Goal: Task Accomplishment & Management: Use online tool/utility

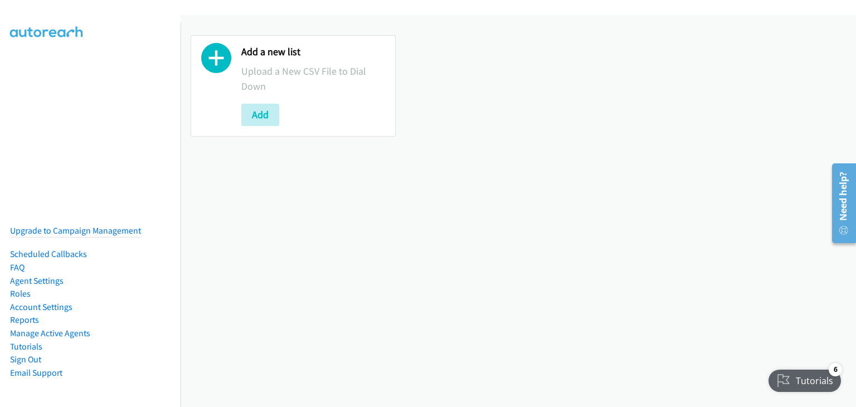
click at [805, 375] on div "Tutorials" at bounding box center [805, 380] width 74 height 22
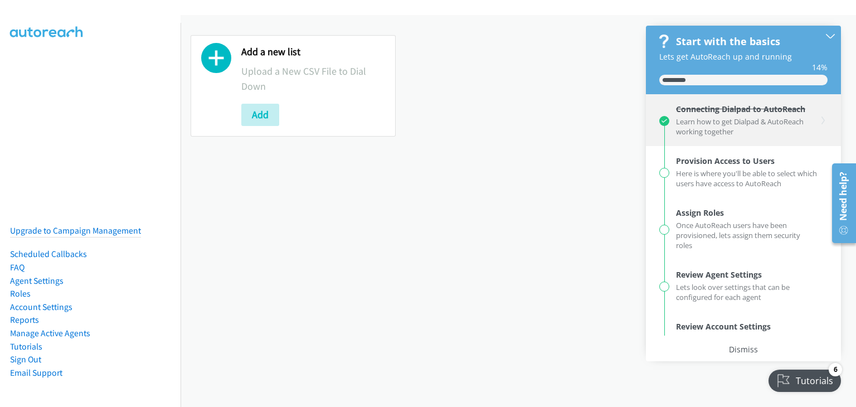
click at [720, 122] on div "Learn how to get Dialpad & AutoReach working together" at bounding box center [746, 125] width 141 height 22
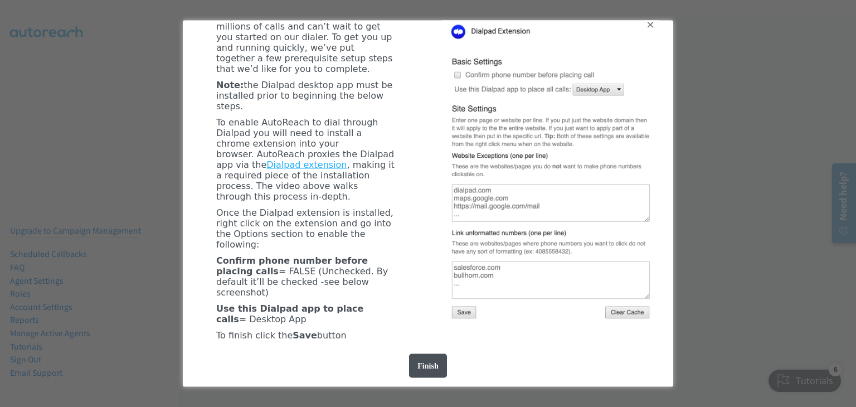
scroll to position [370, 0]
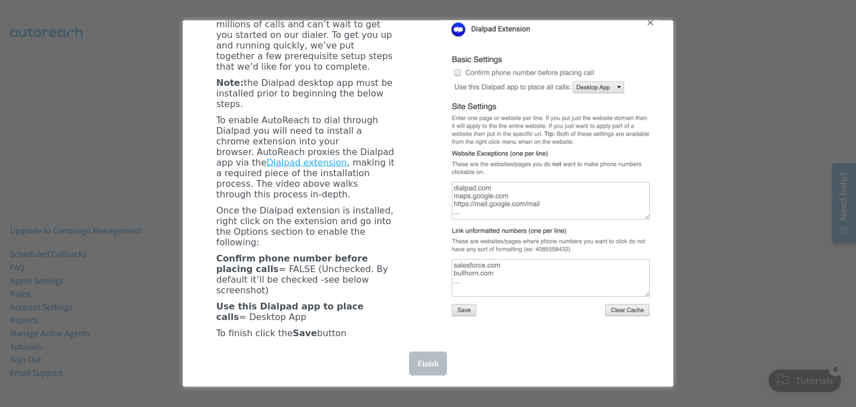
click at [441, 364] on div "Finish" at bounding box center [427, 363] width 37 height 24
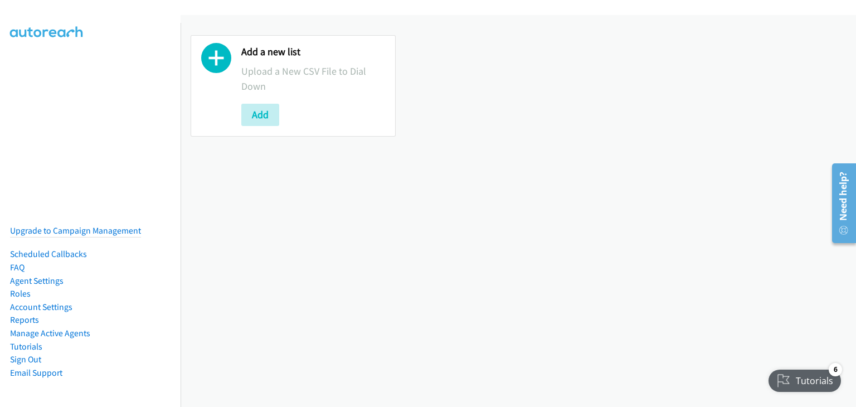
click at [792, 375] on div "Tutorials" at bounding box center [804, 380] width 72 height 22
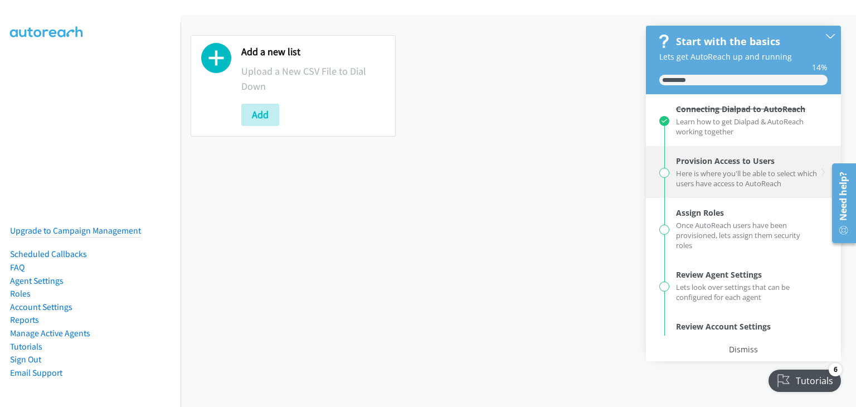
click at [715, 178] on div "Here is where you'll be able to select which users have access to AutoReach" at bounding box center [746, 177] width 141 height 22
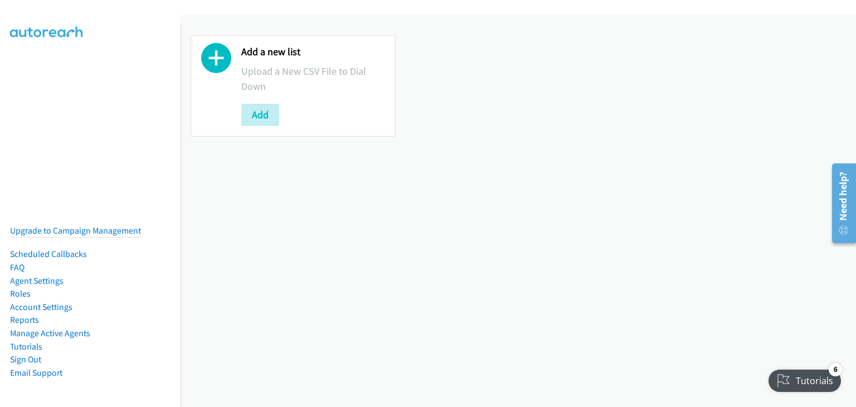
scroll to position [0, 0]
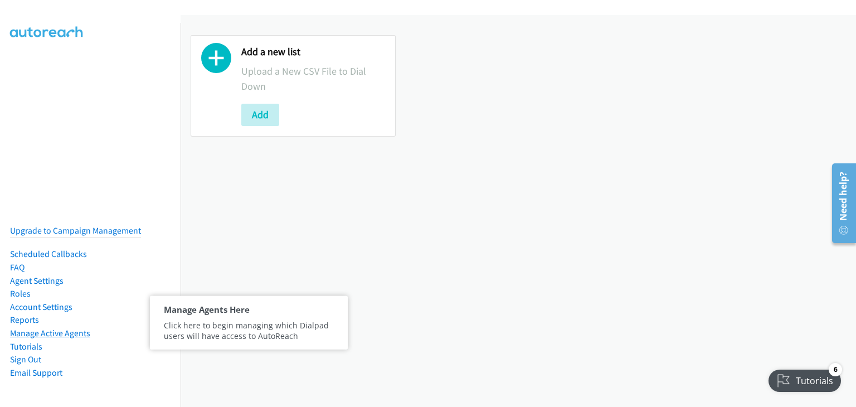
click at [62, 328] on link "Manage Active Agents" at bounding box center [50, 333] width 80 height 11
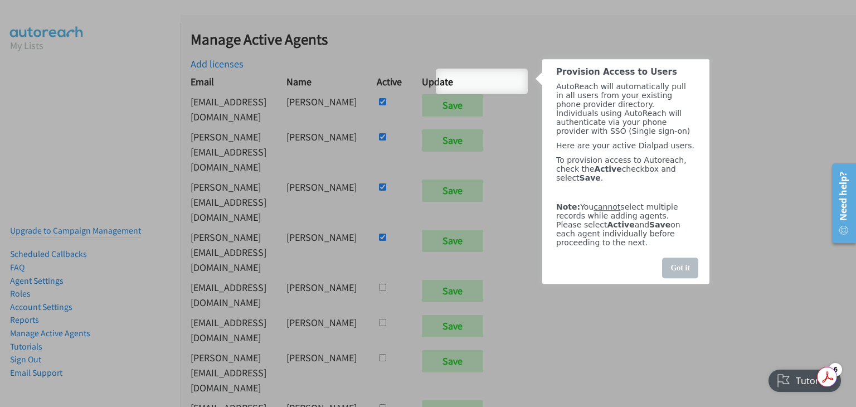
click at [683, 278] on div "Got it" at bounding box center [679, 267] width 36 height 21
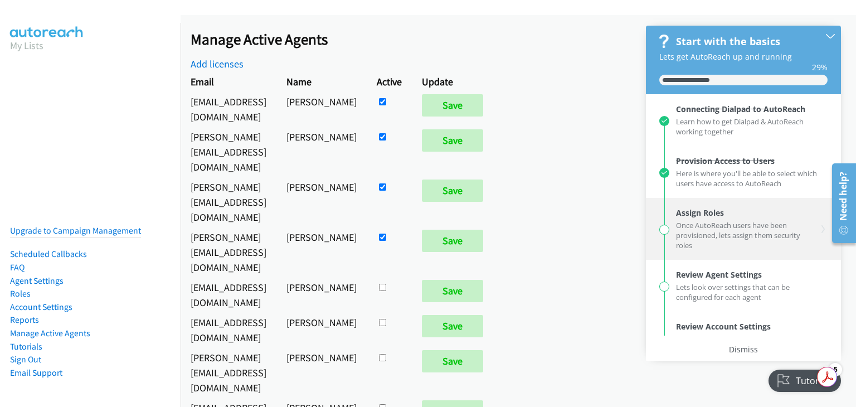
click at [706, 225] on div "Once AutoReach users have been provisioned, lets assign them security roles" at bounding box center [746, 234] width 141 height 32
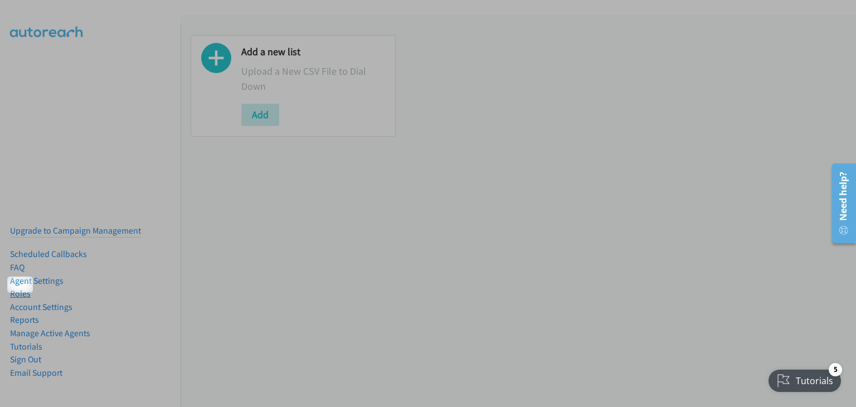
click at [19, 290] on link "Roles" at bounding box center [20, 293] width 21 height 11
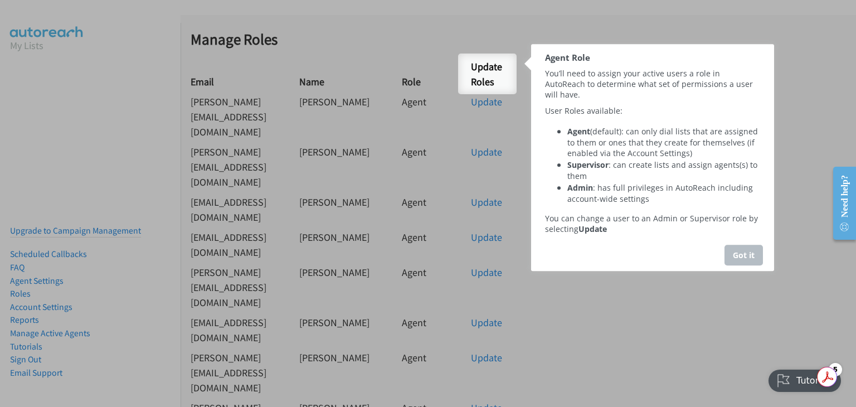
click at [739, 258] on div "Got it" at bounding box center [743, 255] width 38 height 21
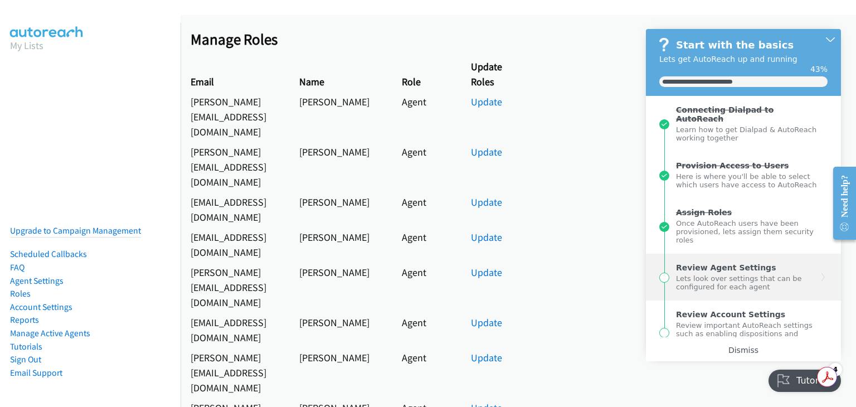
click at [702, 289] on div "Lets look over settings that can be configured for each agent" at bounding box center [746, 281] width 141 height 19
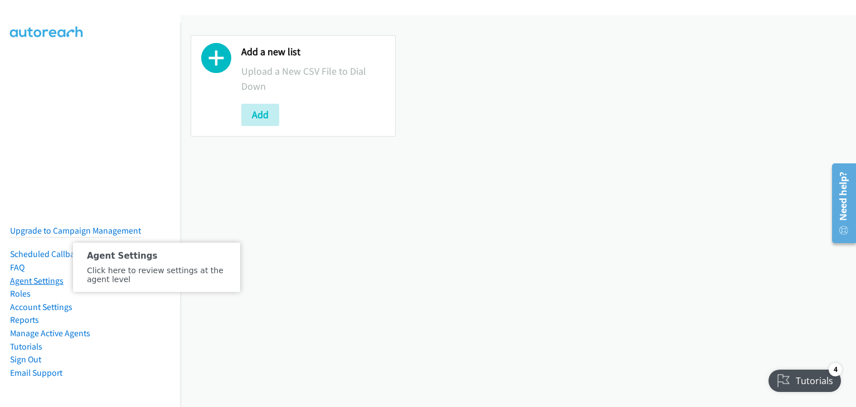
click at [40, 275] on link "Agent Settings" at bounding box center [36, 280] width 53 height 11
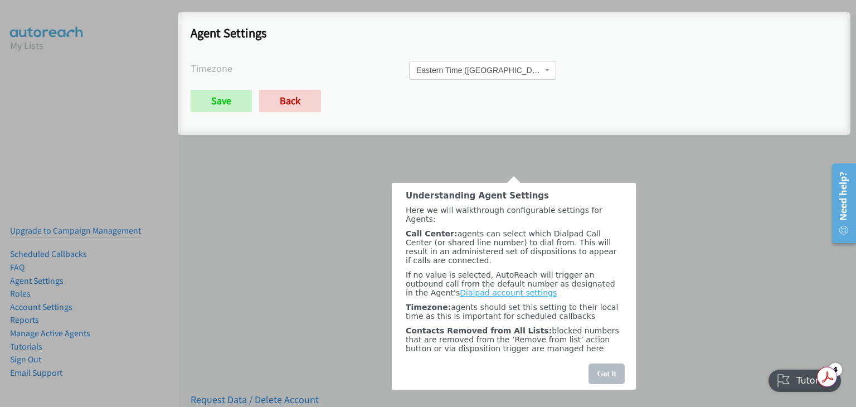
click at [598, 369] on div "Got it" at bounding box center [606, 373] width 36 height 21
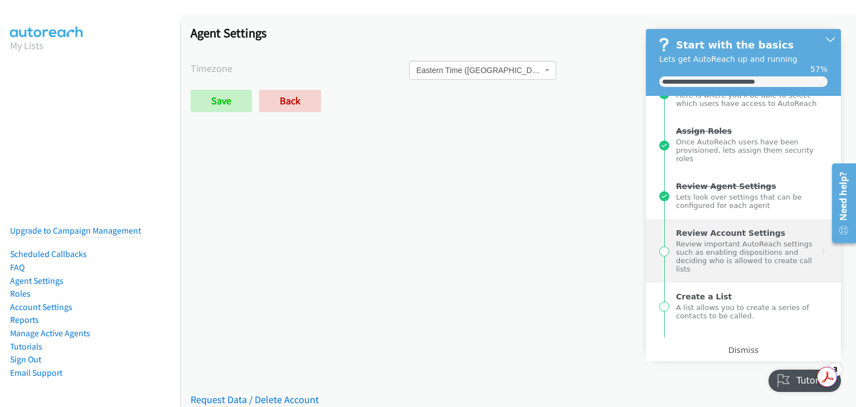
scroll to position [111, 0]
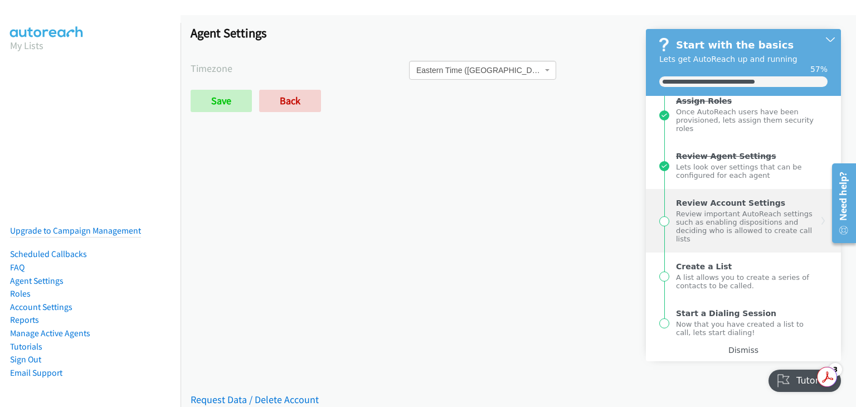
click at [720, 243] on div "Review important AutoReach settings such as enabling dispositions and deciding …" at bounding box center [746, 225] width 141 height 36
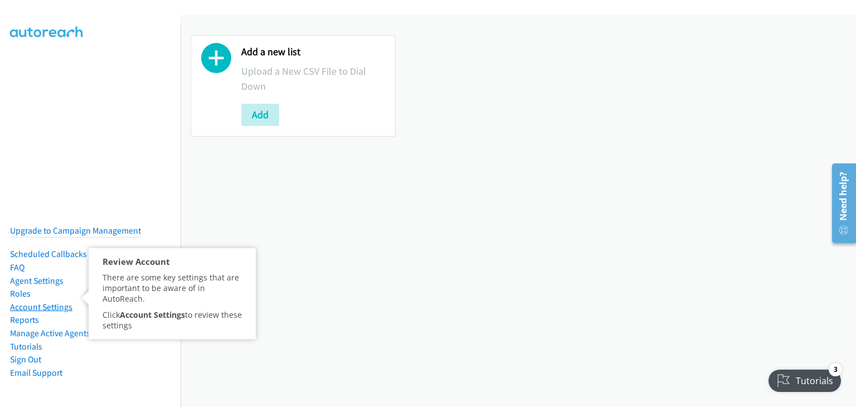
click at [51, 301] on link "Account Settings" at bounding box center [41, 306] width 62 height 11
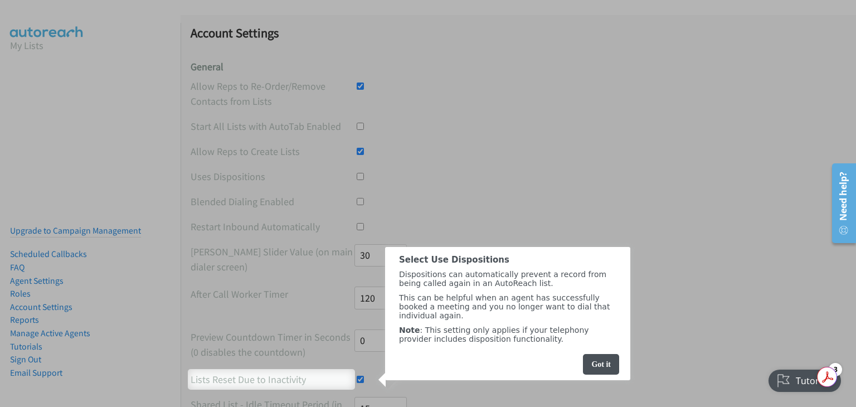
click at [582, 262] on div "Select Use Dispositions" at bounding box center [507, 260] width 217 height 10
click at [602, 374] on div "Got it" at bounding box center [601, 364] width 36 height 21
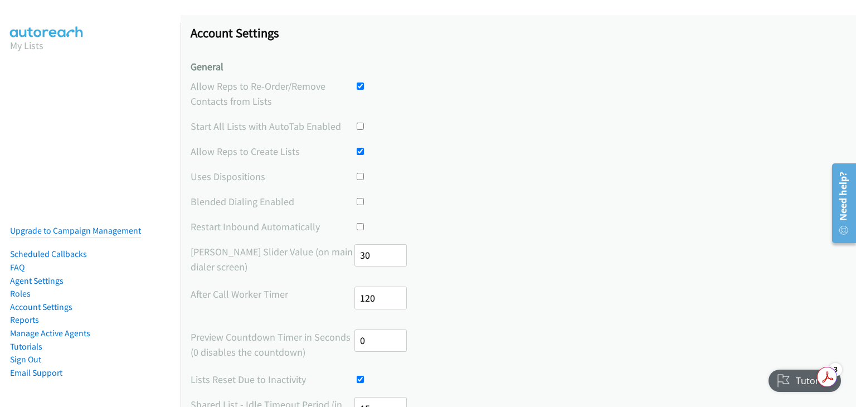
click at [800, 378] on div "Tutorials" at bounding box center [805, 380] width 74 height 22
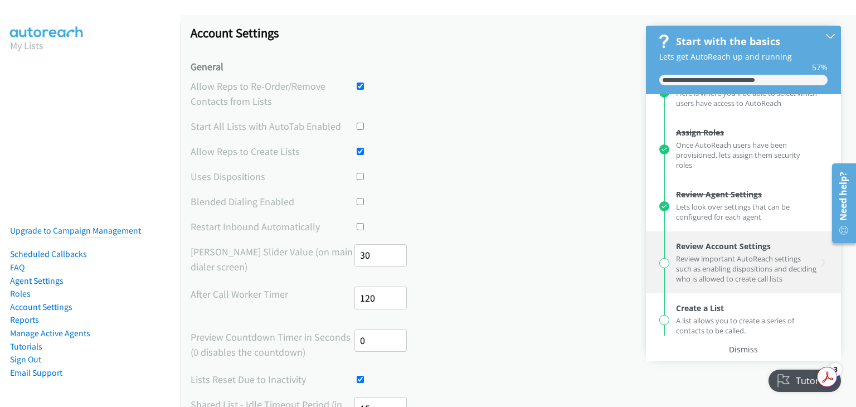
scroll to position [148, 0]
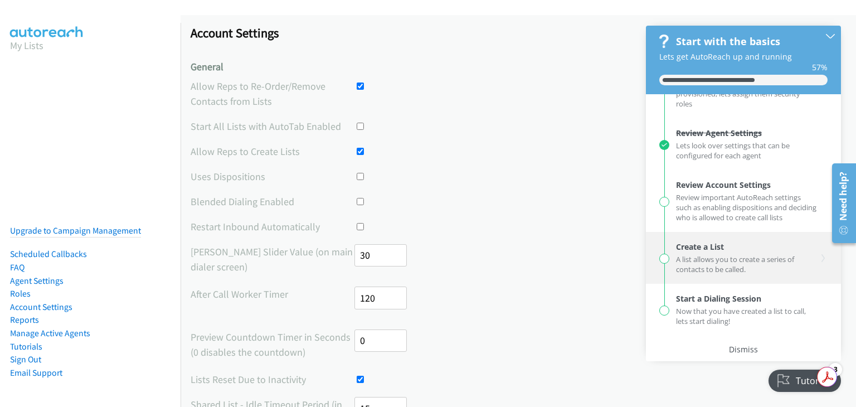
click at [725, 256] on div "A list allows you to create a series of contacts to be called." at bounding box center [746, 263] width 141 height 22
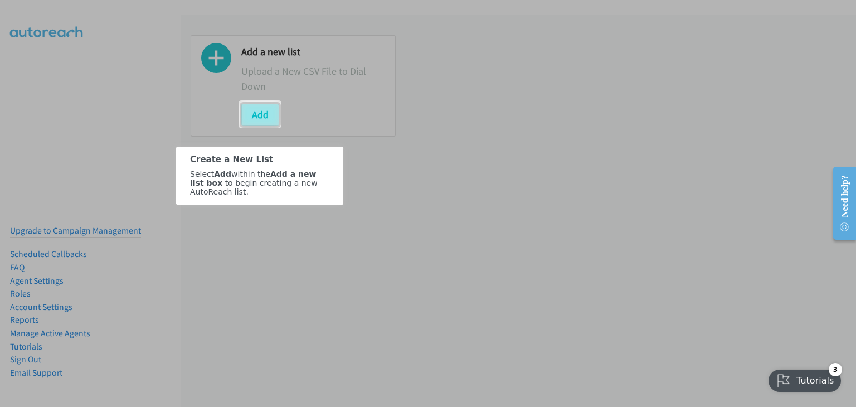
click at [263, 114] on button "Add" at bounding box center [260, 115] width 38 height 22
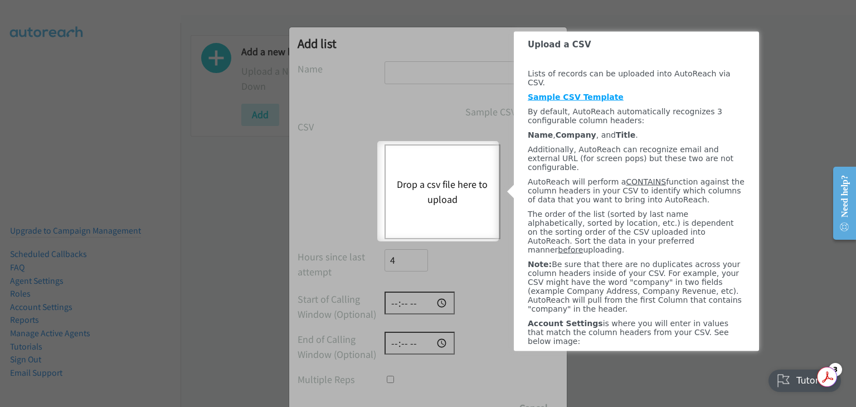
click at [584, 96] on link "Sample CSV Template" at bounding box center [575, 96] width 96 height 9
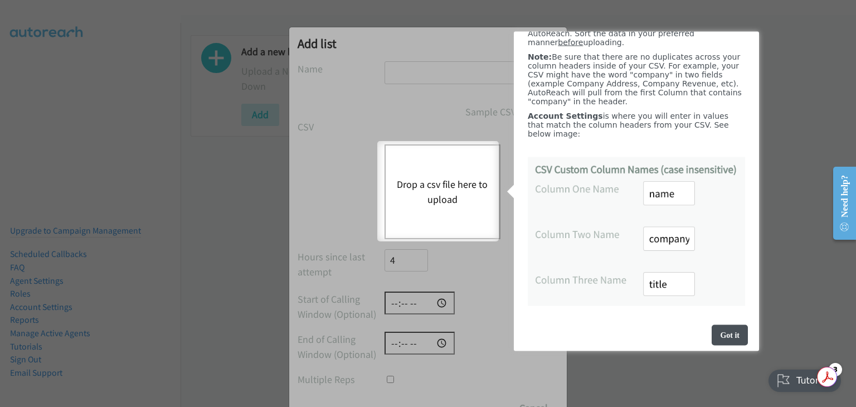
scroll to position [255, 0]
click at [669, 197] on img "entering tooltip" at bounding box center [635, 231] width 217 height 149
click at [671, 244] on img "entering tooltip" at bounding box center [635, 231] width 217 height 149
click at [657, 238] on img "entering tooltip" at bounding box center [635, 231] width 217 height 149
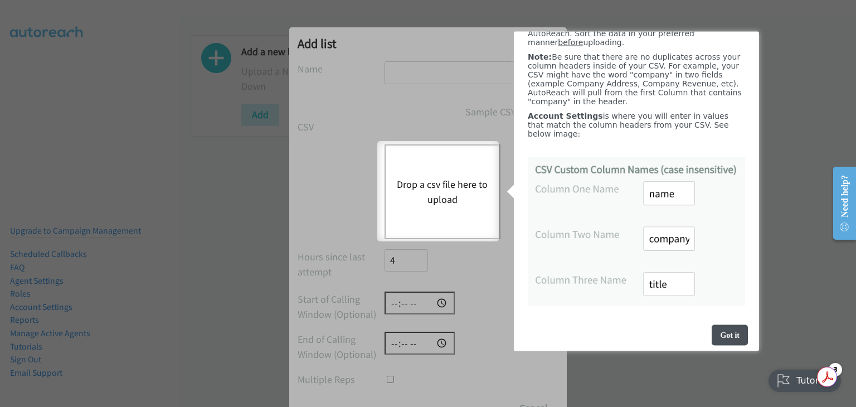
click at [646, 235] on img "entering tooltip" at bounding box center [635, 231] width 217 height 149
click at [659, 295] on img "entering tooltip" at bounding box center [635, 231] width 217 height 149
click at [670, 283] on img "entering tooltip" at bounding box center [635, 231] width 217 height 149
drag, startPoint x: 724, startPoint y: 332, endPoint x: 1216, endPoint y: 356, distance: 493.0
click at [724, 333] on div "Got it" at bounding box center [729, 334] width 36 height 21
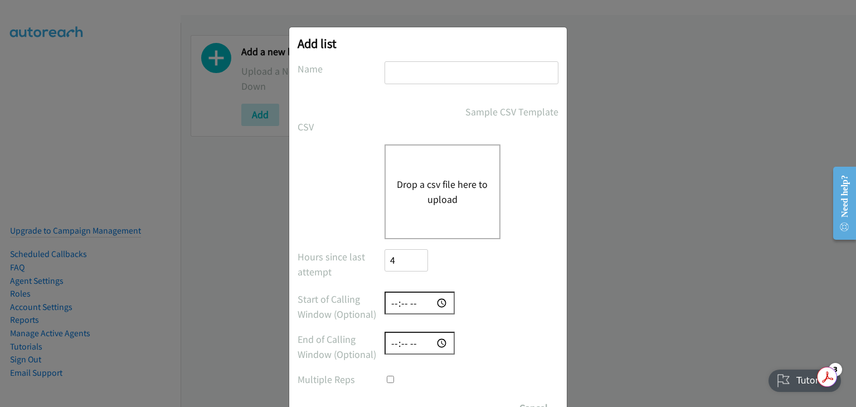
scroll to position [0, 0]
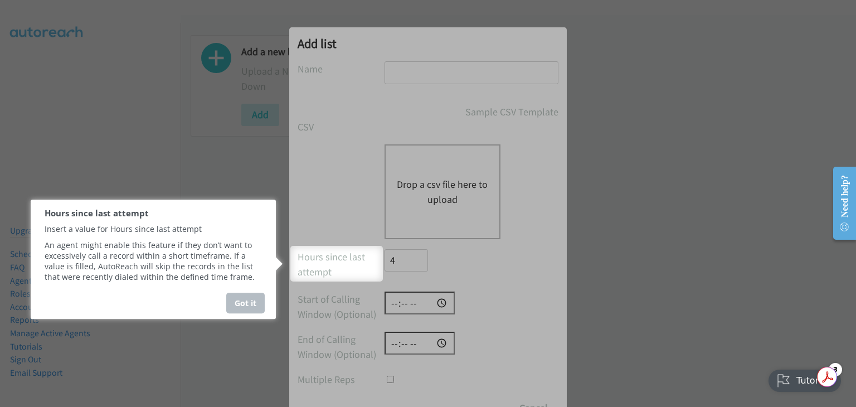
click at [243, 307] on div "Got it" at bounding box center [245, 302] width 38 height 21
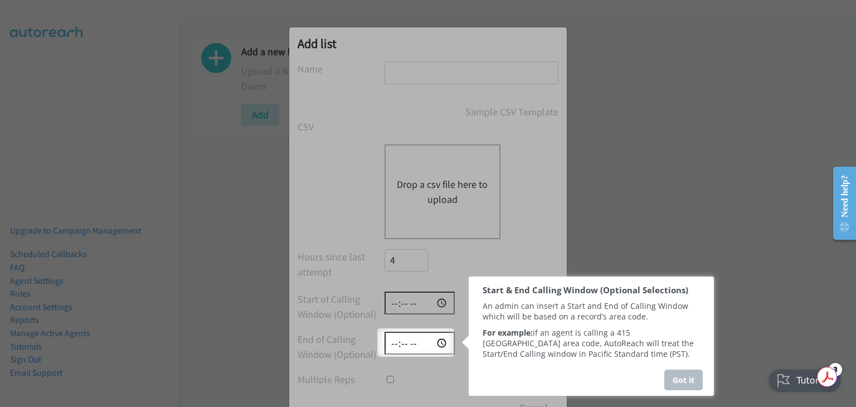
click at [682, 390] on div "Got it" at bounding box center [683, 379] width 38 height 21
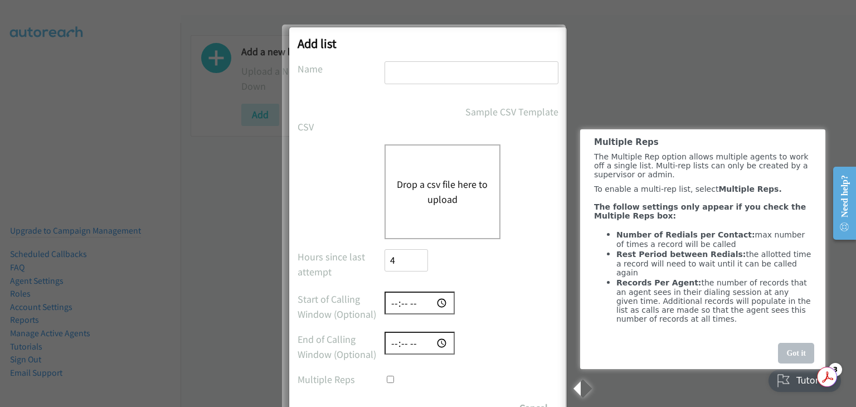
click at [797, 363] on div "Got it" at bounding box center [795, 353] width 36 height 21
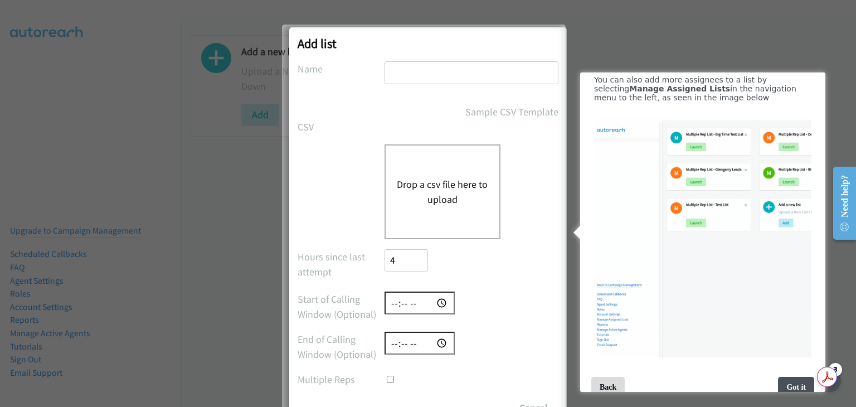
scroll to position [784, 0]
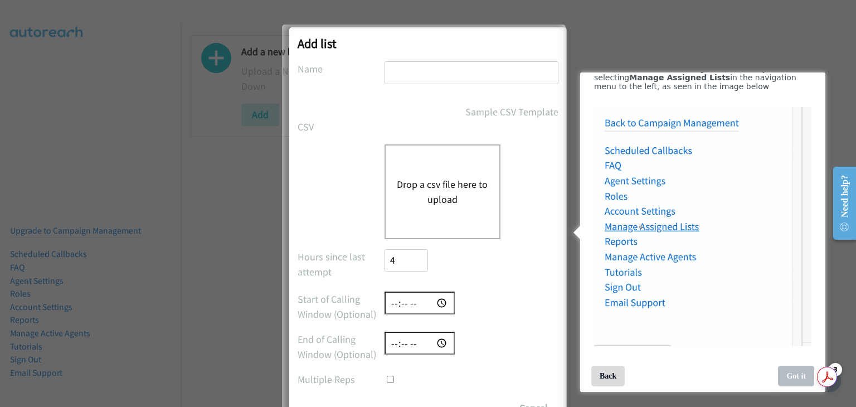
click at [792, 373] on div "Got it" at bounding box center [795, 375] width 36 height 21
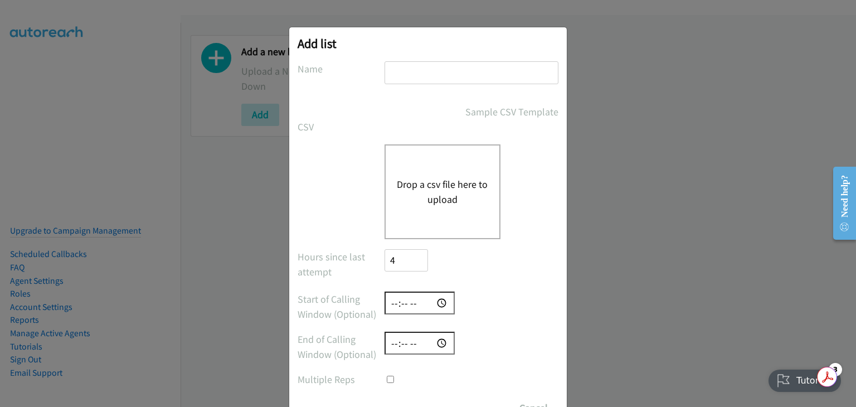
scroll to position [0, 0]
drag, startPoint x: 515, startPoint y: 377, endPoint x: 874, endPoint y: 677, distance: 467.9
click at [514, 377] on div "Got it" at bounding box center [508, 379] width 36 height 21
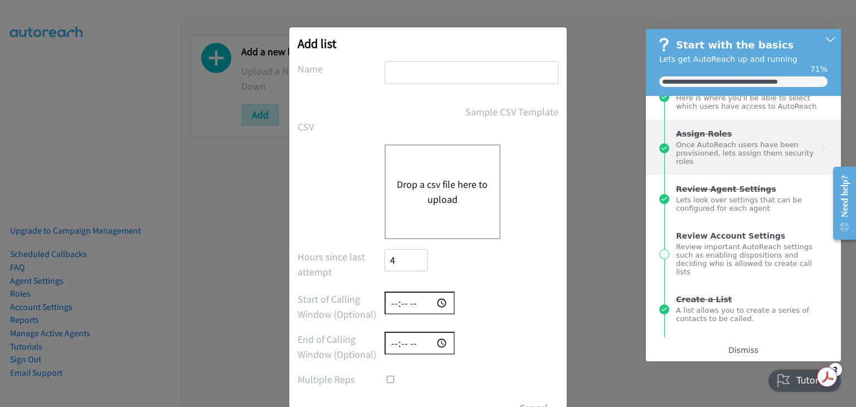
scroll to position [111, 0]
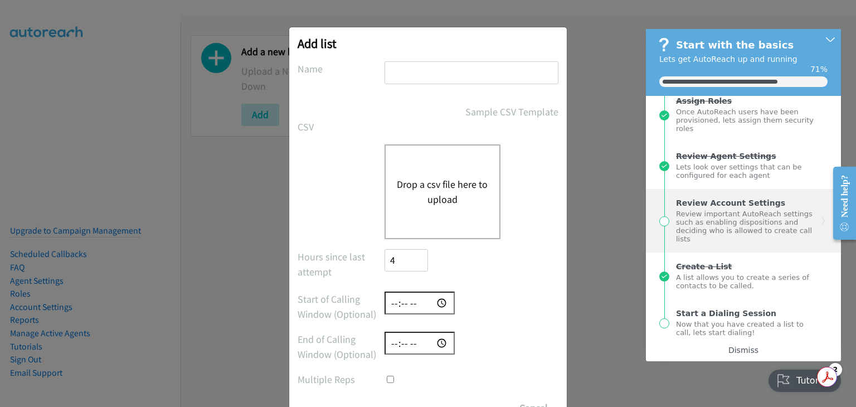
click at [721, 241] on div "Review important AutoReach settings such as enabling dispositions and deciding …" at bounding box center [746, 225] width 141 height 36
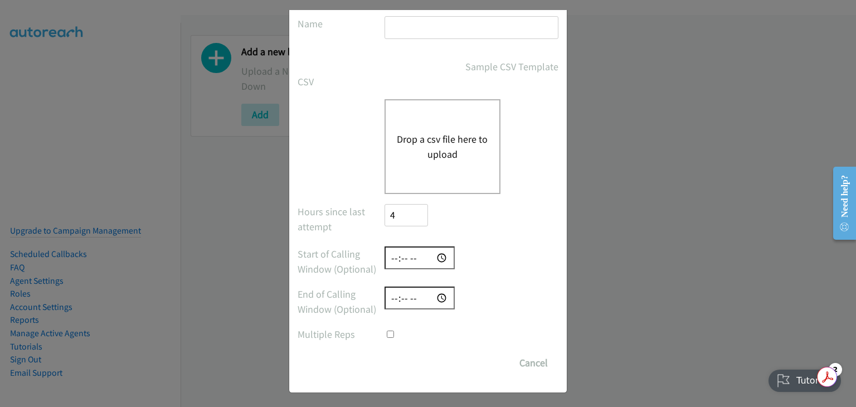
scroll to position [47, 0]
click at [526, 362] on button "Cancel" at bounding box center [534, 361] width 50 height 22
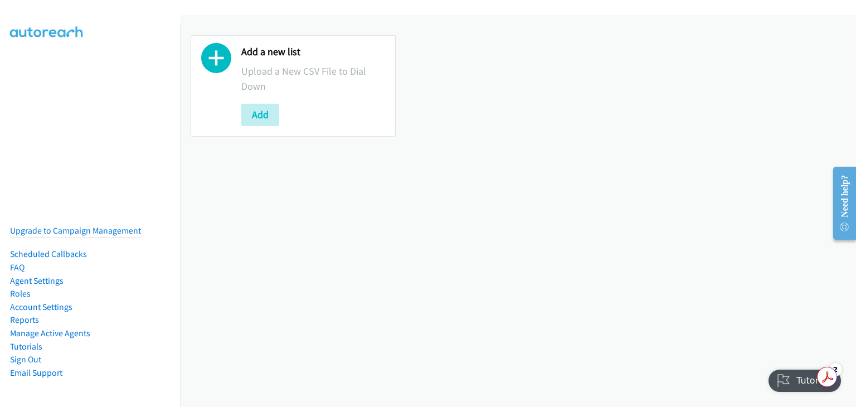
scroll to position [0, 0]
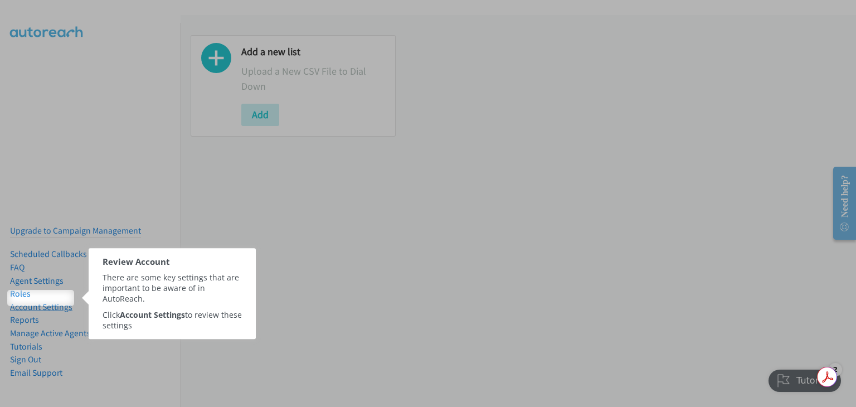
click at [40, 301] on link "Account Settings" at bounding box center [41, 306] width 62 height 11
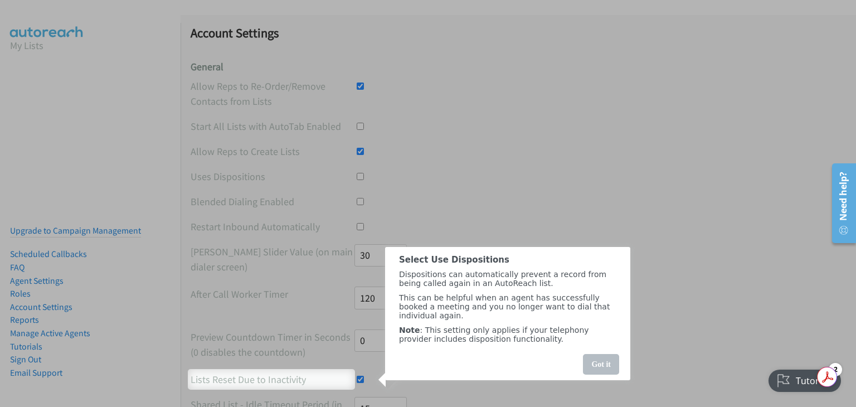
click at [597, 374] on div "Got it" at bounding box center [601, 364] width 36 height 21
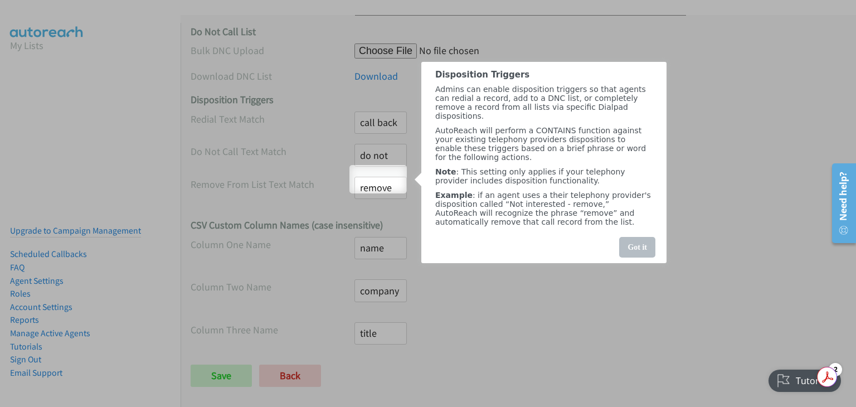
click at [641, 257] on div "Got it" at bounding box center [637, 246] width 36 height 21
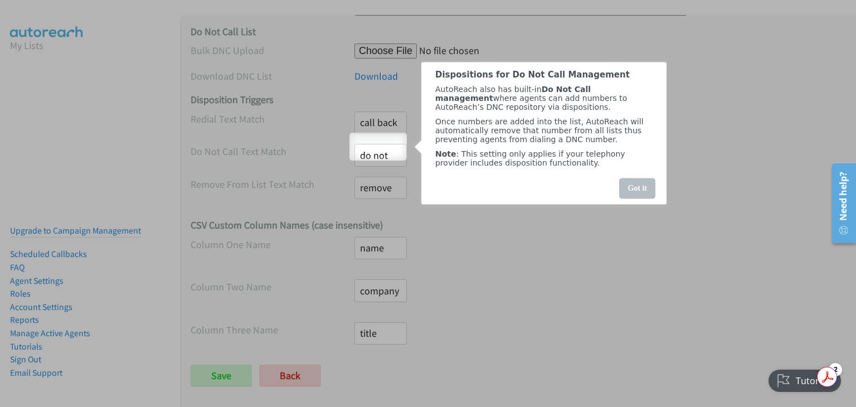
click at [632, 198] on div "Got it" at bounding box center [637, 188] width 36 height 21
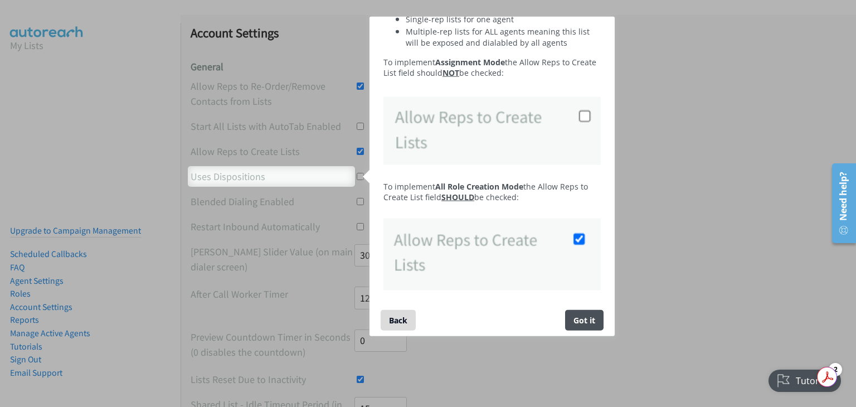
scroll to position [159, 0]
click at [583, 324] on div "Got it" at bounding box center [584, 319] width 38 height 21
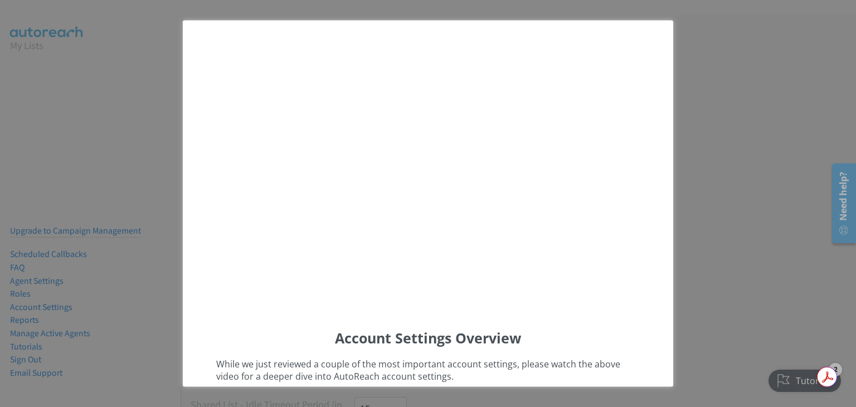
scroll to position [0, 0]
click at [595, 337] on div "Account Settings Overview" at bounding box center [427, 338] width 451 height 19
click at [602, 319] on div "Account Settings Overview" at bounding box center [428, 337] width 490 height 38
click at [627, 329] on div "Account Settings Overview" at bounding box center [427, 338] width 451 height 19
click at [599, 333] on div "Account Settings Overview" at bounding box center [427, 338] width 451 height 19
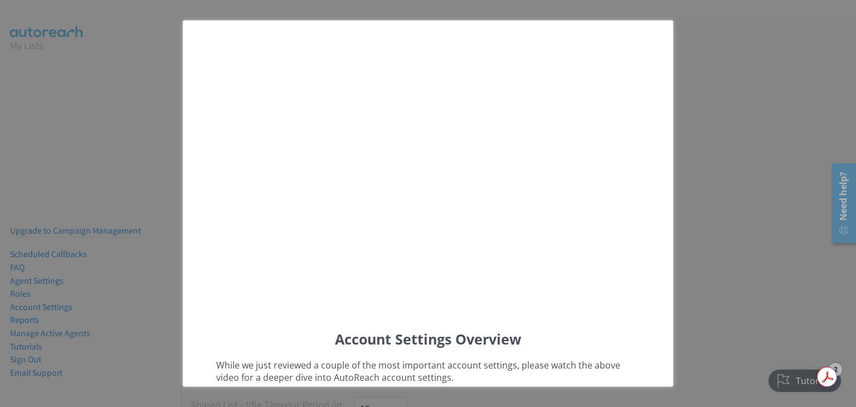
click at [643, 335] on div "Account Settings Overview" at bounding box center [427, 338] width 451 height 19
click at [613, 323] on div "Account Settings Overview" at bounding box center [428, 337] width 490 height 38
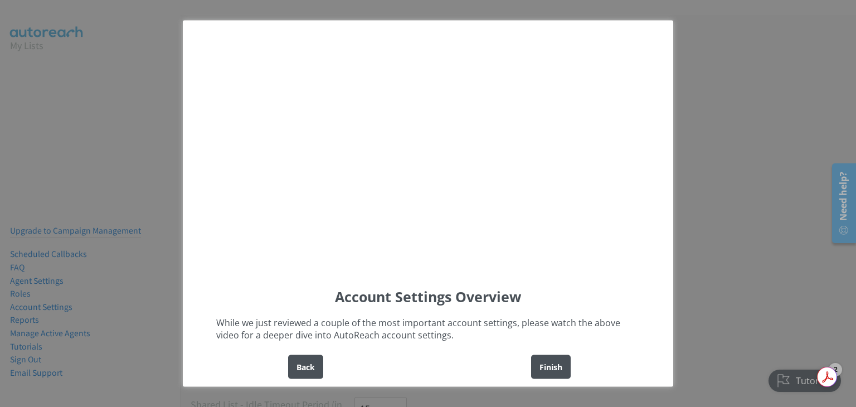
scroll to position [43, 0]
click at [551, 367] on div "Finish" at bounding box center [551, 366] width 40 height 24
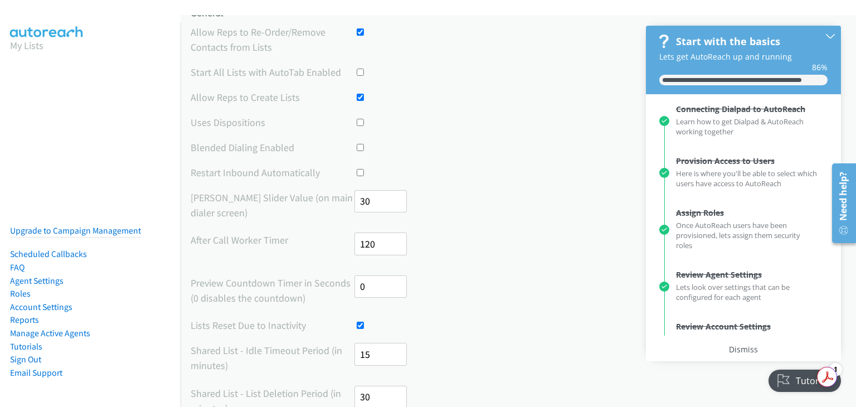
scroll to position [56, 0]
drag, startPoint x: 370, startPoint y: 202, endPoint x: 341, endPoint y: 203, distance: 29.0
click at [341, 203] on div "Max Delay Slider Value (on main dialer screen) 30" at bounding box center [518, 204] width 655 height 33
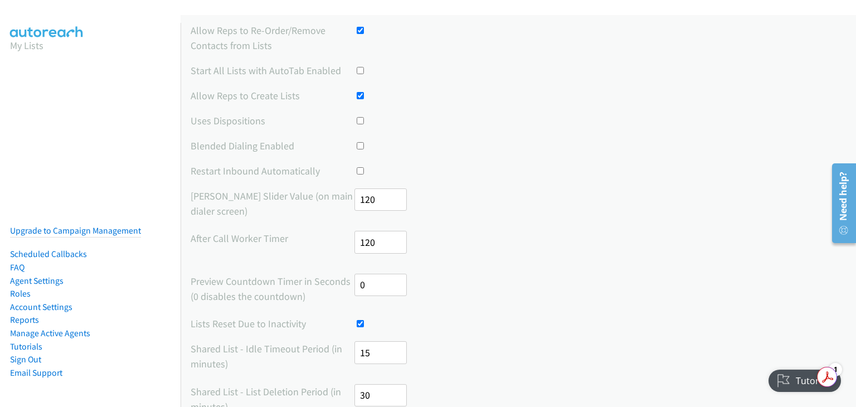
type input "120"
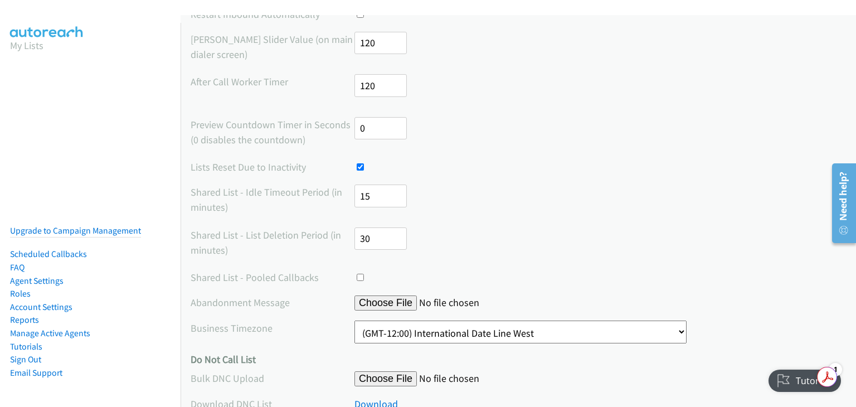
scroll to position [223, 0]
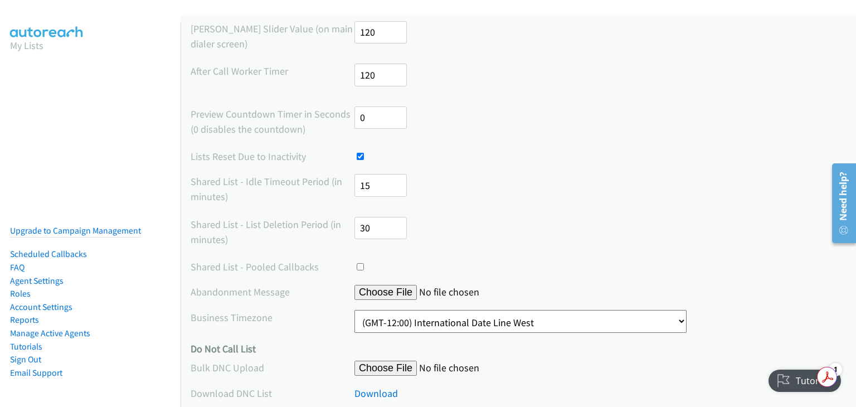
click at [356, 154] on input "checkbox" at bounding box center [359, 156] width 7 height 7
checkbox input "false"
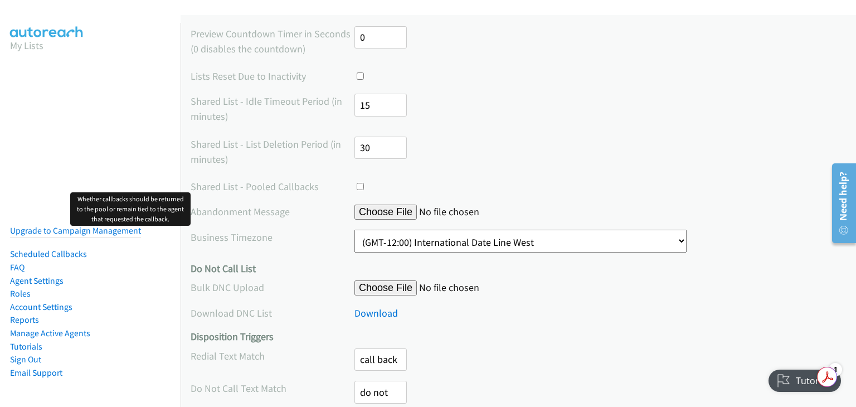
scroll to position [334, 0]
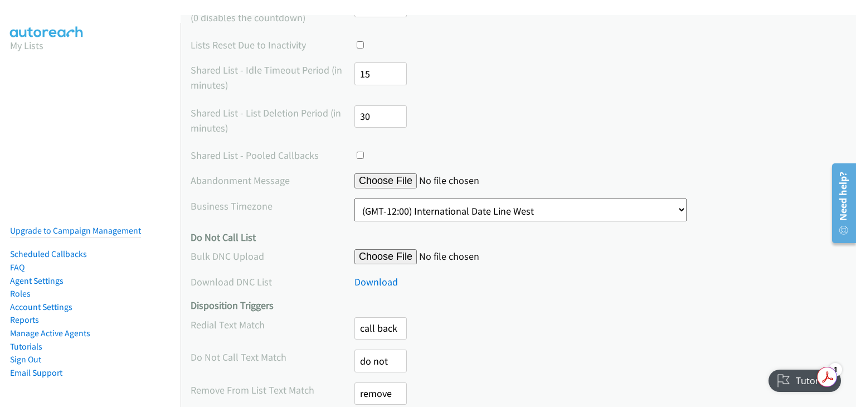
click at [548, 208] on select "(GMT-12:00) International Date Line West (GMT-11:00) American Samoa (GMT-11:00)…" at bounding box center [520, 209] width 332 height 23
select select "Eastern Time (US & Canada)"
click at [354, 198] on select "(GMT-12:00) International Date Line West (GMT-11:00) American Samoa (GMT-11:00)…" at bounding box center [520, 209] width 332 height 23
click at [515, 276] on div "Download" at bounding box center [599, 281] width 491 height 15
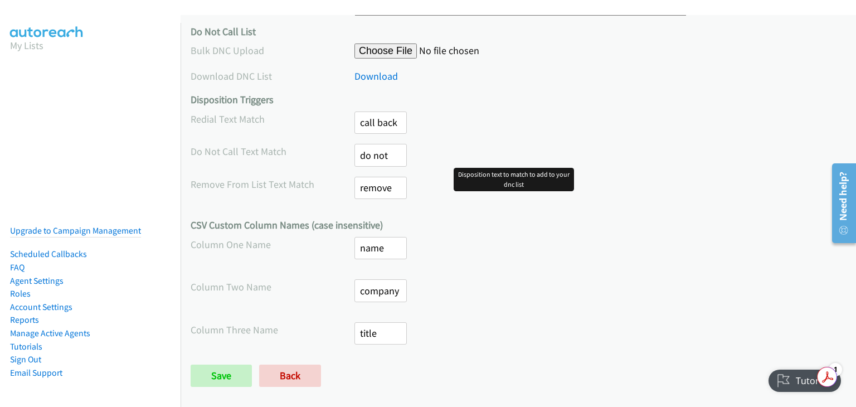
scroll to position [547, 0]
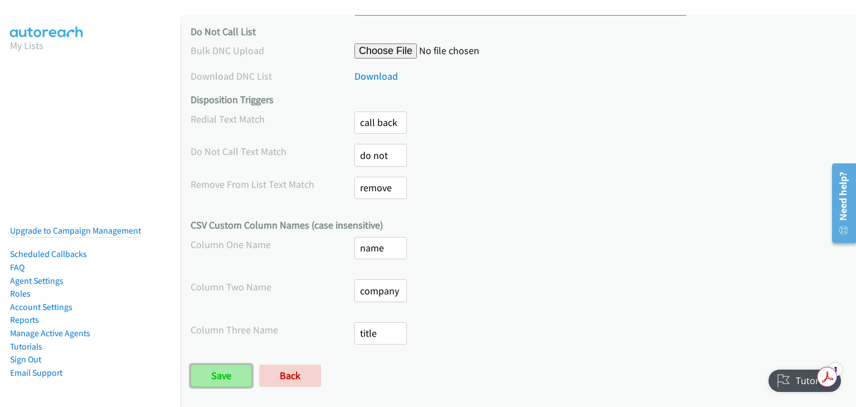
drag, startPoint x: 236, startPoint y: 363, endPoint x: 244, endPoint y: 358, distance: 9.0
click at [236, 364] on input "Save" at bounding box center [221, 375] width 61 height 22
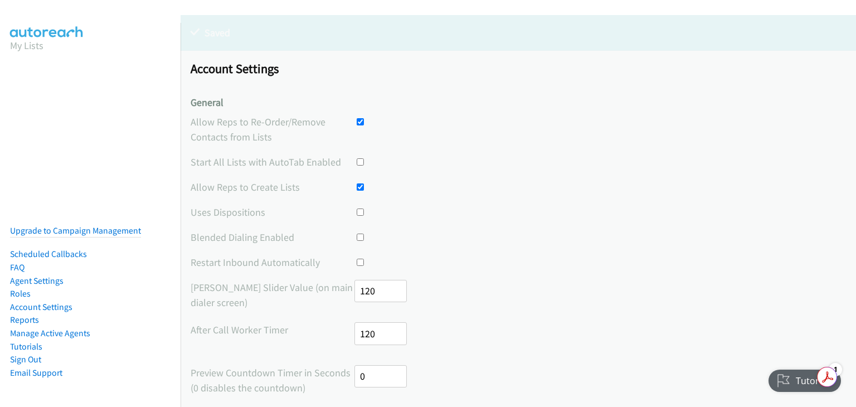
click at [784, 384] on div "Tutorials" at bounding box center [805, 380] width 74 height 22
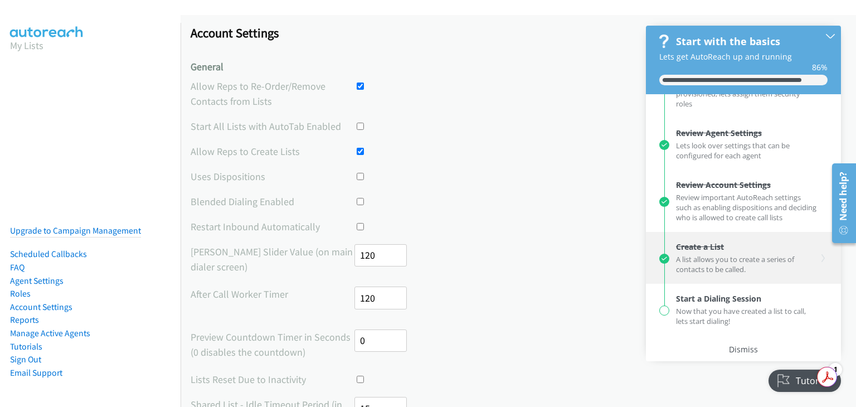
scroll to position [148, 0]
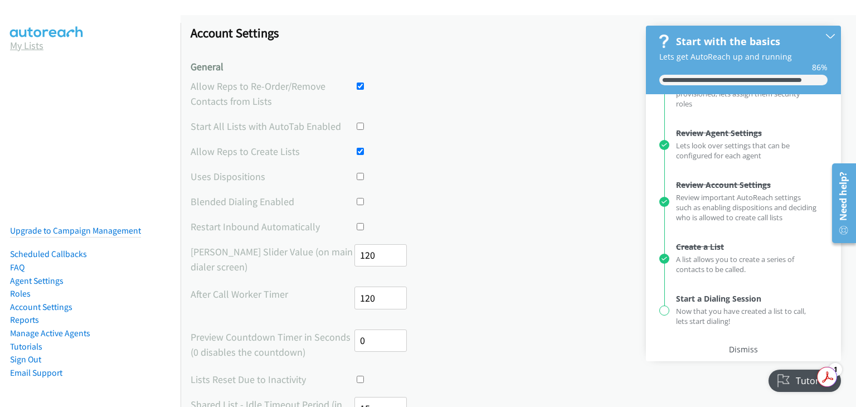
click at [19, 47] on link "My Lists" at bounding box center [26, 45] width 33 height 13
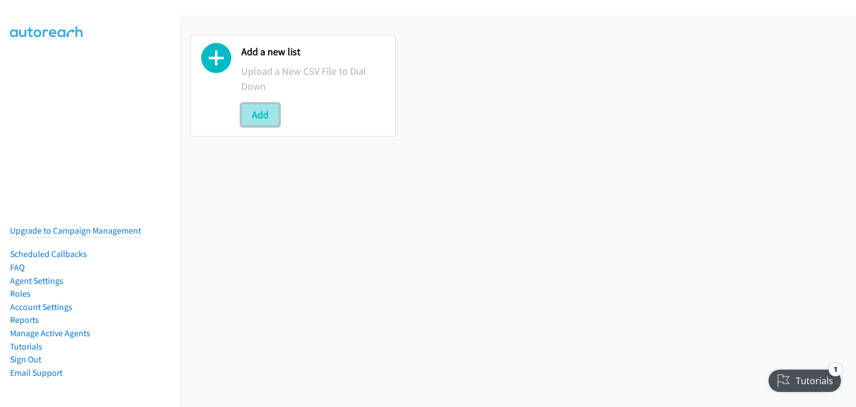
click at [252, 106] on button "Add" at bounding box center [260, 115] width 38 height 22
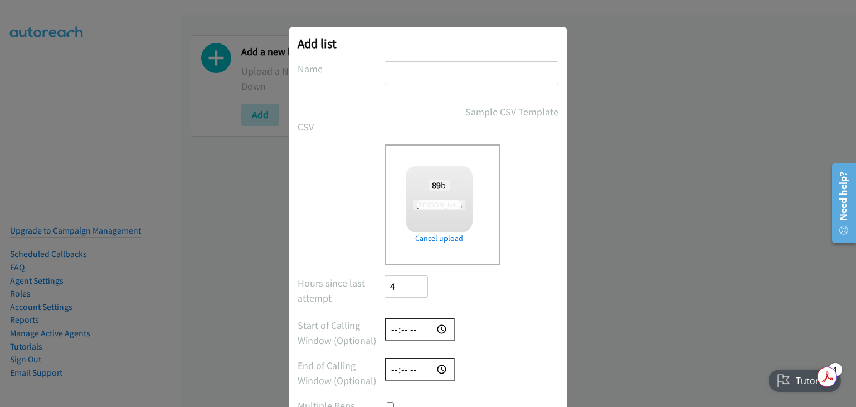
checkbox input "true"
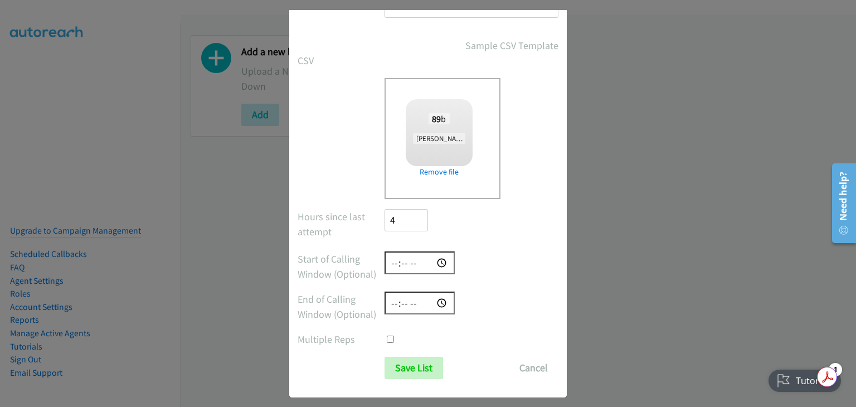
scroll to position [74, 0]
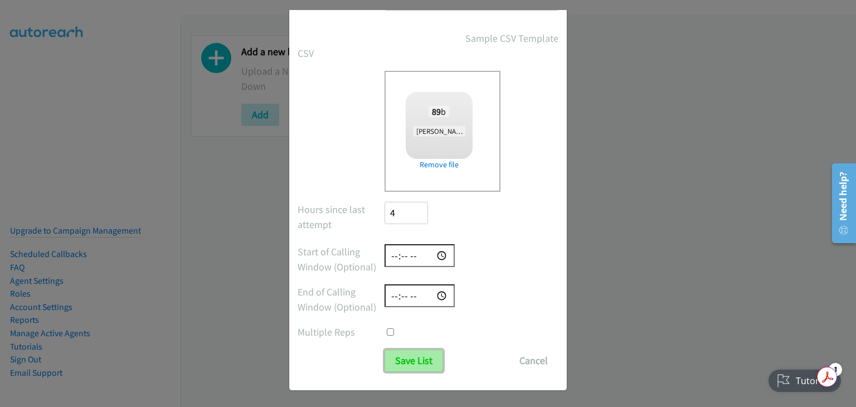
click at [412, 359] on input "Save List" at bounding box center [413, 360] width 58 height 22
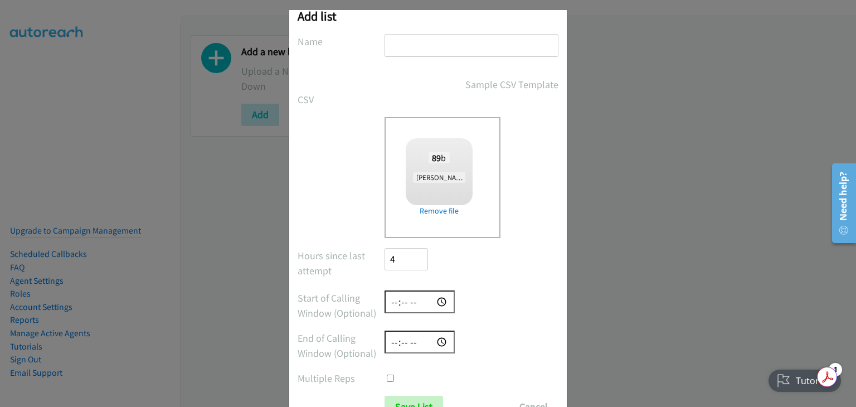
scroll to position [0, 0]
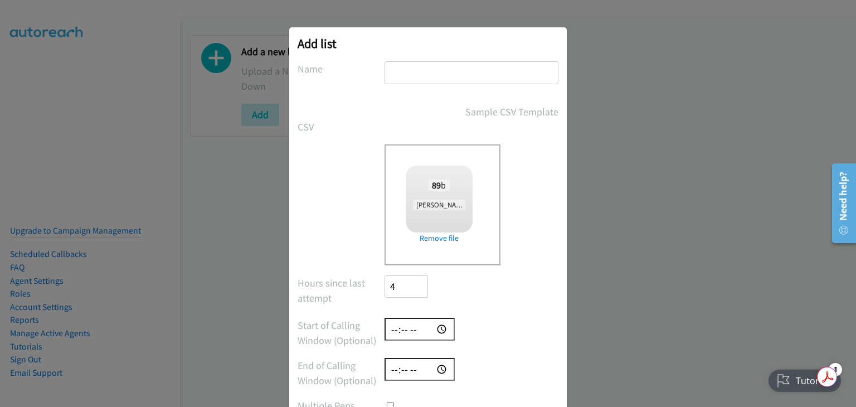
click at [419, 63] on input "text" at bounding box center [471, 72] width 174 height 23
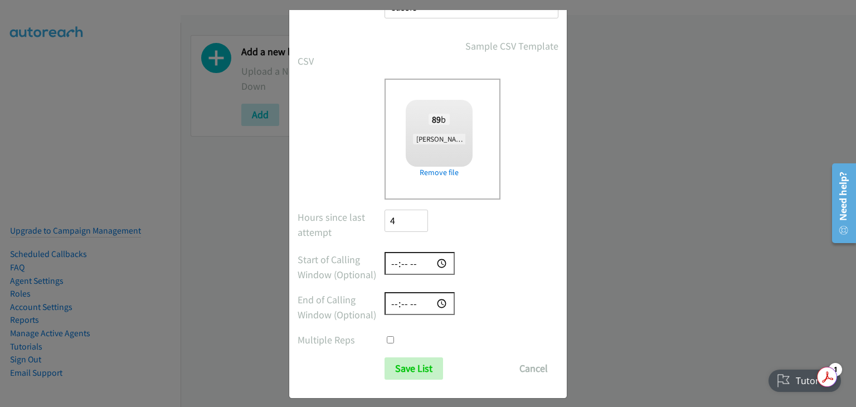
scroll to position [74, 0]
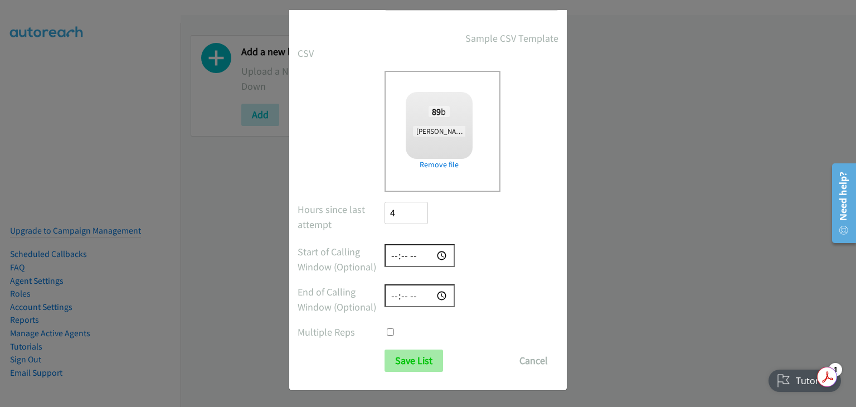
type input "Cassie"
click at [407, 363] on input "Save List" at bounding box center [413, 360] width 58 height 22
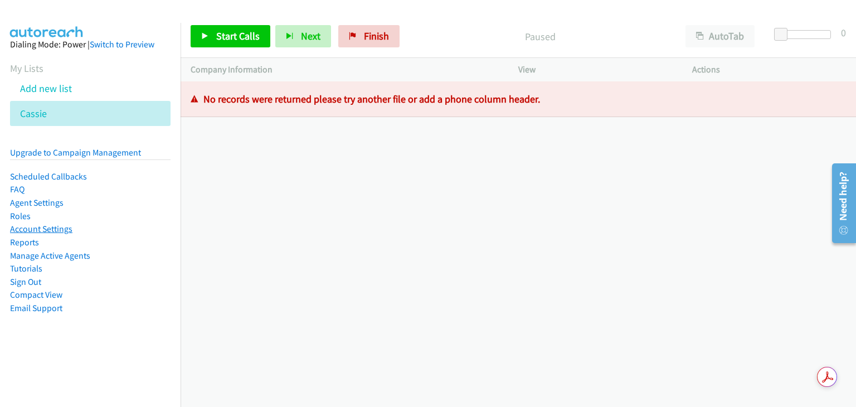
click at [48, 228] on link "Account Settings" at bounding box center [41, 228] width 62 height 11
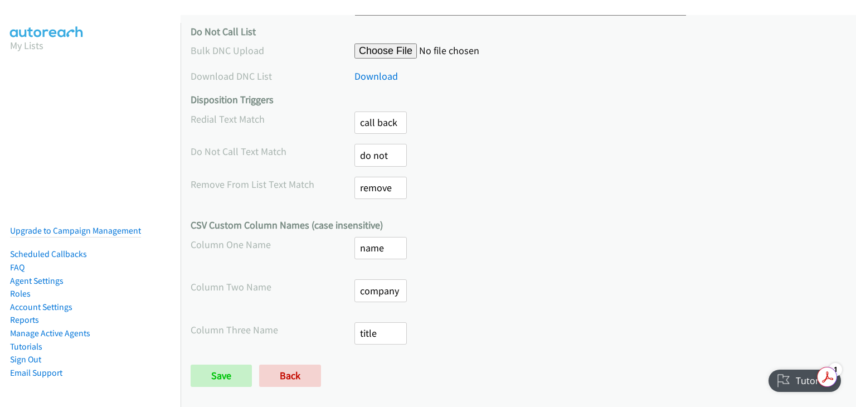
click at [385, 238] on input "name" at bounding box center [380, 248] width 52 height 23
type input "First Name"
click at [393, 280] on input "company" at bounding box center [380, 290] width 52 height 23
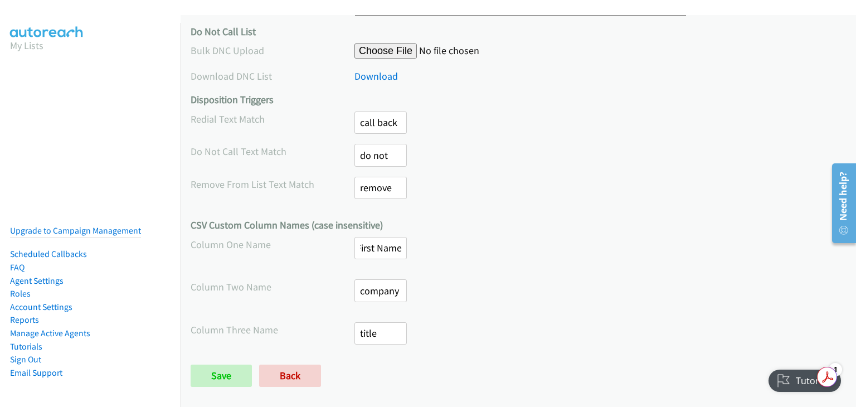
scroll to position [0, 0]
click at [392, 281] on input "company" at bounding box center [380, 290] width 52 height 23
drag, startPoint x: 395, startPoint y: 283, endPoint x: 359, endPoint y: 286, distance: 35.8
click at [359, 286] on input "company" at bounding box center [380, 290] width 52 height 23
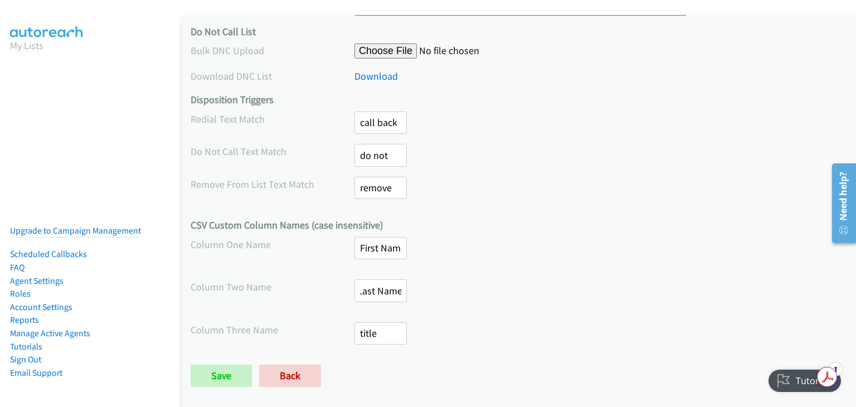
type input "Last Name"
click at [324, 322] on label "Column Three Name" at bounding box center [273, 329] width 164 height 15
click at [227, 364] on input "Save" at bounding box center [221, 375] width 61 height 22
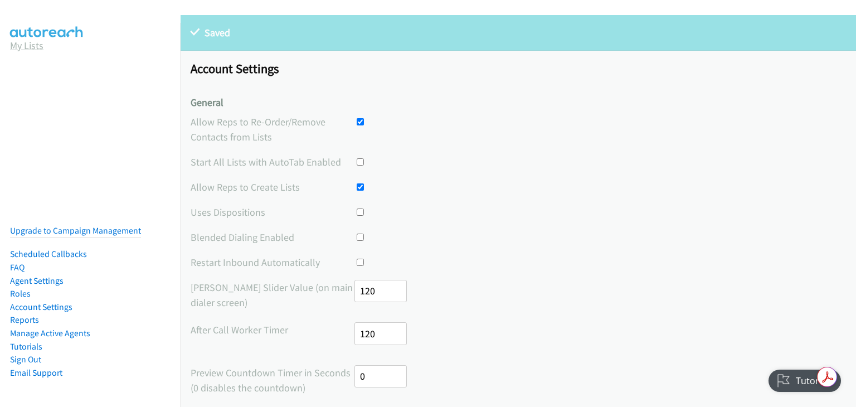
click at [35, 48] on link "My Lists" at bounding box center [26, 45] width 33 height 13
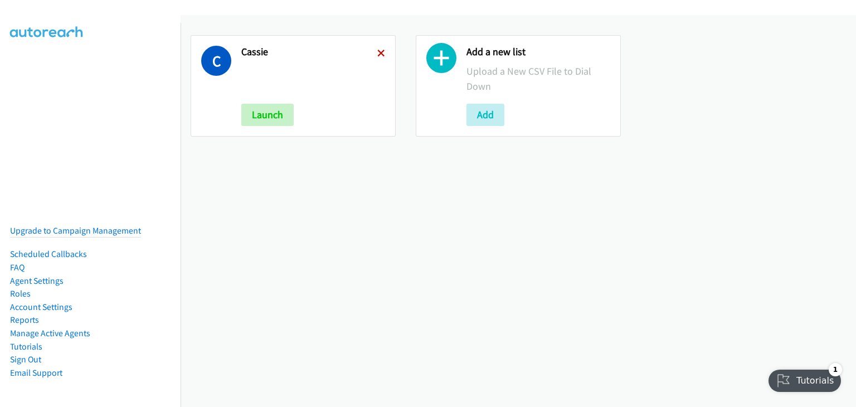
click at [380, 50] on icon at bounding box center [381, 54] width 8 height 8
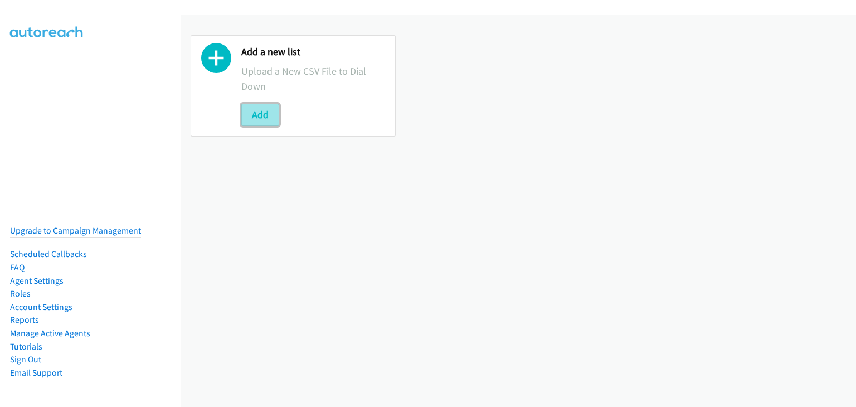
click at [259, 117] on button "Add" at bounding box center [260, 115] width 38 height 22
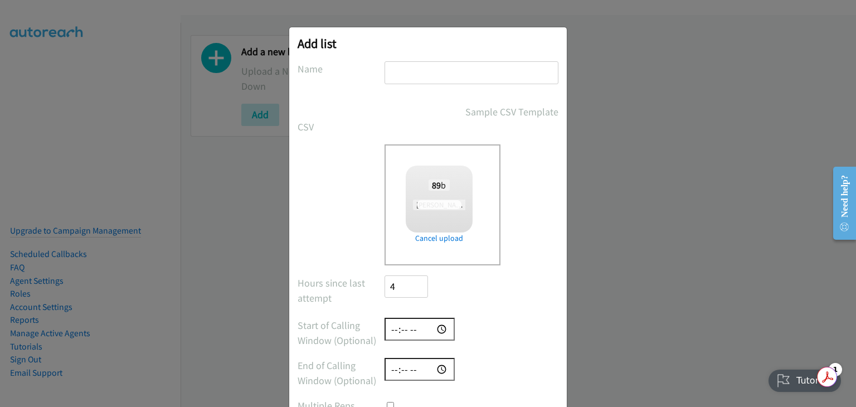
checkbox input "true"
click at [434, 74] on input "text" at bounding box center [471, 72] width 174 height 23
type input "Cassie"
click at [522, 165] on div "Drop a csv file here to upload 89 b Joe Leads-2025-08-28 (1).csv Check Error Re…" at bounding box center [471, 204] width 174 height 121
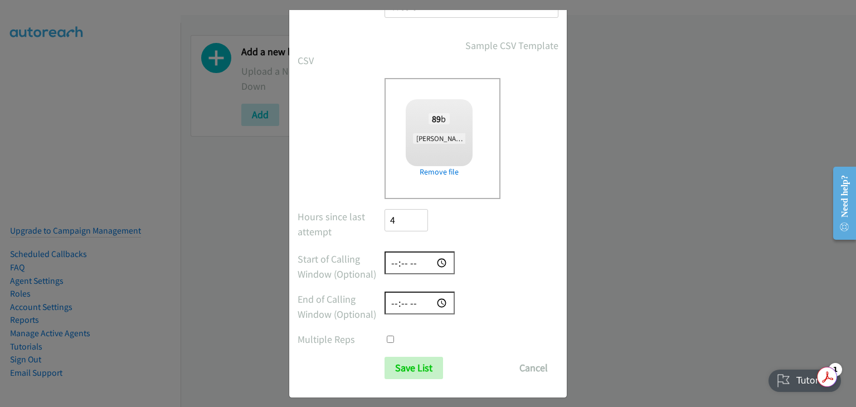
scroll to position [74, 0]
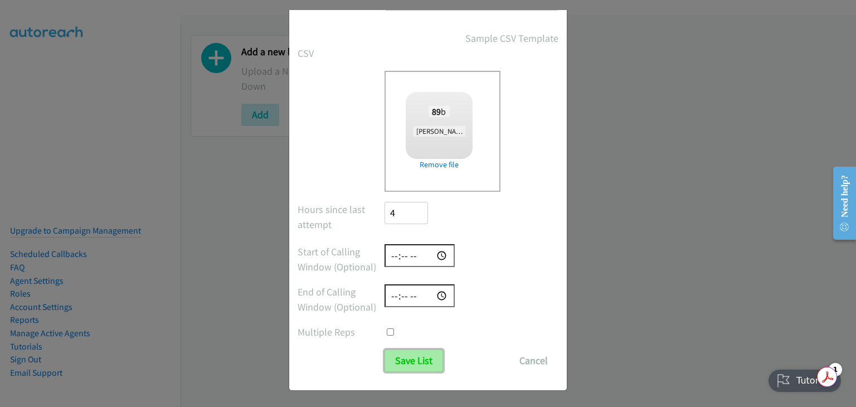
click at [412, 361] on input "Save List" at bounding box center [413, 360] width 58 height 22
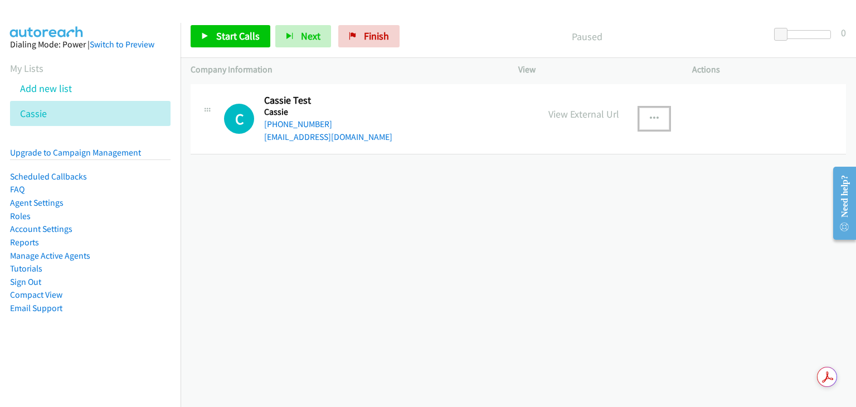
click at [653, 118] on icon "button" at bounding box center [653, 118] width 9 height 9
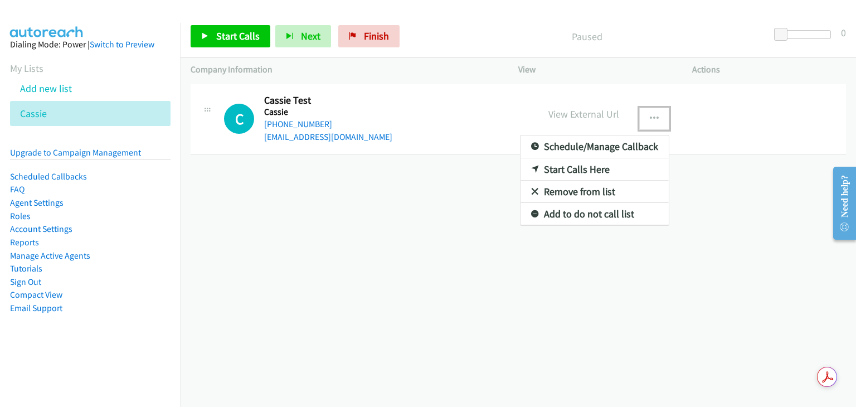
click at [448, 140] on div at bounding box center [428, 203] width 856 height 407
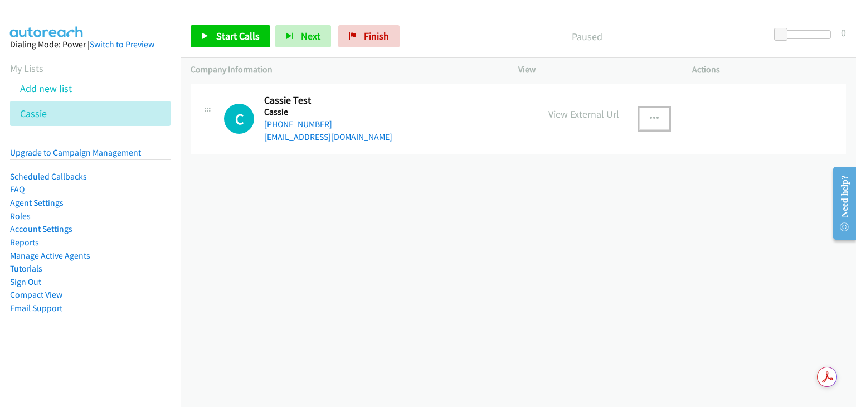
click at [644, 119] on button "button" at bounding box center [654, 119] width 30 height 22
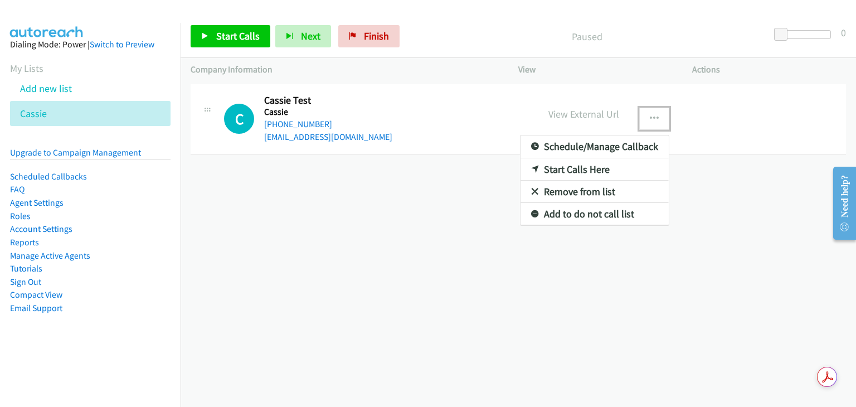
click at [446, 105] on div at bounding box center [428, 203] width 856 height 407
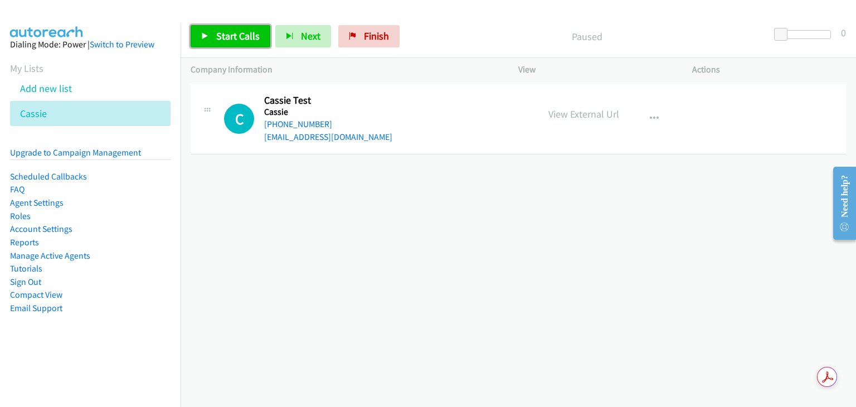
click at [224, 31] on span "Start Calls" at bounding box center [237, 36] width 43 height 13
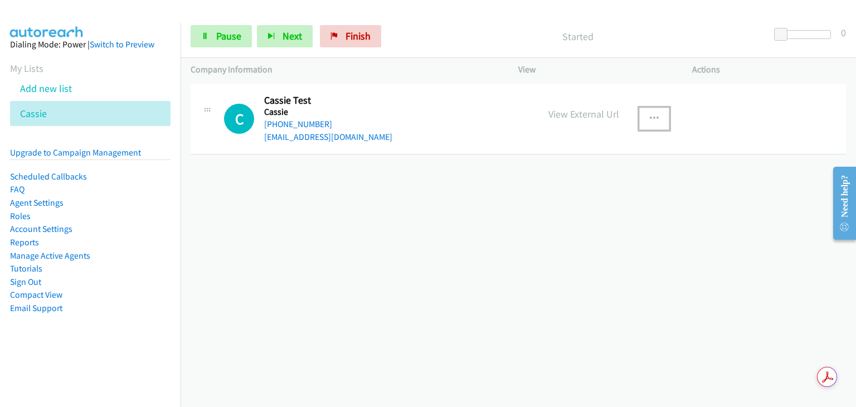
click at [651, 118] on icon "button" at bounding box center [653, 118] width 9 height 9
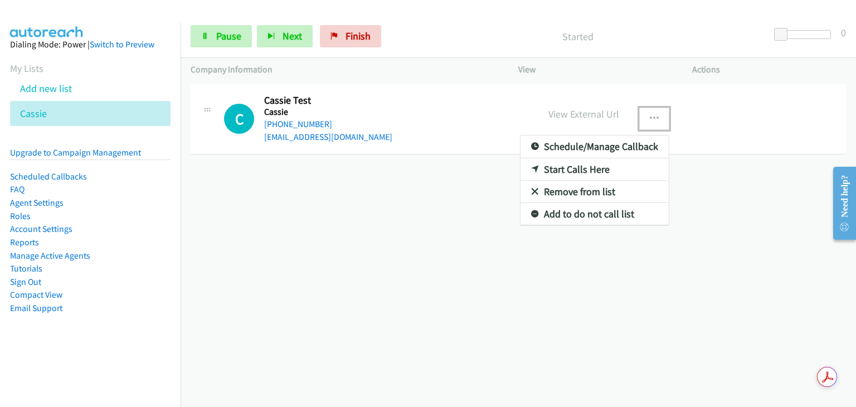
click at [651, 118] on div at bounding box center [428, 203] width 856 height 407
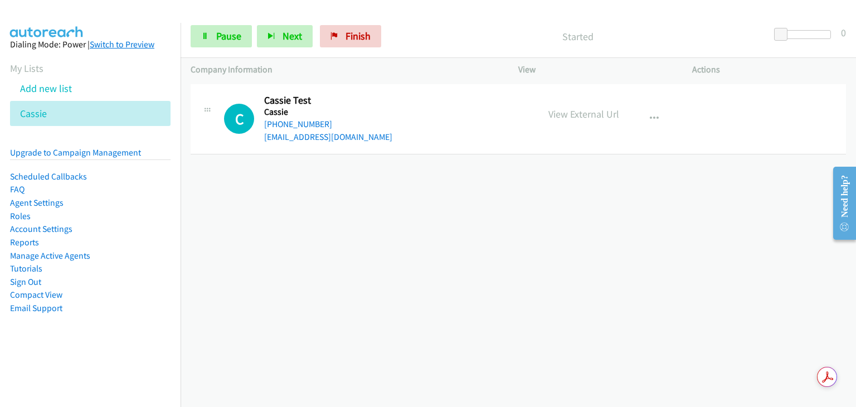
click at [114, 44] on link "Switch to Preview" at bounding box center [122, 44] width 65 height 11
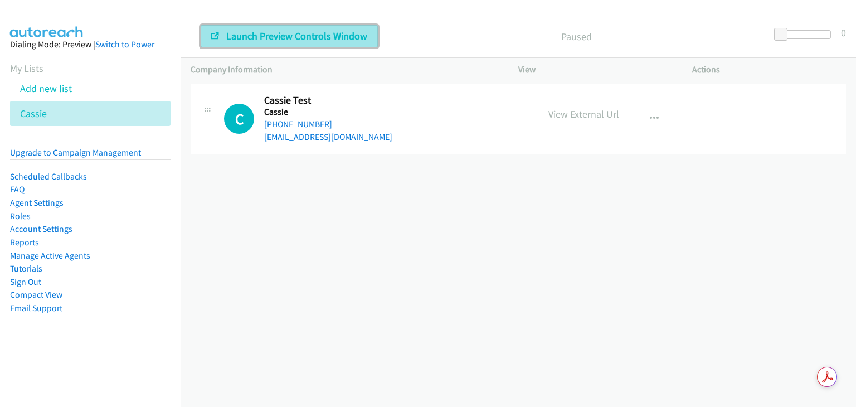
click at [280, 31] on span "Launch Preview Controls Window" at bounding box center [296, 36] width 141 height 13
click at [261, 32] on span "Launch Preview Controls Window" at bounding box center [296, 36] width 141 height 13
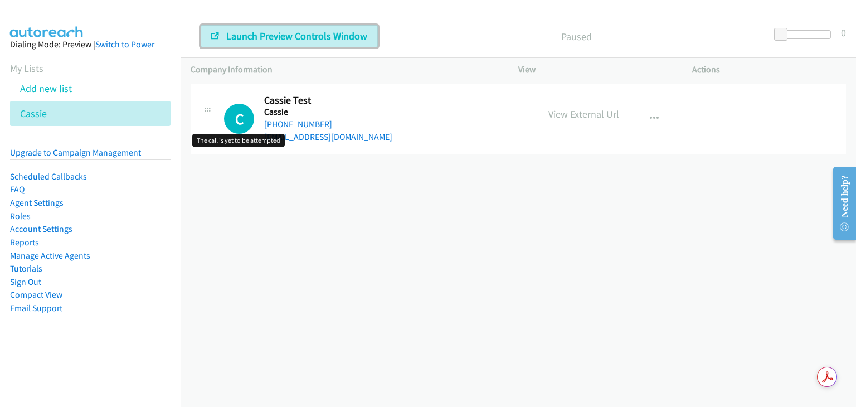
click at [237, 120] on h1 "C" at bounding box center [239, 119] width 30 height 30
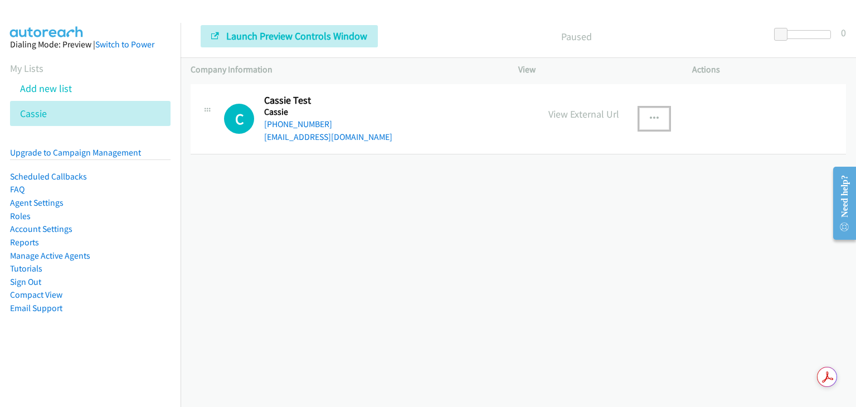
click at [649, 121] on icon "button" at bounding box center [653, 118] width 9 height 9
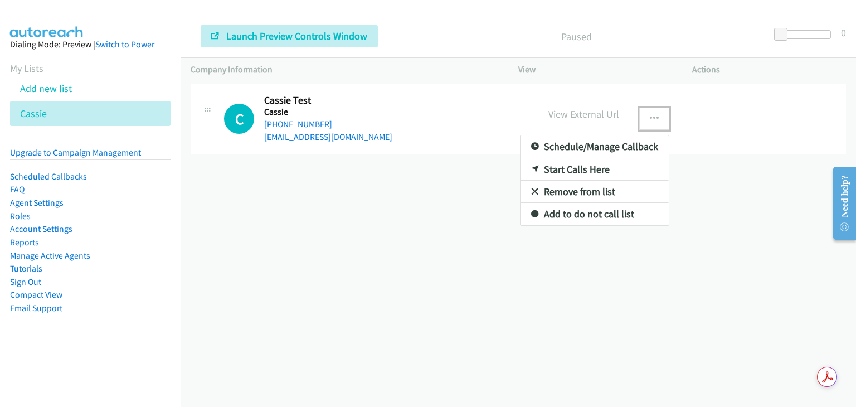
click at [722, 117] on div at bounding box center [428, 203] width 856 height 407
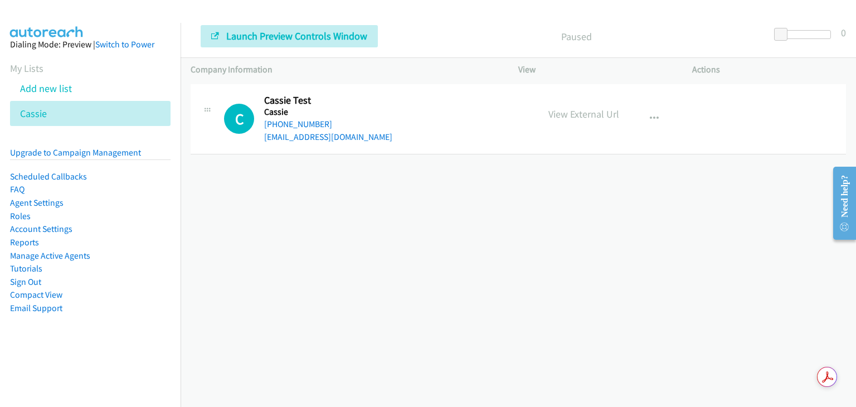
click at [577, 38] on p "Paused" at bounding box center [576, 36] width 367 height 15
click at [399, 29] on p "Paused" at bounding box center [576, 36] width 367 height 15
click at [53, 206] on link "Agent Settings" at bounding box center [36, 202] width 53 height 11
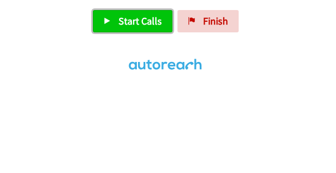
click at [139, 19] on span "Start Calls" at bounding box center [140, 20] width 43 height 13
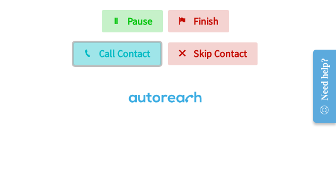
click at [109, 54] on span "Call Contact" at bounding box center [124, 53] width 51 height 13
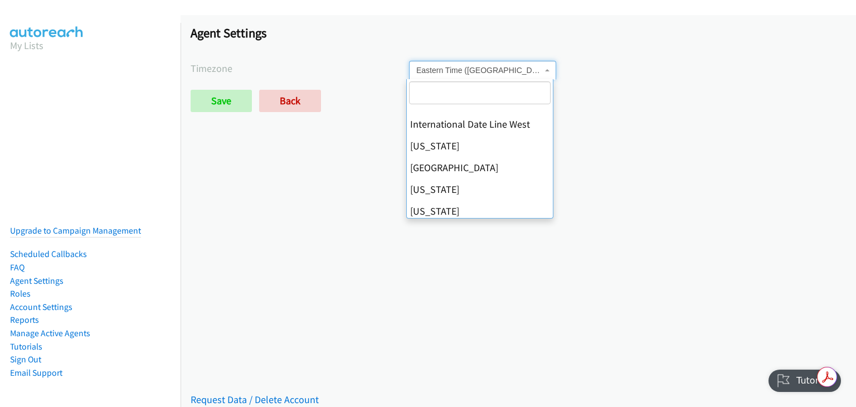
click at [547, 67] on span at bounding box center [548, 70] width 2 height 19
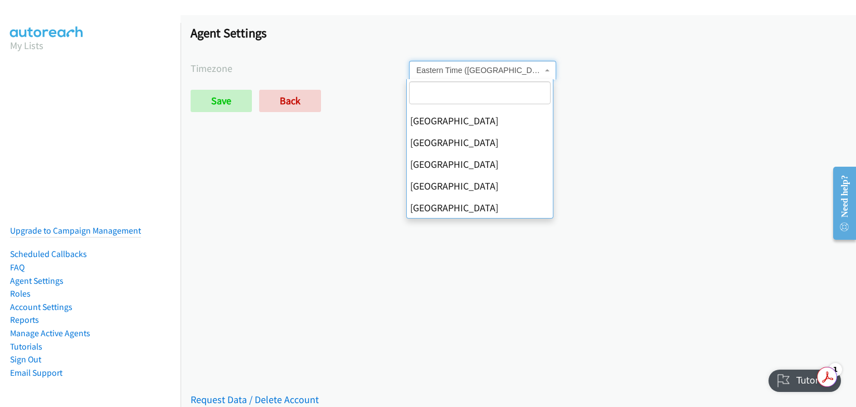
click at [634, 128] on div "Agent Settings Timezone International Date Line West American Samoa Midway Isla…" at bounding box center [517, 73] width 675 height 117
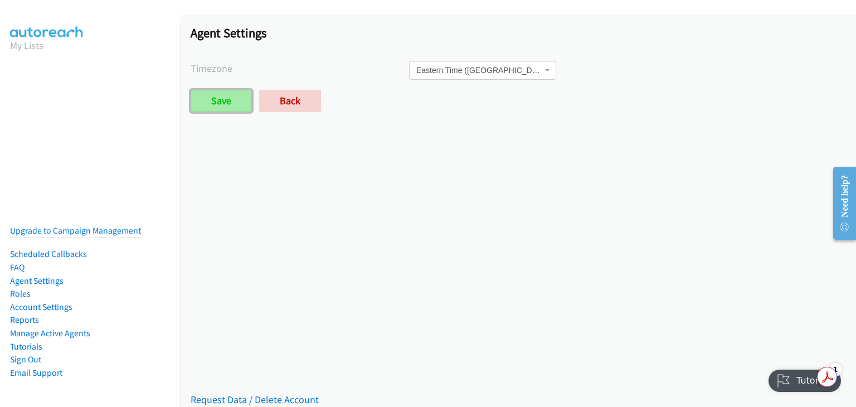
click at [240, 108] on input "Save" at bounding box center [221, 101] width 61 height 22
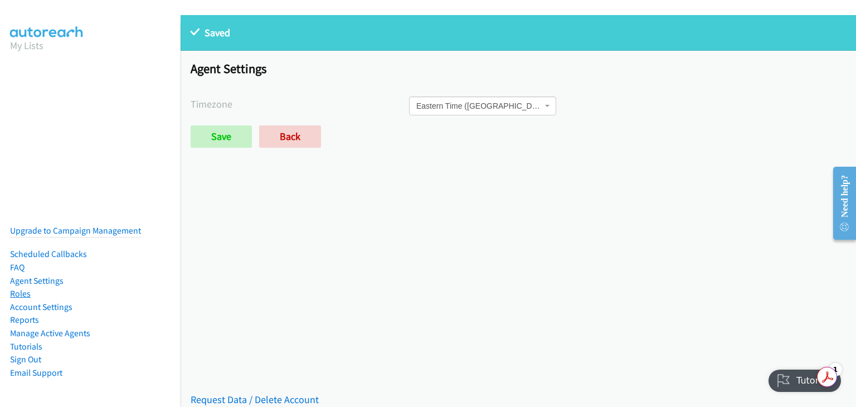
click at [21, 288] on link "Roles" at bounding box center [20, 293] width 21 height 11
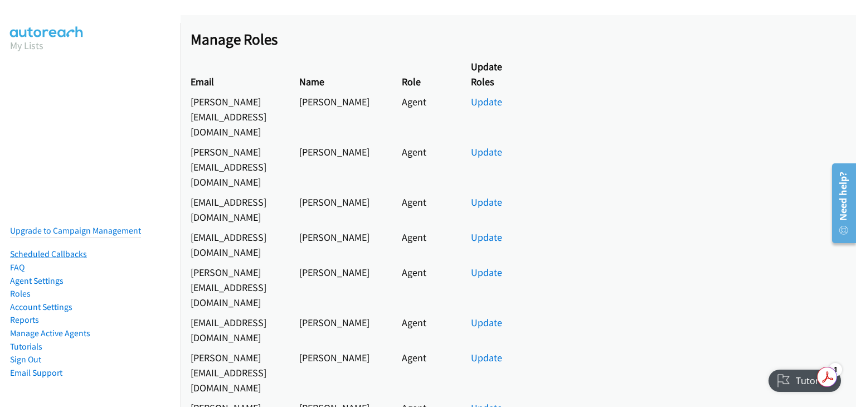
click at [39, 248] on link "Scheduled Callbacks" at bounding box center [48, 253] width 77 height 11
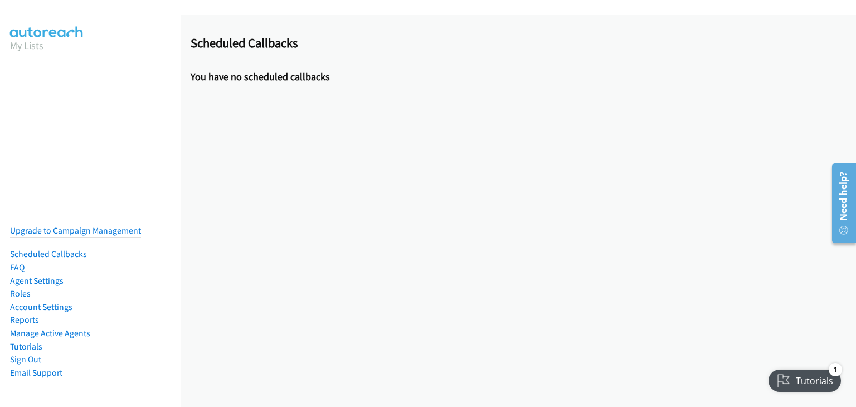
click at [26, 47] on link "My Lists" at bounding box center [26, 45] width 33 height 13
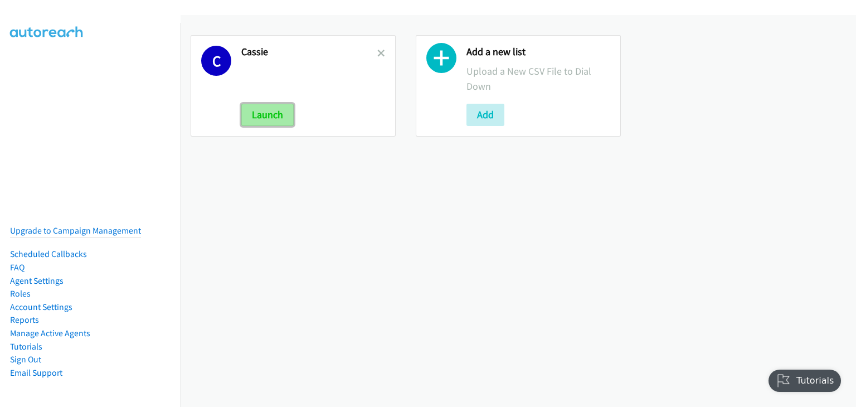
click at [262, 108] on button "Launch" at bounding box center [267, 115] width 52 height 22
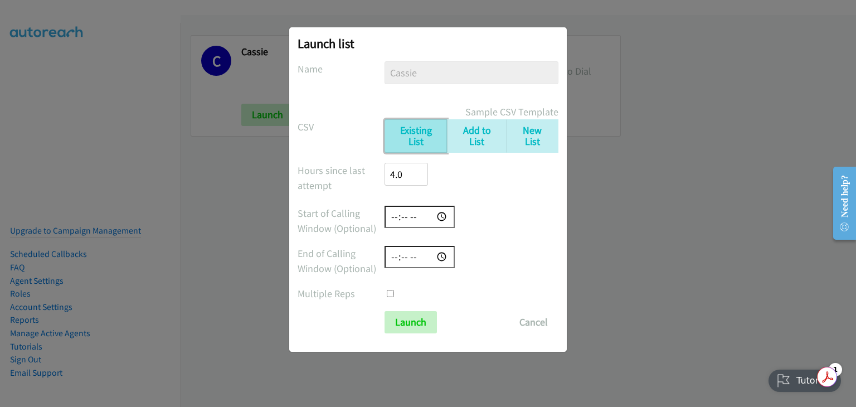
click at [430, 143] on link "Existing List" at bounding box center [415, 136] width 62 height 34
click at [408, 320] on input "Launch" at bounding box center [410, 322] width 52 height 22
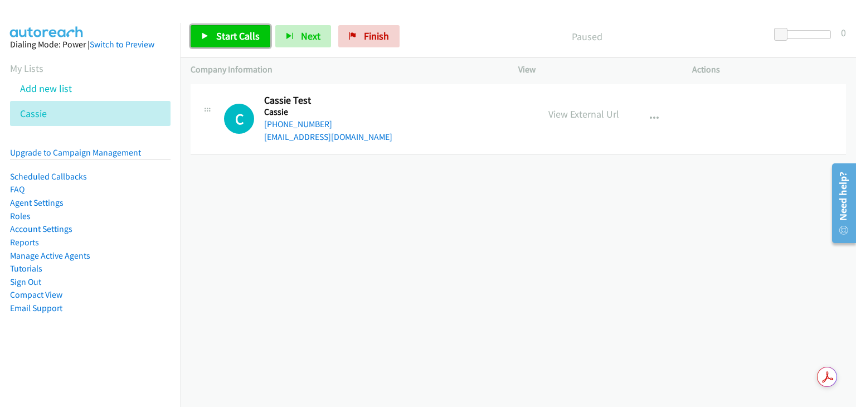
click at [228, 27] on link "Start Calls" at bounding box center [231, 36] width 80 height 22
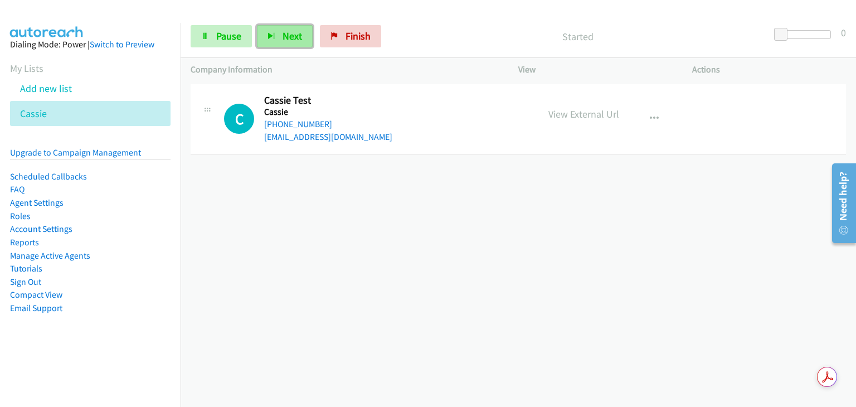
click at [285, 42] on span "Next" at bounding box center [291, 36] width 19 height 13
click at [652, 118] on icon "button" at bounding box center [653, 118] width 9 height 9
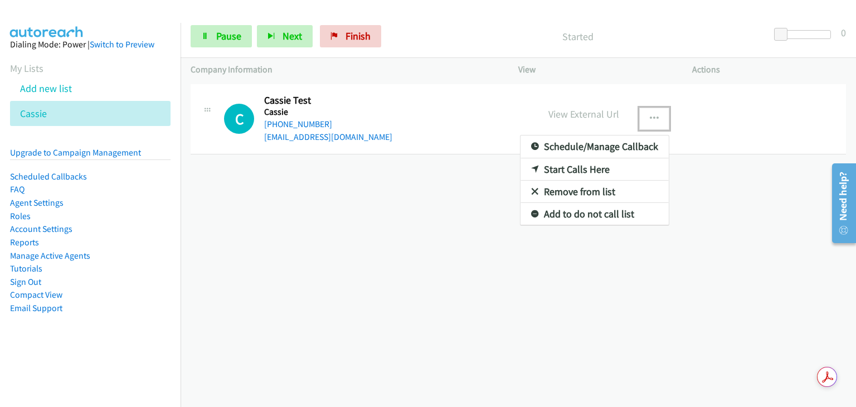
click at [590, 167] on link "Start Calls Here" at bounding box center [594, 169] width 148 height 22
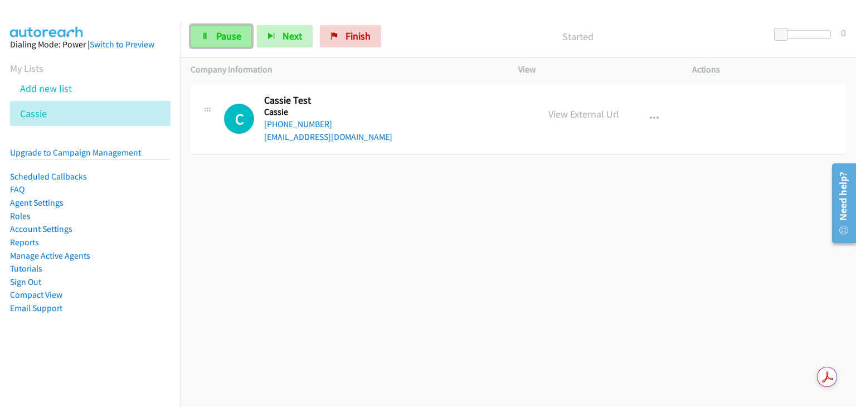
click at [211, 38] on link "Pause" at bounding box center [221, 36] width 61 height 22
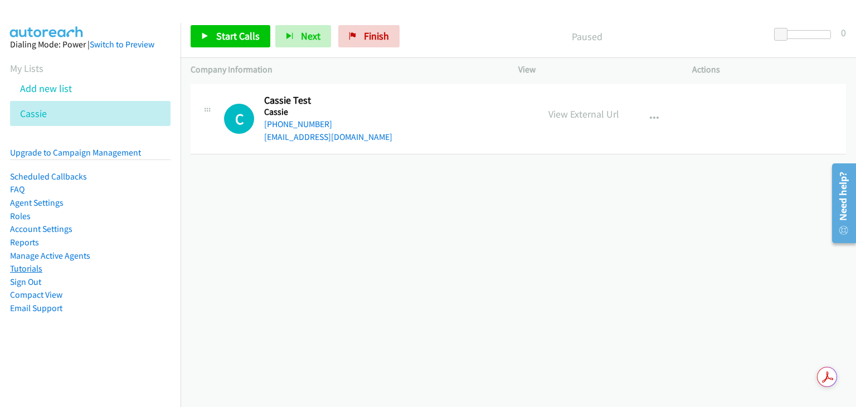
click at [35, 267] on link "Tutorials" at bounding box center [26, 268] width 32 height 11
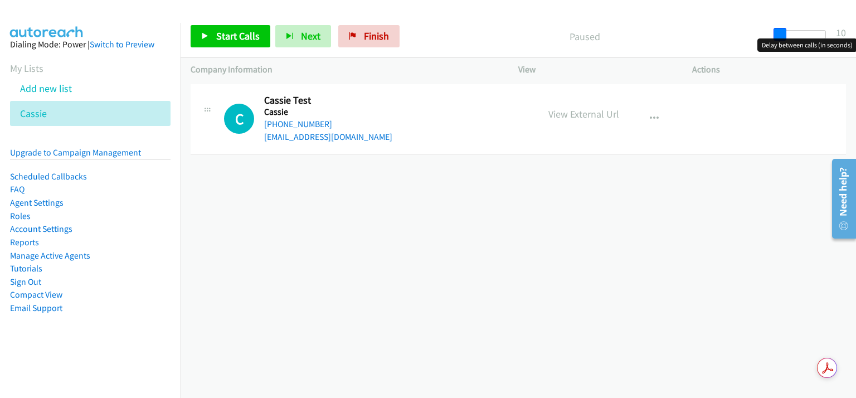
click at [789, 37] on div at bounding box center [799, 34] width 51 height 9
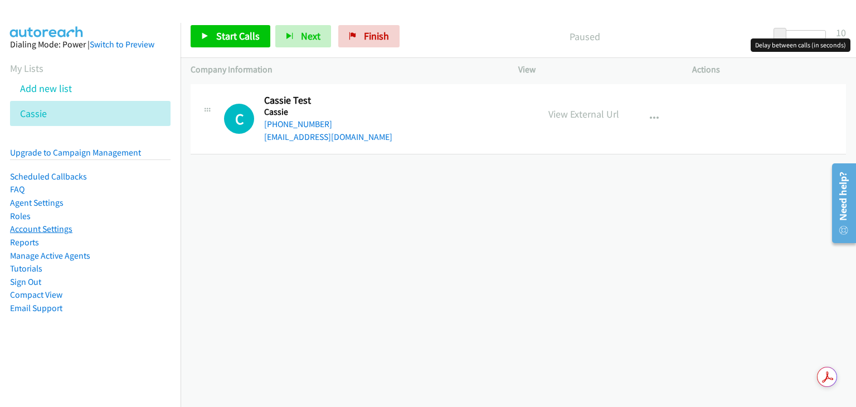
click at [42, 231] on link "Account Settings" at bounding box center [41, 228] width 62 height 11
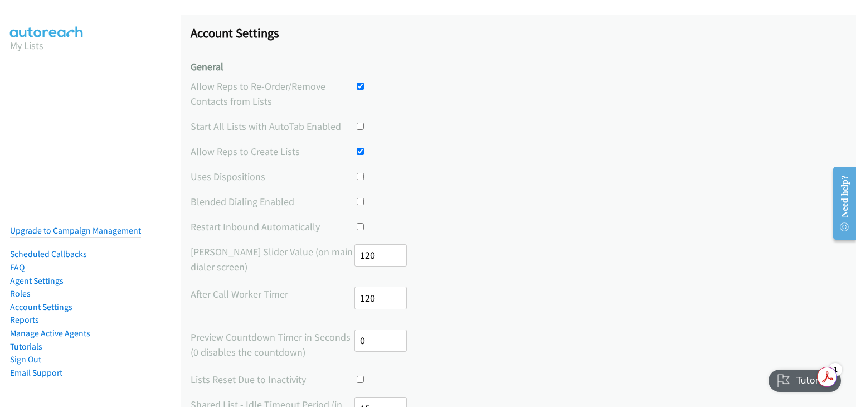
click at [783, 375] on div "Tutorials" at bounding box center [805, 380] width 74 height 22
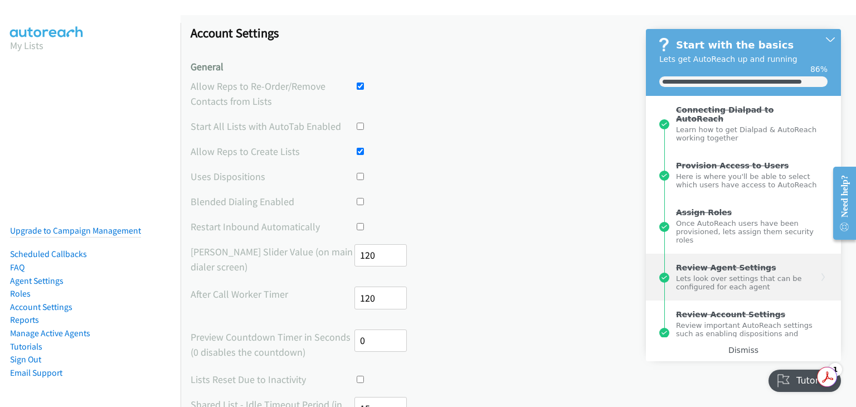
scroll to position [148, 0]
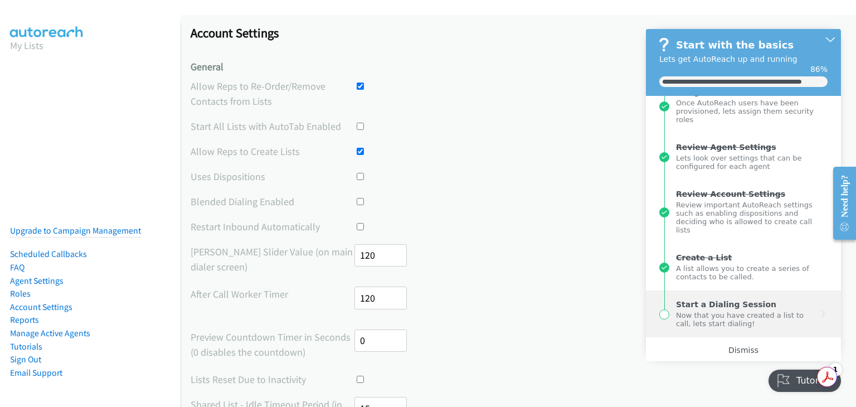
click at [693, 309] on div "Now that you have created a list to call, lets start dialing!" at bounding box center [746, 318] width 141 height 19
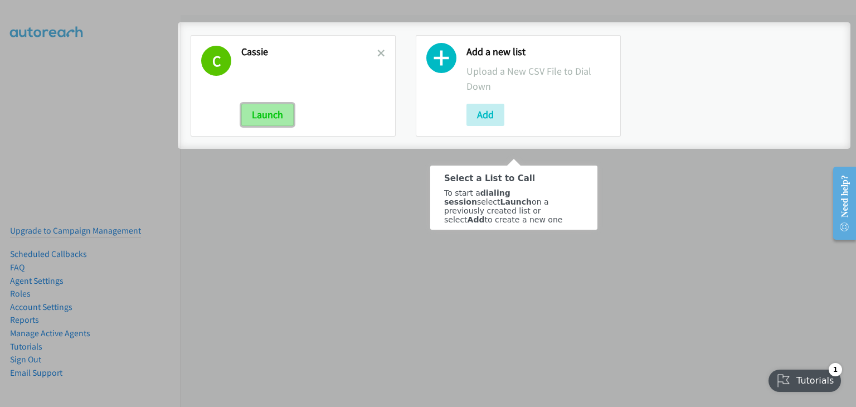
click at [264, 123] on button "Launch" at bounding box center [267, 115] width 52 height 22
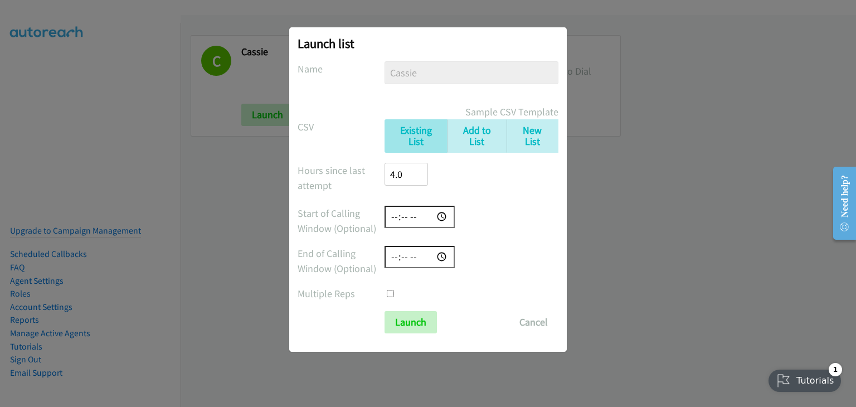
click at [416, 214] on input "time" at bounding box center [419, 217] width 70 height 23
click at [394, 220] on input "time" at bounding box center [419, 217] width 70 height 23
type input "09:00"
click at [398, 253] on input "time" at bounding box center [419, 257] width 70 height 23
type input "17:00"
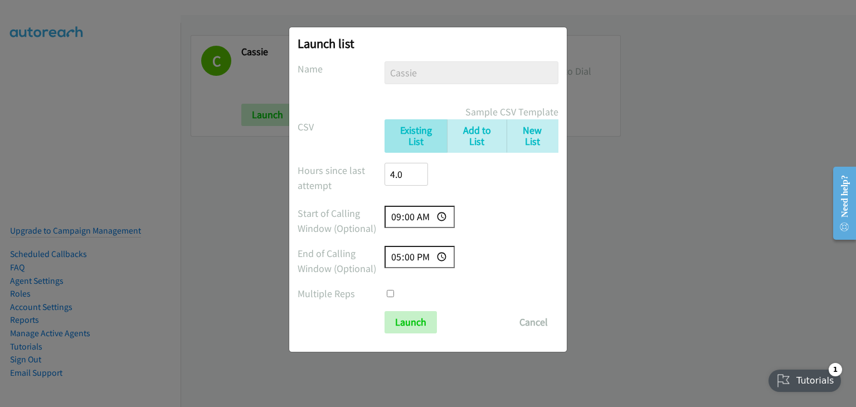
click at [487, 270] on div "End of Calling Window (Optional) 17:00" at bounding box center [427, 261] width 261 height 30
click at [417, 319] on input "Launch" at bounding box center [410, 322] width 52 height 22
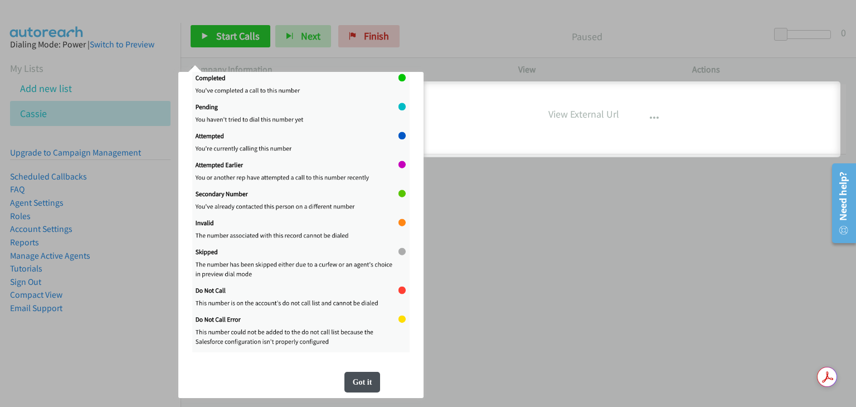
scroll to position [207, 0]
click at [363, 379] on div "Got it" at bounding box center [362, 382] width 36 height 21
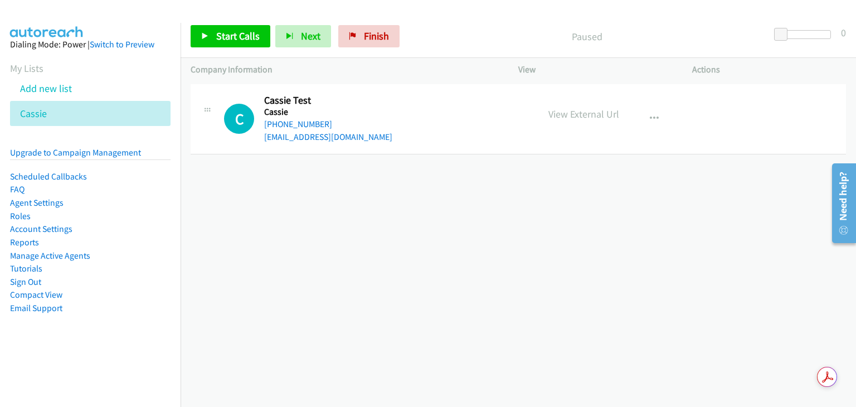
scroll to position [0, 0]
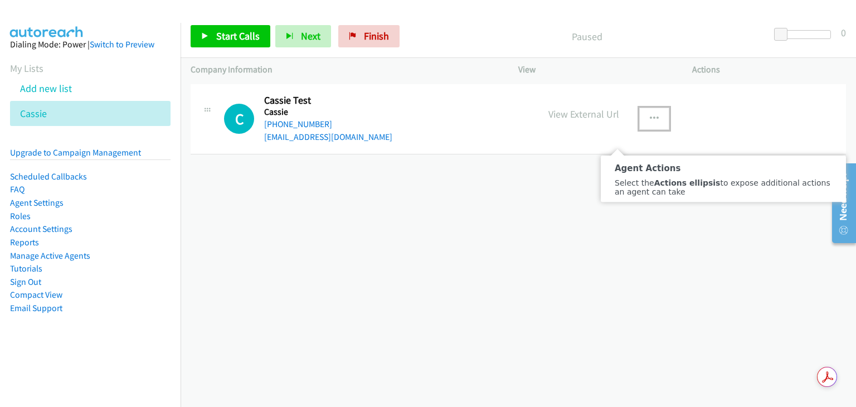
click at [649, 124] on button "button" at bounding box center [654, 119] width 30 height 22
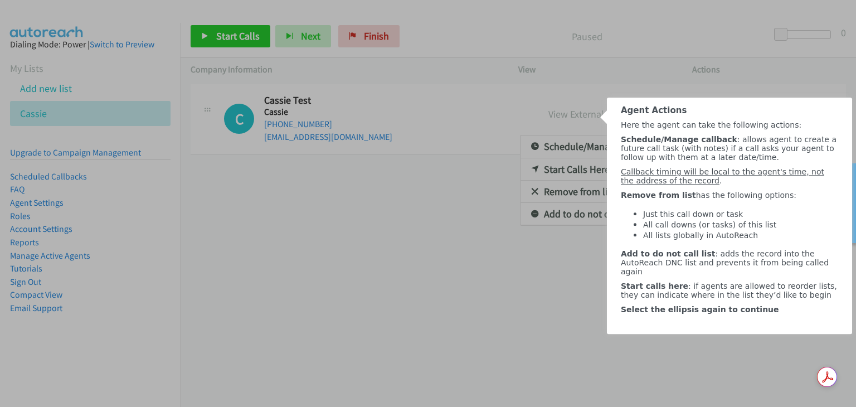
click at [601, 111] on div at bounding box center [603, 117] width 7 height 14
click html "Agent Actions Here the agent can take the following actions: Schedule/Manage ca…"
click at [744, 272] on div "Here the agent can take the following actions: Schedule/Manage callback : allow…" at bounding box center [729, 226] width 245 height 213
click at [538, 295] on div at bounding box center [428, 268] width 856 height 276
click at [580, 326] on div at bounding box center [428, 268] width 856 height 276
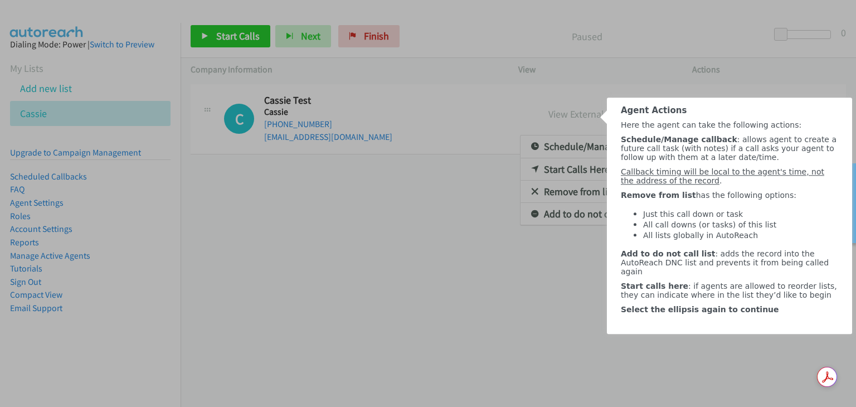
click at [646, 102] on div "Agent Actions" at bounding box center [729, 109] width 245 height 24
click at [855, 90] on div at bounding box center [428, 53] width 856 height 107
drag, startPoint x: 787, startPoint y: 348, endPoint x: 1282, endPoint y: 495, distance: 516.4
click at [787, 314] on div "Select the ellipsis again to continue" at bounding box center [729, 309] width 217 height 9
click at [588, 120] on div at bounding box center [315, 118] width 631 height 23
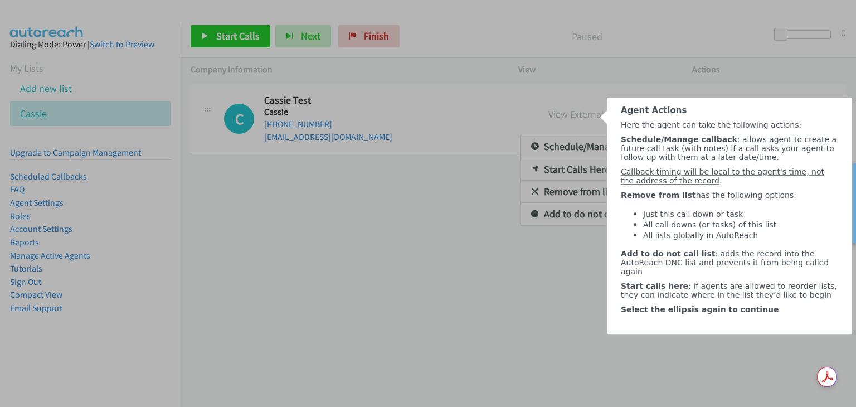
click at [584, 121] on div at bounding box center [315, 118] width 631 height 23
click at [646, 144] on span "Schedule/Manage callback" at bounding box center [679, 139] width 116 height 9
click at [634, 299] on span "Start calls here : if agents are allowed to reorder lists, they can indicate wh…" at bounding box center [729, 290] width 216 height 18
click at [546, 340] on div at bounding box center [428, 268] width 856 height 276
click at [568, 384] on div at bounding box center [428, 268] width 856 height 276
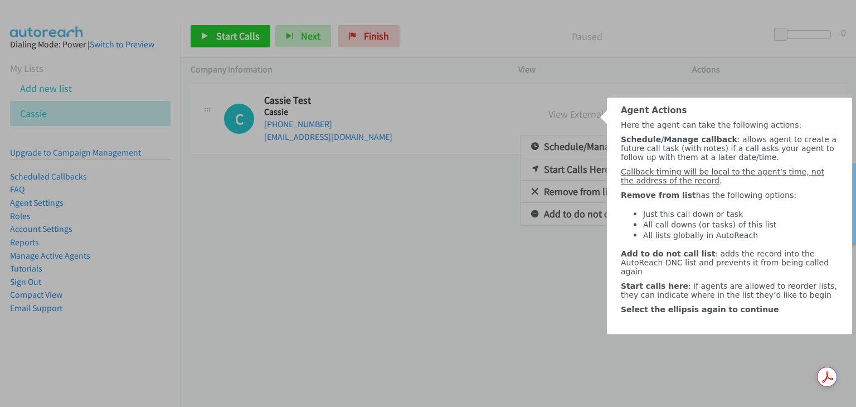
click at [441, 186] on div at bounding box center [428, 268] width 856 height 276
drag, startPoint x: 706, startPoint y: 87, endPoint x: 113, endPoint y: 1, distance: 599.6
click at [706, 87] on div at bounding box center [428, 53] width 856 height 107
click at [675, 115] on span "Agent Actions" at bounding box center [654, 110] width 66 height 10
click at [657, 129] on span "Here the agent can take the following actions:" at bounding box center [711, 124] width 180 height 9
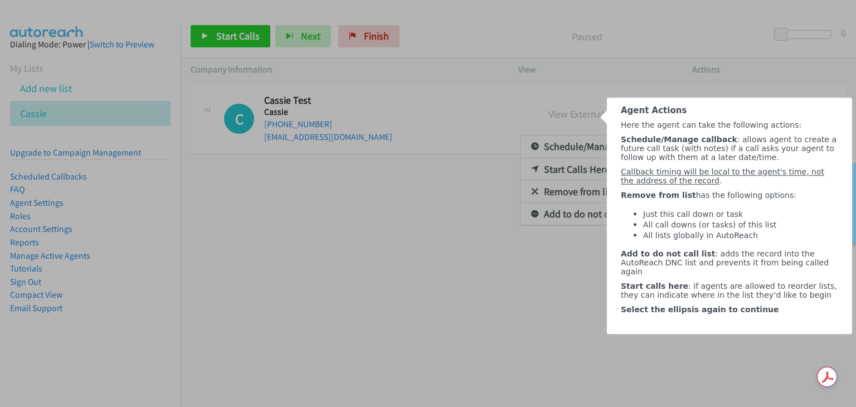
click at [646, 123] on span "Here the agent can take the following actions:" at bounding box center [711, 124] width 180 height 9
click at [644, 109] on span "Agent Actions" at bounding box center [654, 110] width 66 height 10
click at [662, 85] on div at bounding box center [428, 53] width 856 height 107
click at [562, 280] on div at bounding box center [428, 268] width 856 height 276
click at [616, 245] on div "Here the agent can take the following actions: Schedule/Manage callback : allow…" at bounding box center [729, 226] width 245 height 213
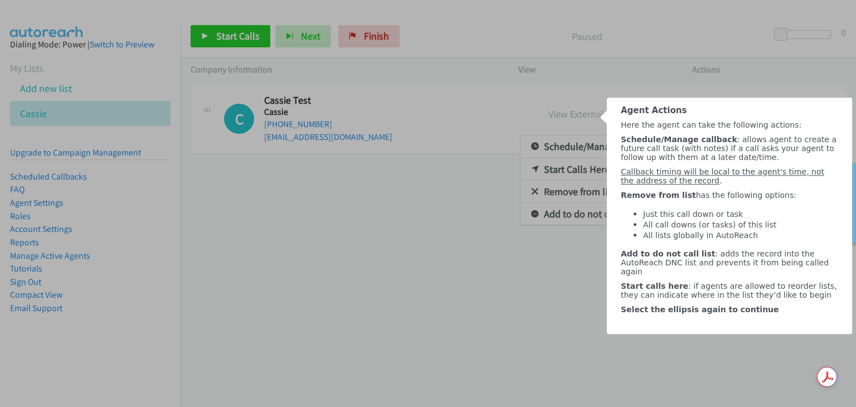
click at [648, 97] on div "Agent Actions" at bounding box center [729, 109] width 245 height 24
drag, startPoint x: 604, startPoint y: 84, endPoint x: 544, endPoint y: 98, distance: 62.4
click at [540, 96] on div at bounding box center [428, 53] width 856 height 107
click at [656, 99] on div "Agent Actions" at bounding box center [729, 109] width 245 height 24
click at [632, 139] on div "Here the agent can take the following actions: Schedule/Manage callback : allow…" at bounding box center [729, 226] width 245 height 213
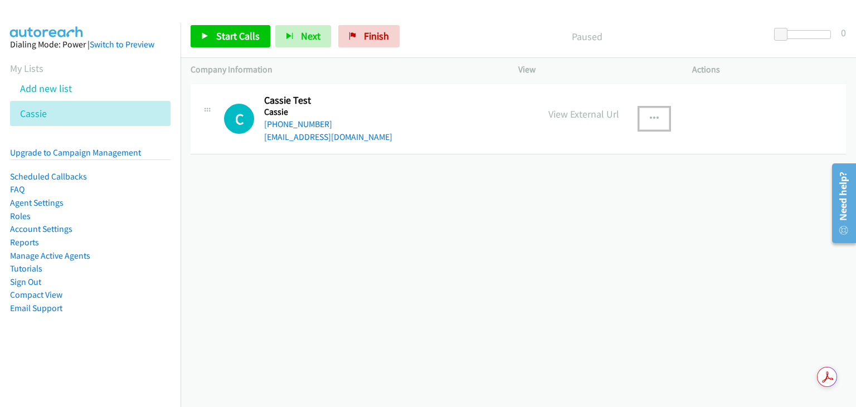
click at [649, 116] on icon "button" at bounding box center [653, 118] width 9 height 9
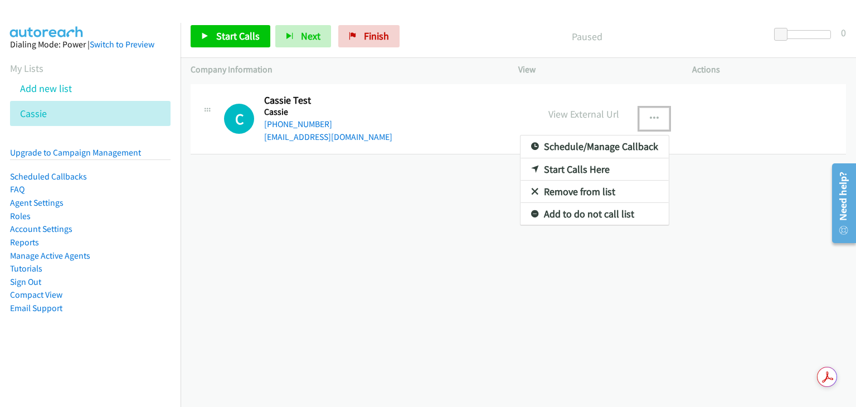
click at [648, 116] on div at bounding box center [428, 203] width 856 height 407
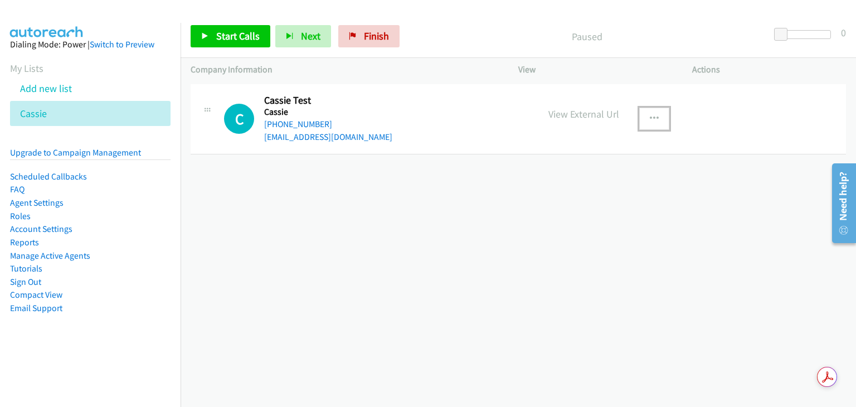
click at [471, 152] on div "C Callback Scheduled Cassie Test Cassie America/New_York +1 740-213-2007 cassie…" at bounding box center [518, 119] width 655 height 70
click at [31, 268] on link "Tutorials" at bounding box center [26, 268] width 32 height 11
click at [641, 116] on button "button" at bounding box center [654, 119] width 30 height 22
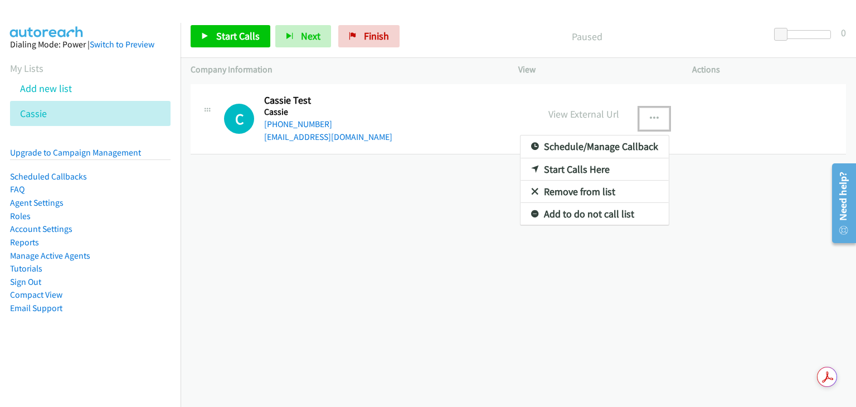
click at [646, 118] on div at bounding box center [428, 203] width 856 height 407
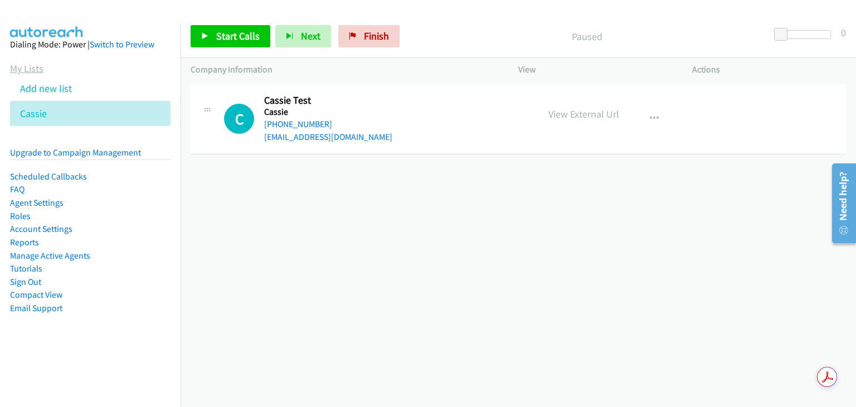
click at [27, 67] on link "My Lists" at bounding box center [26, 68] width 33 height 13
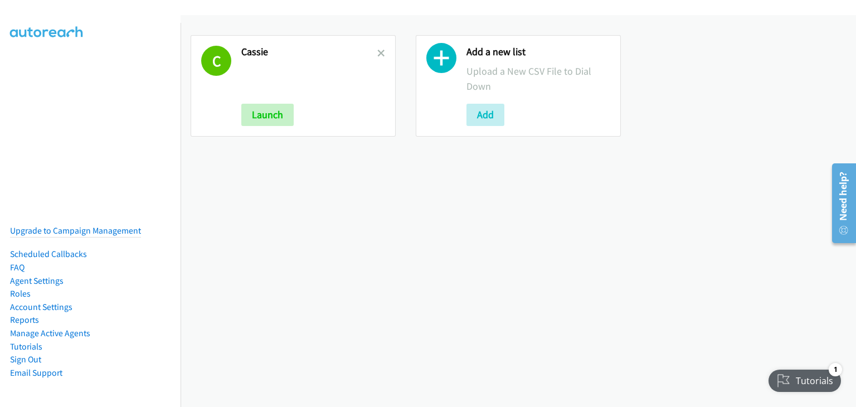
click at [794, 379] on div "Tutorials" at bounding box center [805, 380] width 74 height 22
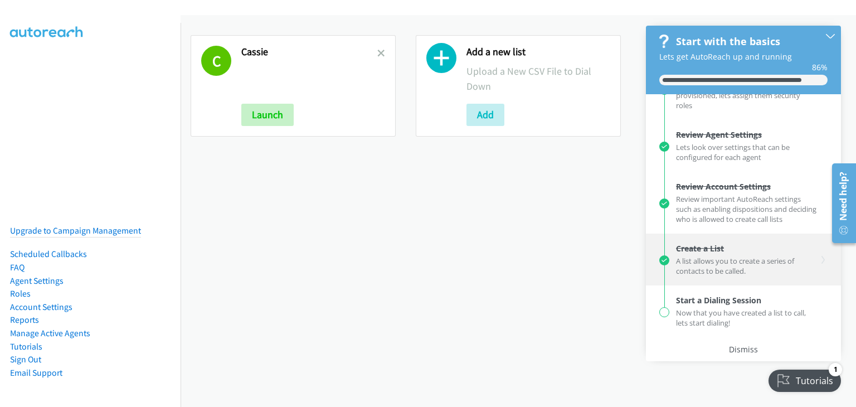
scroll to position [148, 0]
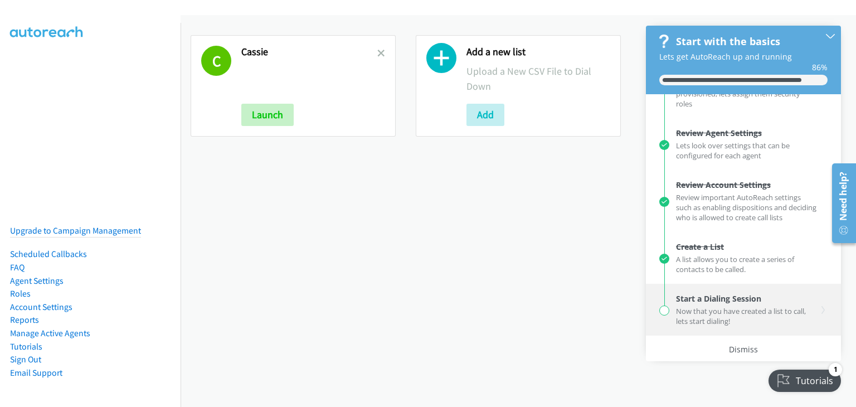
click at [702, 308] on div "Now that you have created a list to call, lets start dialing!" at bounding box center [746, 315] width 141 height 22
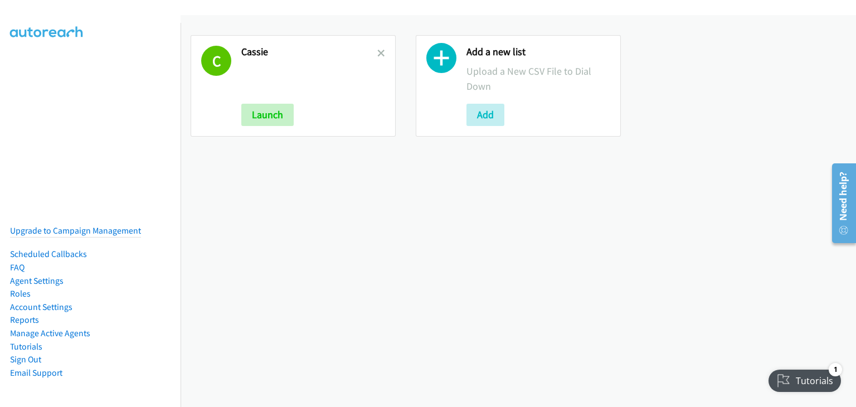
scroll to position [0, 0]
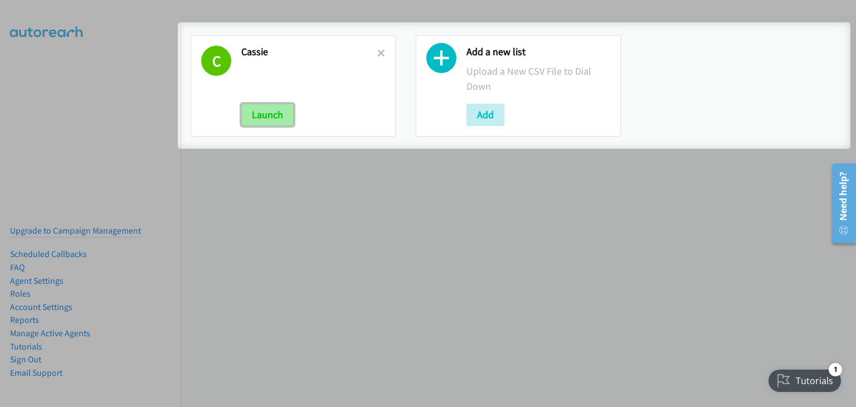
click at [282, 116] on button "Launch" at bounding box center [267, 115] width 52 height 22
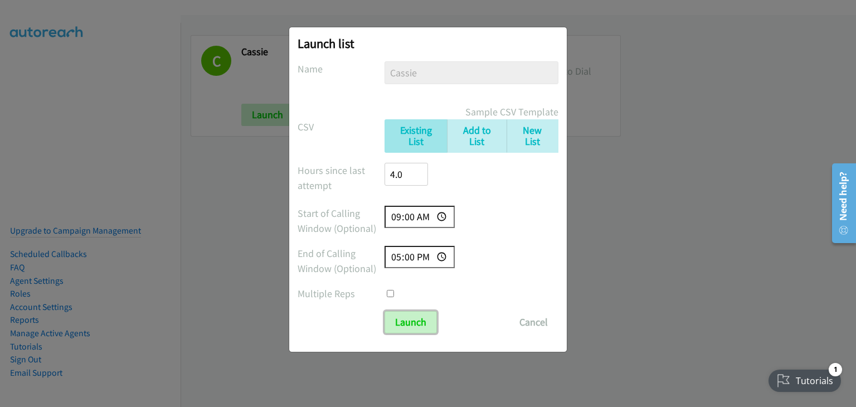
click at [417, 320] on input "Launch" at bounding box center [410, 322] width 52 height 22
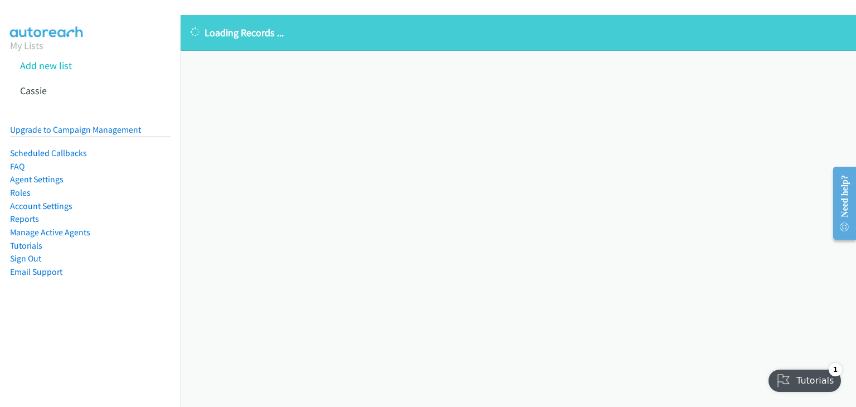
click at [735, 320] on div "Loading Records ... Sorry, something went wrong please try again." at bounding box center [517, 211] width 675 height 392
click at [663, 265] on div "Loading Records ... Sorry, something went wrong please try again." at bounding box center [517, 211] width 675 height 392
click at [797, 379] on div "Tutorials" at bounding box center [805, 380] width 74 height 22
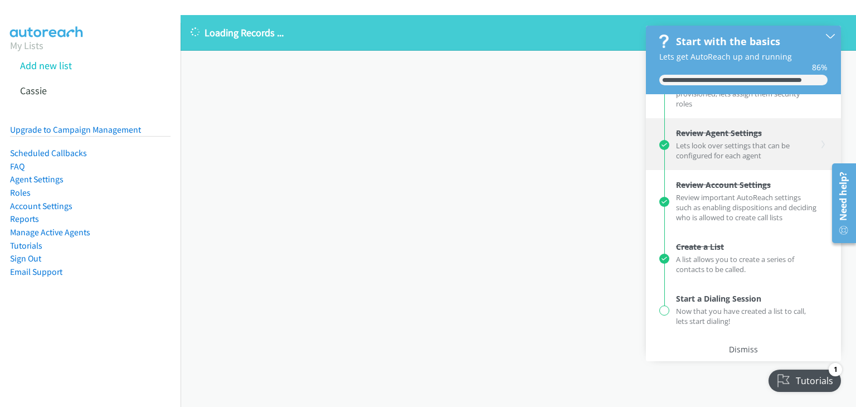
scroll to position [148, 0]
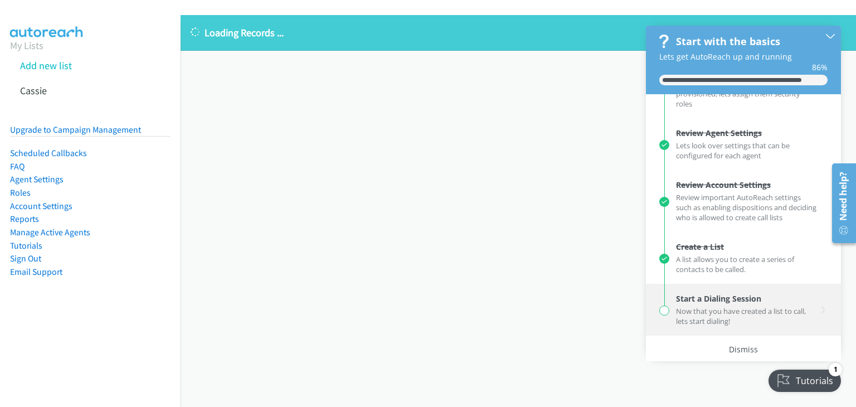
click at [695, 303] on div "Start a Dialing Session" at bounding box center [718, 298] width 85 height 11
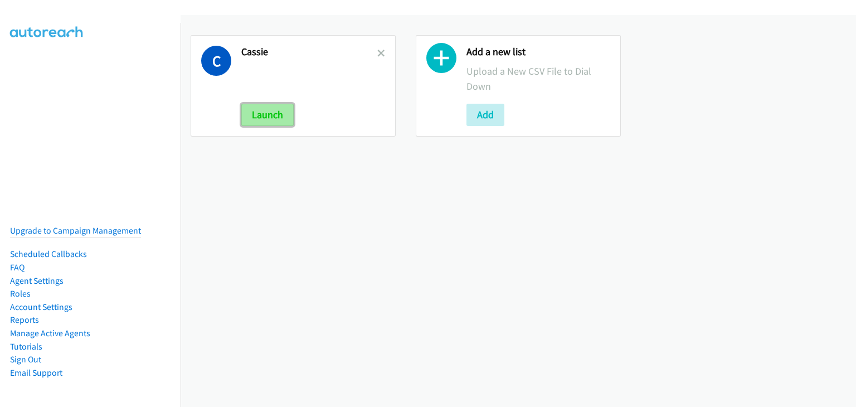
click at [258, 110] on button "Launch" at bounding box center [267, 115] width 52 height 22
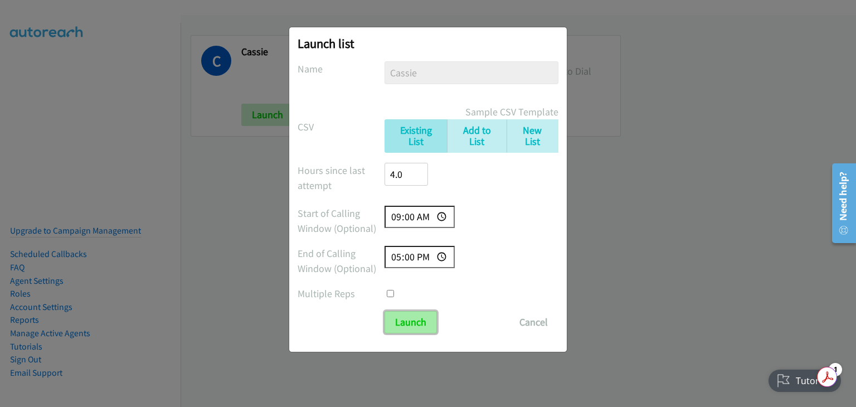
click at [423, 323] on input "Launch" at bounding box center [410, 322] width 52 height 22
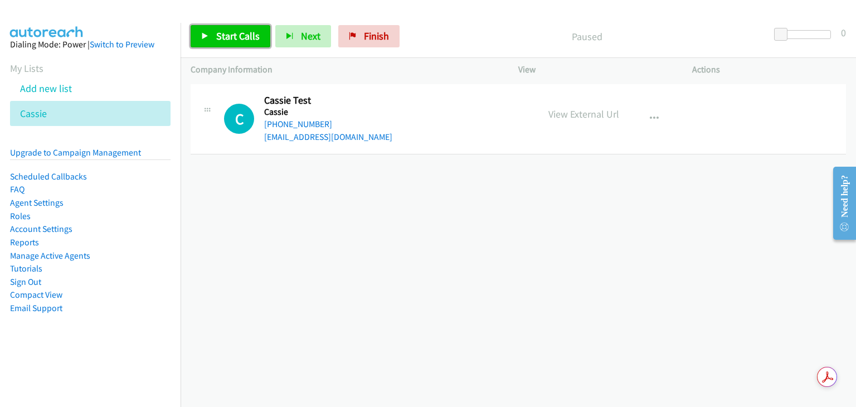
click at [234, 33] on span "Start Calls" at bounding box center [237, 36] width 43 height 13
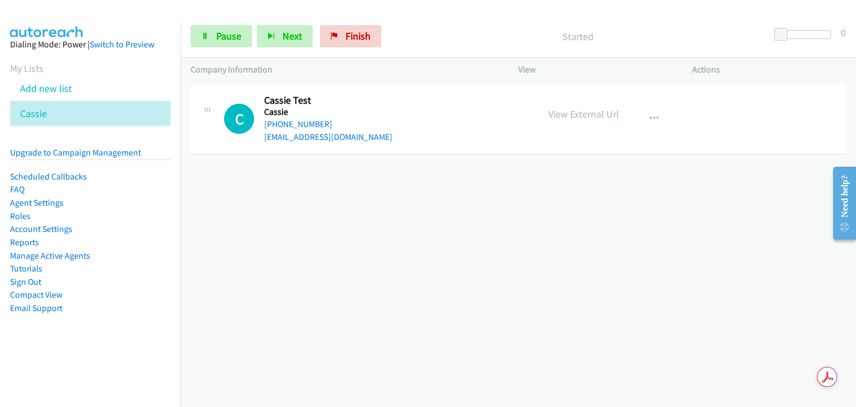
click at [577, 325] on div "+1 415-964-1034 Call failed - Please reload the list and try again The Callbar …" at bounding box center [517, 243] width 675 height 325
click at [499, 206] on div "+1 415-964-1034 Call failed - Please reload the list and try again The Callbar …" at bounding box center [517, 243] width 675 height 325
click at [658, 292] on div "+1 415-964-1034 Call failed - Please reload the list and try again The Callbar …" at bounding box center [517, 243] width 675 height 325
click at [852, 209] on div "Need help?" at bounding box center [844, 203] width 23 height 73
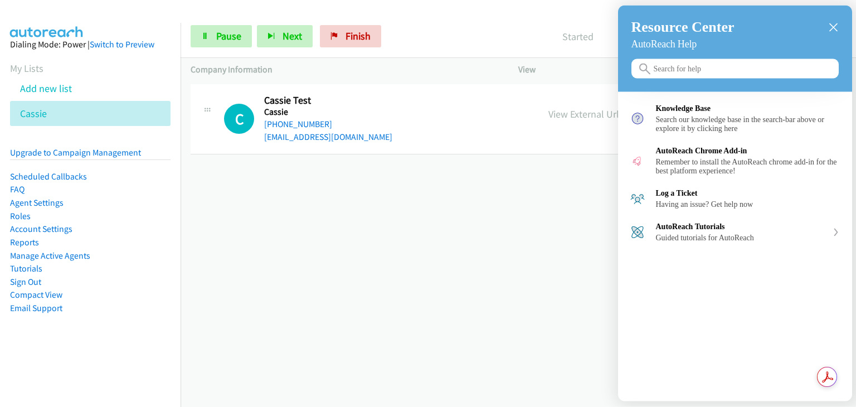
click at [831, 21] on h3 "Resource Center" at bounding box center [734, 27] width 207 height 17
click at [835, 25] on icon "close resource center" at bounding box center [833, 27] width 8 height 8
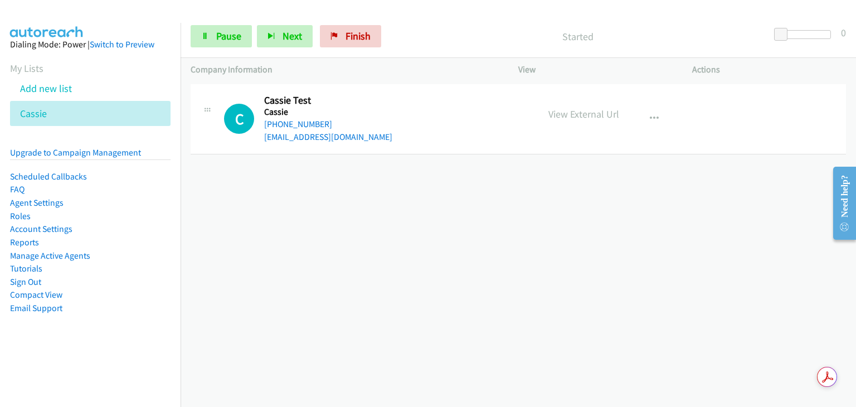
click at [842, 201] on div "Need help?" at bounding box center [844, 196] width 15 height 42
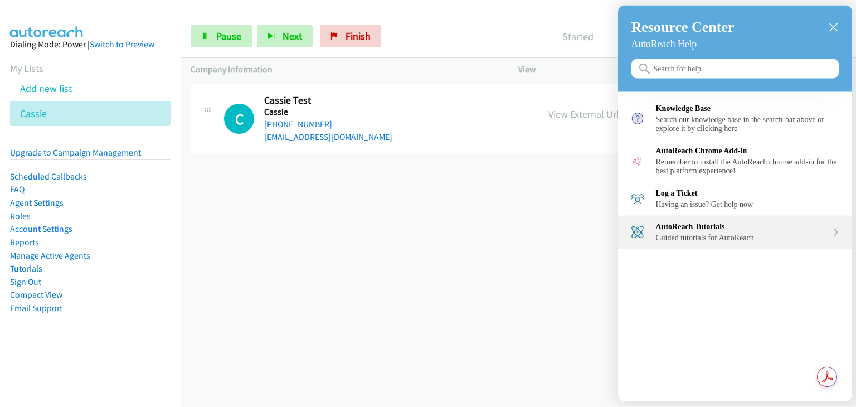
click at [689, 242] on div "AutoReach Tutorials Guided tutorials for AutoReach" at bounding box center [742, 232] width 172 height 20
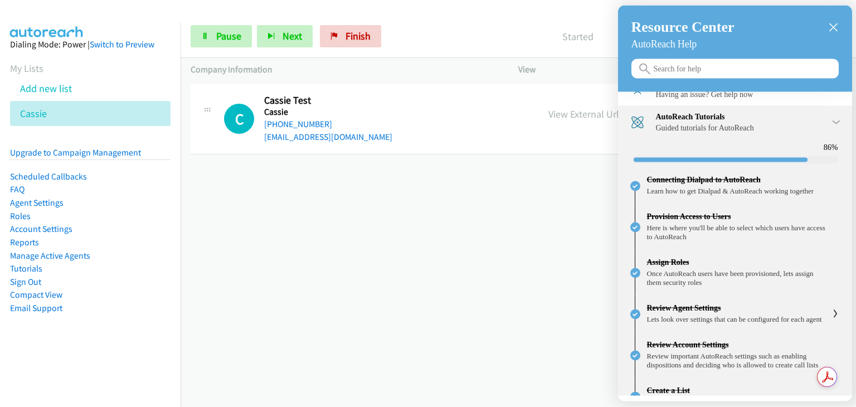
scroll to position [253, 0]
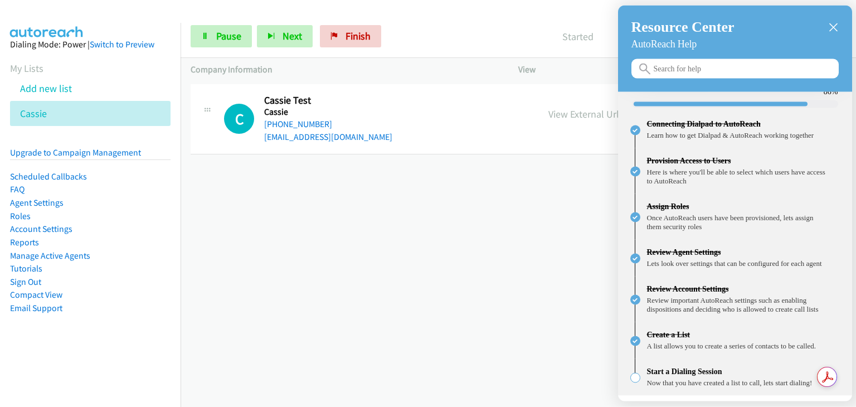
click at [706, 376] on div "Now that you have created a list to call, lets start dialing!" at bounding box center [738, 381] width 183 height 11
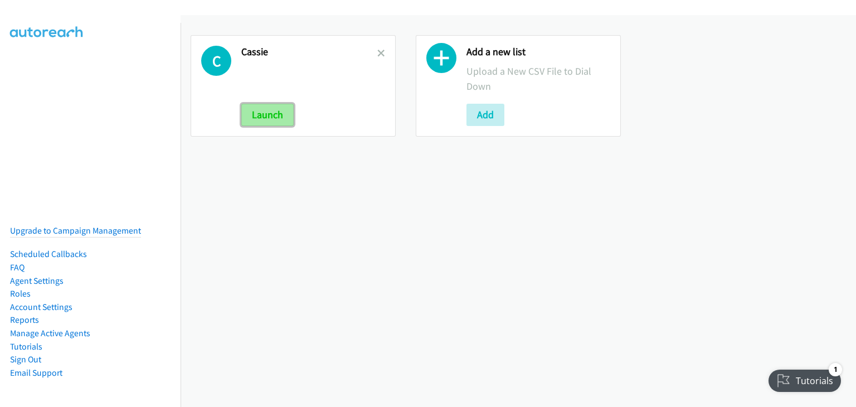
click at [274, 110] on button "Launch" at bounding box center [267, 115] width 52 height 22
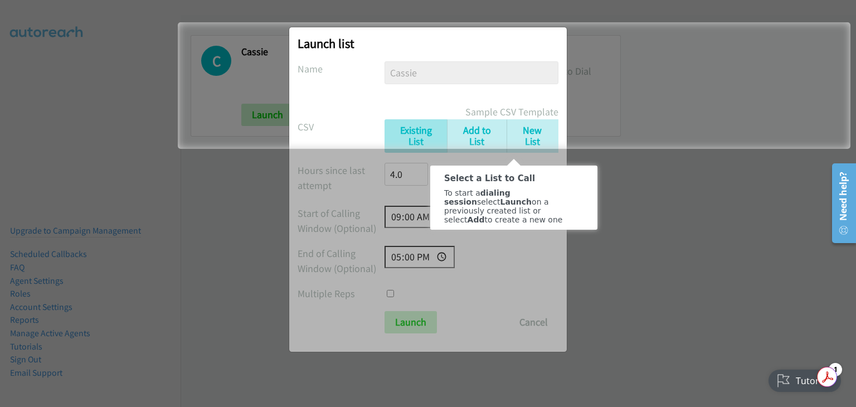
click at [240, 251] on div at bounding box center [428, 278] width 856 height 258
click at [416, 325] on div at bounding box center [428, 278] width 856 height 258
click at [544, 167] on div "Select a List to Call" at bounding box center [513, 176] width 167 height 24
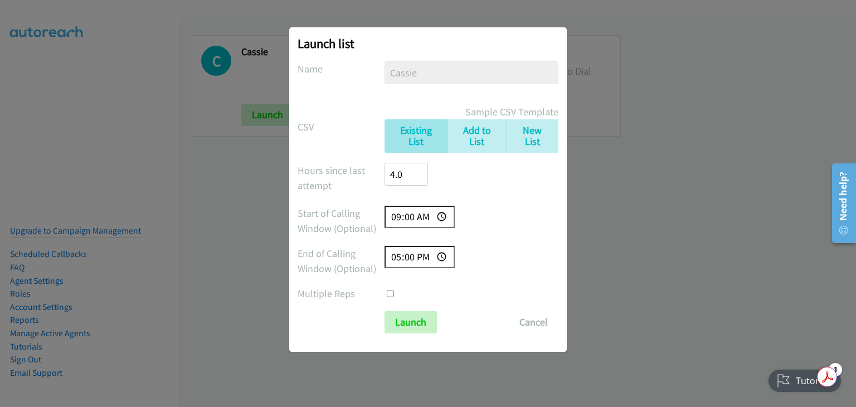
click at [281, 104] on div "Launch list No phone fields were returned for that Report or List View Please u…" at bounding box center [428, 208] width 856 height 397
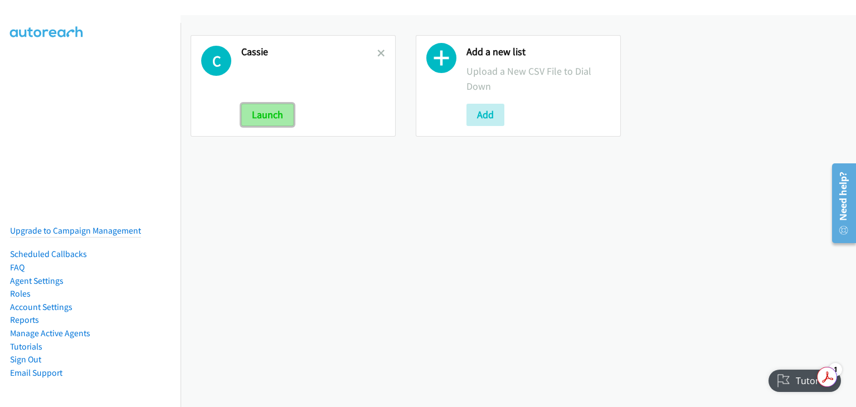
click at [271, 111] on button "Launch" at bounding box center [267, 115] width 52 height 22
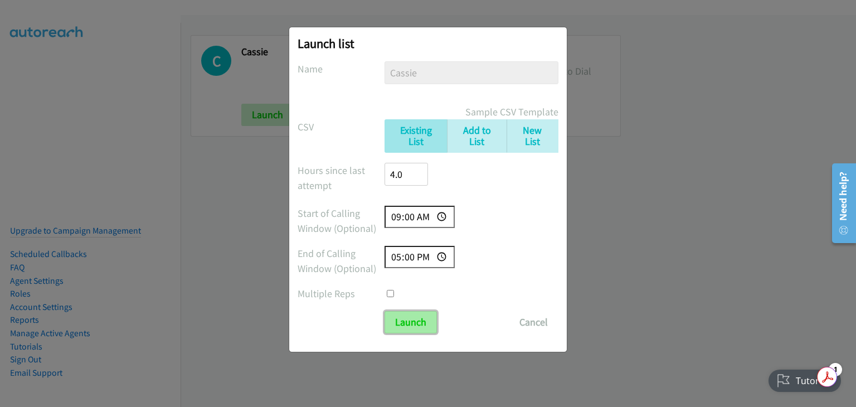
click at [408, 319] on input "Launch" at bounding box center [410, 322] width 52 height 22
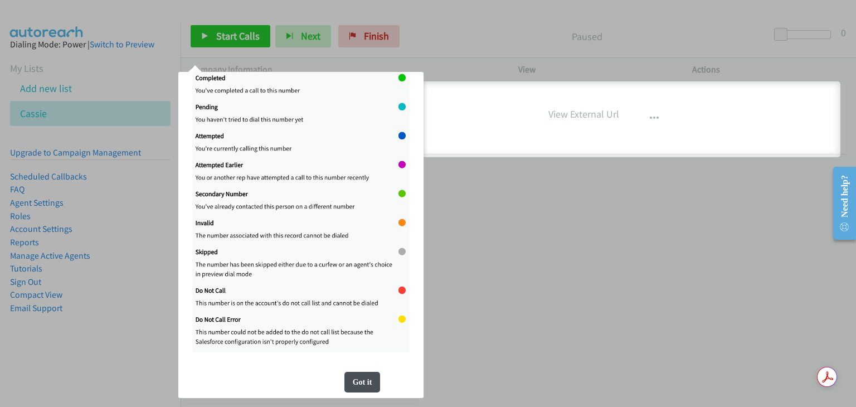
scroll to position [207, 0]
drag, startPoint x: 354, startPoint y: 386, endPoint x: 526, endPoint y: 446, distance: 182.3
click at [354, 386] on div "Got it" at bounding box center [362, 382] width 36 height 21
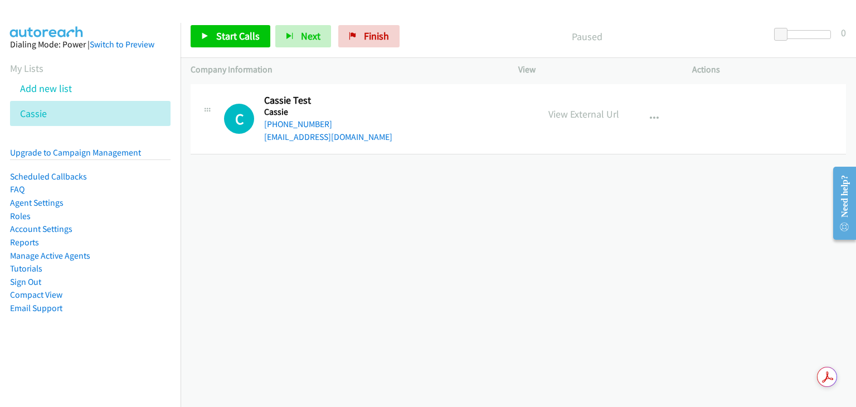
scroll to position [0, 0]
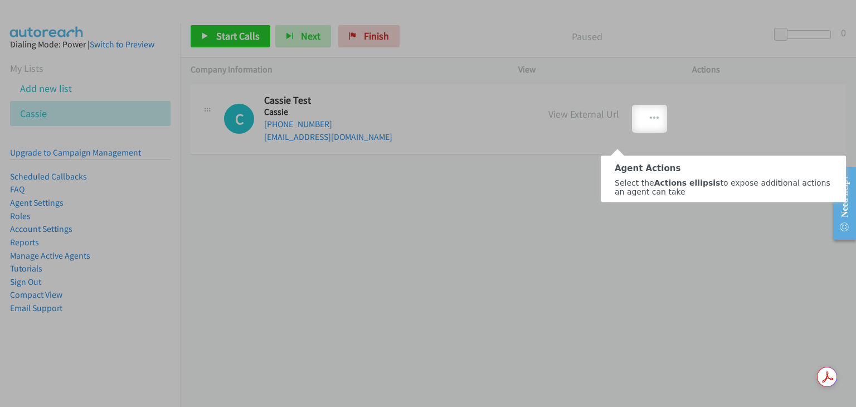
click at [721, 315] on div at bounding box center [428, 270] width 856 height 274
click at [649, 121] on icon "button" at bounding box center [653, 118] width 9 height 9
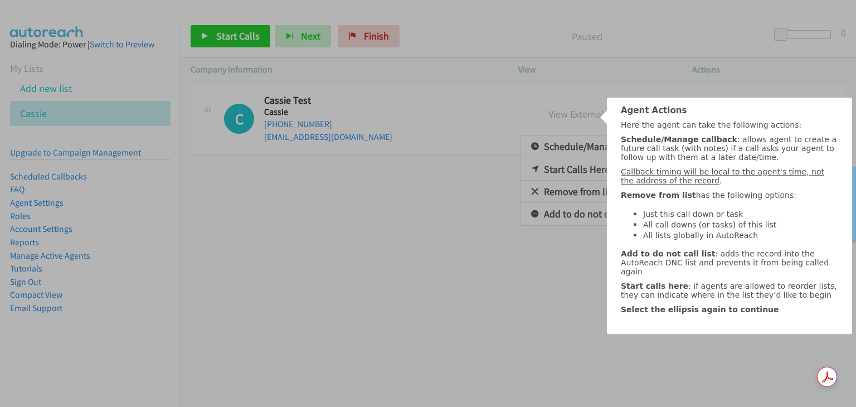
click at [649, 118] on div "Agent Actions" at bounding box center [729, 109] width 245 height 24
click at [652, 99] on div "Agent Actions" at bounding box center [729, 109] width 245 height 24
click at [644, 183] on span "Callback timing will be local to the agent's time, not the address of the record" at bounding box center [722, 176] width 203 height 18
click at [720, 185] on div "Callback timing will be local to the agent's time, not the address of the recor…" at bounding box center [729, 176] width 217 height 18
click at [577, 317] on div at bounding box center [428, 268] width 856 height 276
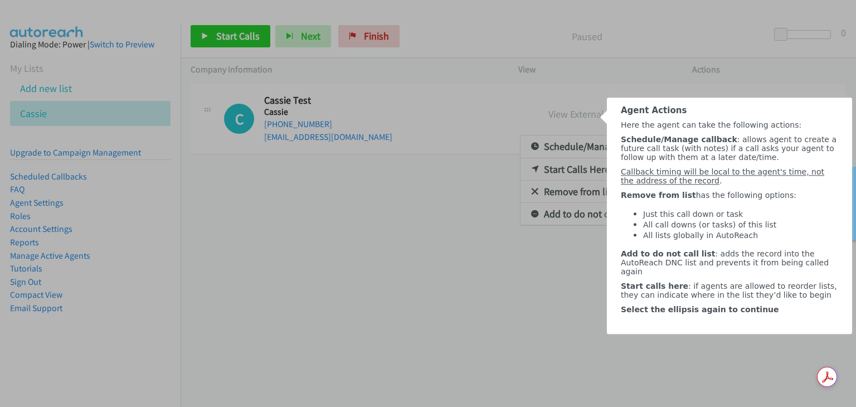
click at [685, 199] on span "Remove from list" at bounding box center [658, 195] width 75 height 9
click at [684, 185] on span "Callback timing will be local to the agent's time, not the address of the record" at bounding box center [722, 176] width 203 height 18
click at [647, 328] on div "​" at bounding box center [729, 323] width 217 height 9
click at [515, 312] on div at bounding box center [428, 268] width 856 height 276
drag, startPoint x: 573, startPoint y: 307, endPoint x: 584, endPoint y: 301, distance: 12.5
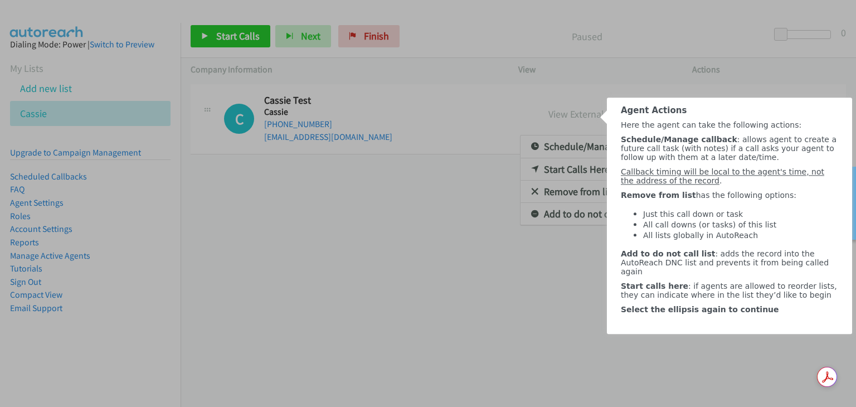
click at [575, 307] on div at bounding box center [428, 268] width 856 height 276
drag, startPoint x: 485, startPoint y: 268, endPoint x: 476, endPoint y: 237, distance: 32.1
click at [480, 266] on div at bounding box center [428, 268] width 856 height 276
drag, startPoint x: 476, startPoint y: 237, endPoint x: 582, endPoint y: 161, distance: 130.5
click at [480, 228] on div at bounding box center [428, 268] width 856 height 276
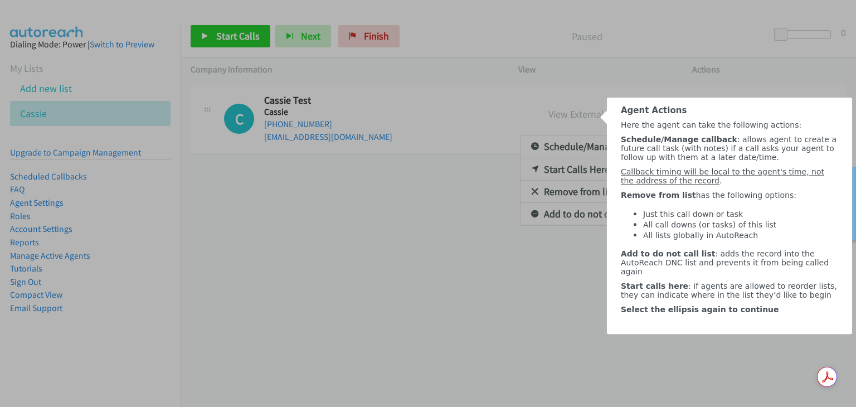
click at [781, 76] on div at bounding box center [428, 53] width 856 height 107
click at [571, 42] on div at bounding box center [428, 53] width 856 height 107
drag, startPoint x: 393, startPoint y: 57, endPoint x: 270, endPoint y: 165, distance: 164.2
click at [366, 73] on div at bounding box center [428, 53] width 856 height 107
drag, startPoint x: 272, startPoint y: 172, endPoint x: 323, endPoint y: 267, distance: 107.7
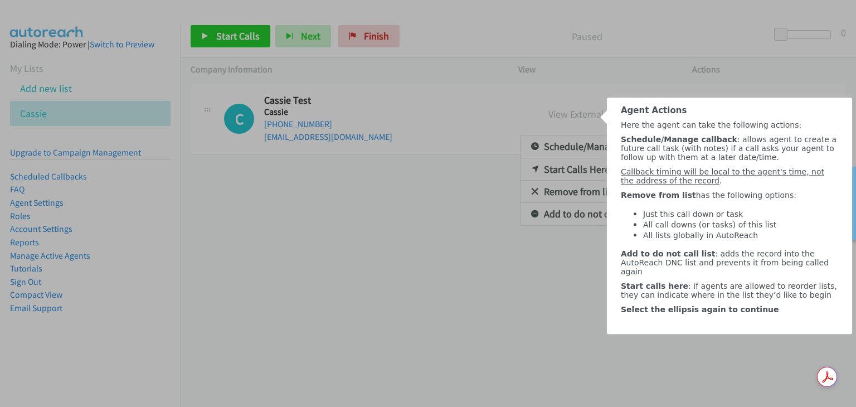
click at [296, 229] on div at bounding box center [428, 268] width 856 height 276
click at [398, 313] on div at bounding box center [428, 268] width 856 height 276
click at [570, 328] on div at bounding box center [428, 268] width 856 height 276
click at [687, 108] on div "Agent Actions" at bounding box center [729, 110] width 217 height 10
click html "Agent Actions Here the agent can take the following actions: Schedule/Manage ca…"
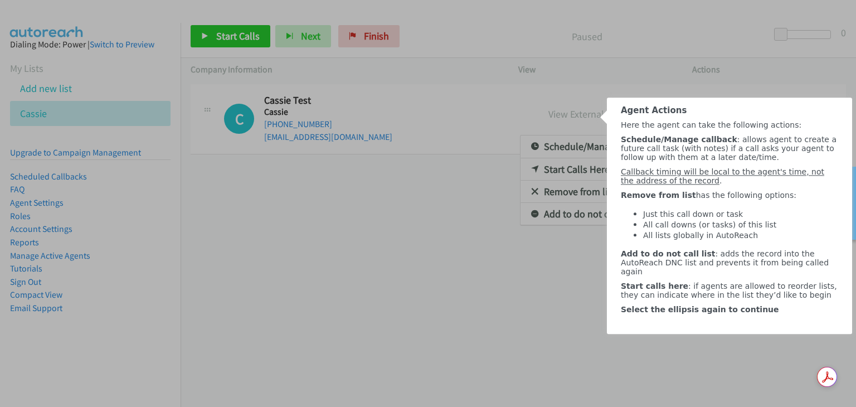
click at [537, 287] on div at bounding box center [428, 268] width 856 height 276
drag, startPoint x: 710, startPoint y: 310, endPoint x: 745, endPoint y: 349, distance: 52.9
click at [710, 299] on span "Start calls here : if agents are allowed to reorder lists, they can indicate wh…" at bounding box center [729, 290] width 216 height 18
click at [750, 328] on div "​" at bounding box center [729, 323] width 217 height 9
click at [750, 397] on div at bounding box center [428, 268] width 856 height 276
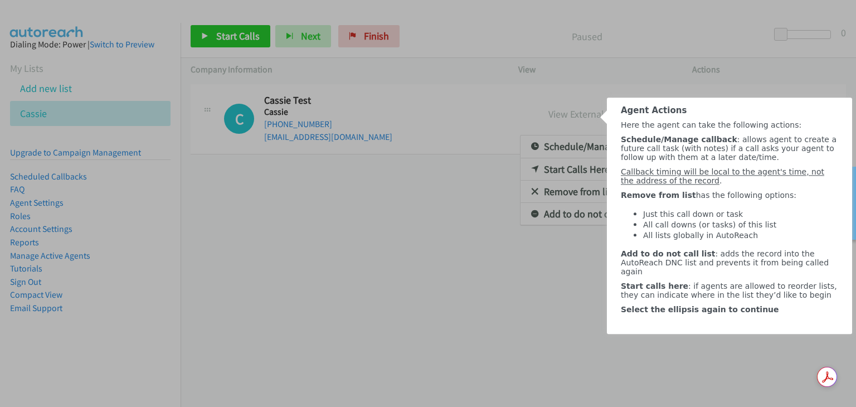
click html "Agent Actions Here the agent can take the following actions: Schedule/Manage ca…"
click at [265, 243] on div at bounding box center [428, 268] width 856 height 276
drag, startPoint x: 575, startPoint y: 261, endPoint x: 585, endPoint y: 263, distance: 9.9
click at [585, 263] on div at bounding box center [428, 268] width 856 height 276
click at [507, 328] on div at bounding box center [428, 268] width 856 height 276
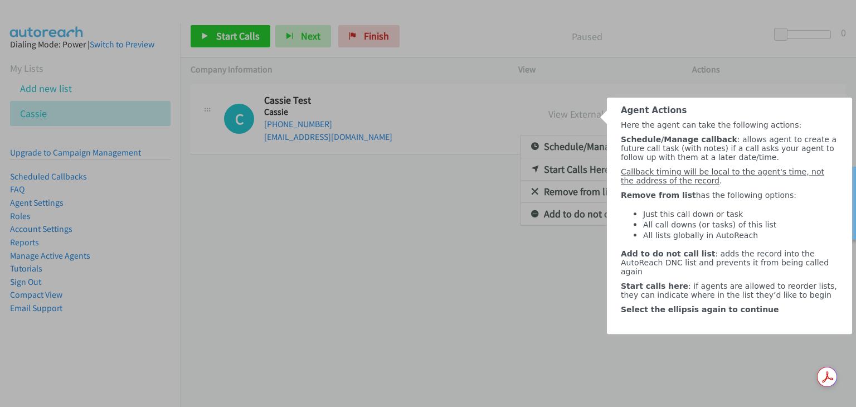
click html "Agent Actions Here the agent can take the following actions: Schedule/Manage ca…"
click at [561, 314] on div at bounding box center [428, 268] width 856 height 276
click at [472, 281] on div at bounding box center [428, 268] width 856 height 276
click at [430, 228] on div at bounding box center [428, 268] width 856 height 276
click at [56, 290] on div at bounding box center [428, 268] width 856 height 276
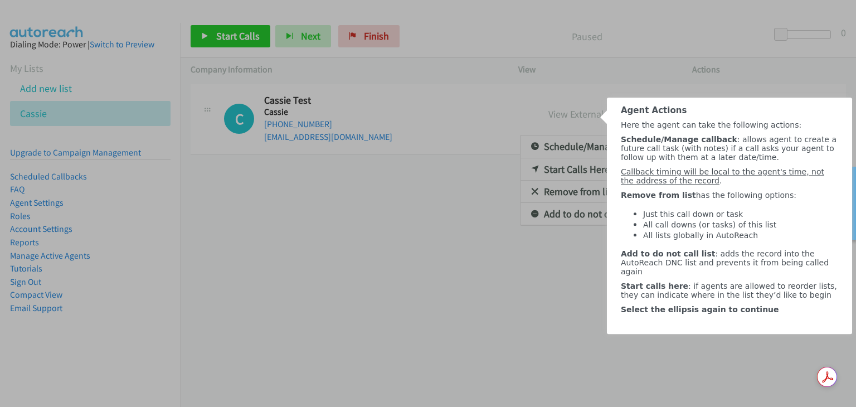
click at [52, 299] on div at bounding box center [428, 268] width 856 height 276
click at [49, 295] on div at bounding box center [428, 268] width 856 height 276
click at [8, 255] on div at bounding box center [428, 268] width 856 height 276
drag, startPoint x: 85, startPoint y: 97, endPoint x: 87, endPoint y: 81, distance: 16.9
click at [85, 96] on div at bounding box center [428, 53] width 856 height 107
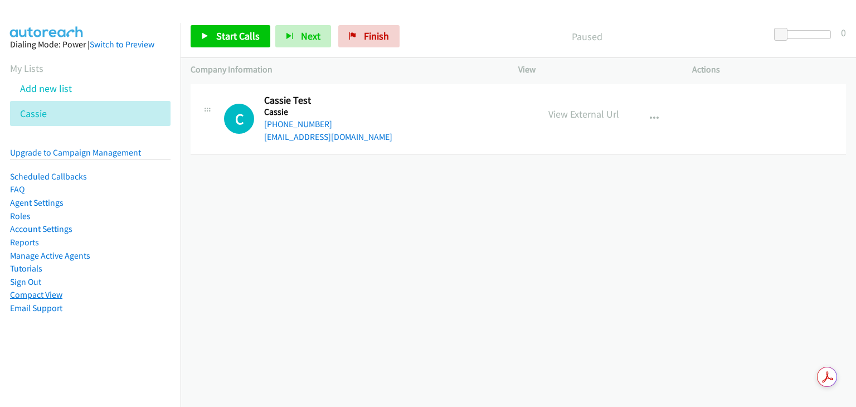
click at [42, 295] on link "Compact View" at bounding box center [36, 294] width 52 height 11
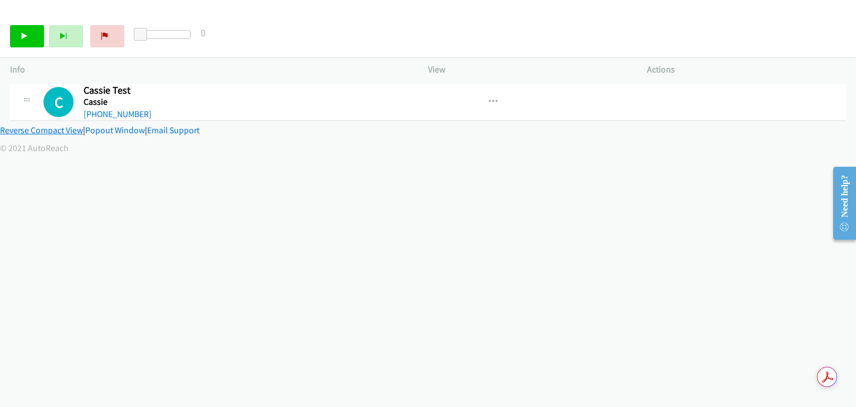
click at [71, 130] on link "Reverse Compact View" at bounding box center [41, 130] width 83 height 11
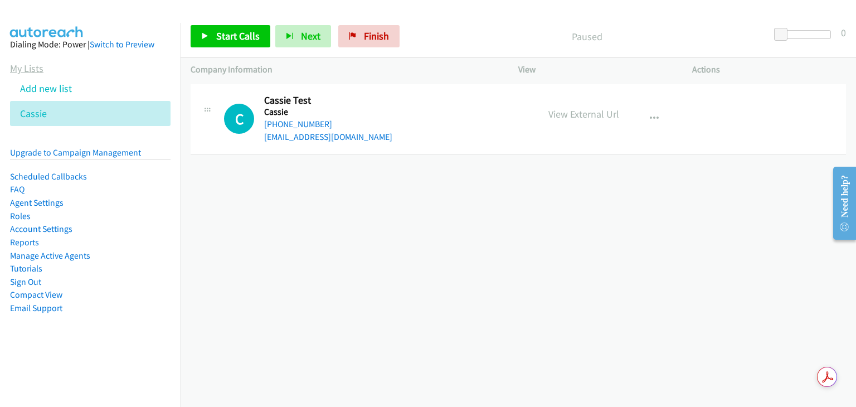
click at [34, 72] on link "My Lists" at bounding box center [26, 68] width 33 height 13
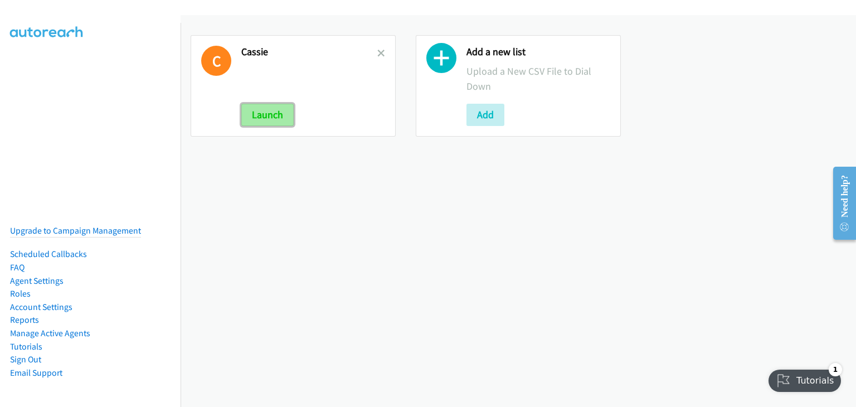
click at [260, 117] on button "Launch" at bounding box center [267, 115] width 52 height 22
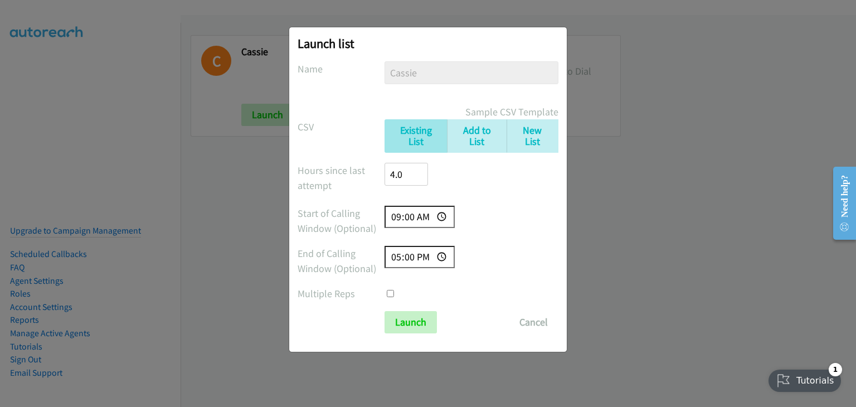
click at [407, 334] on div "Launch list No phone fields were returned for that Report or List View Please u…" at bounding box center [427, 189] width 277 height 324
click at [410, 322] on input "Launch" at bounding box center [410, 322] width 52 height 22
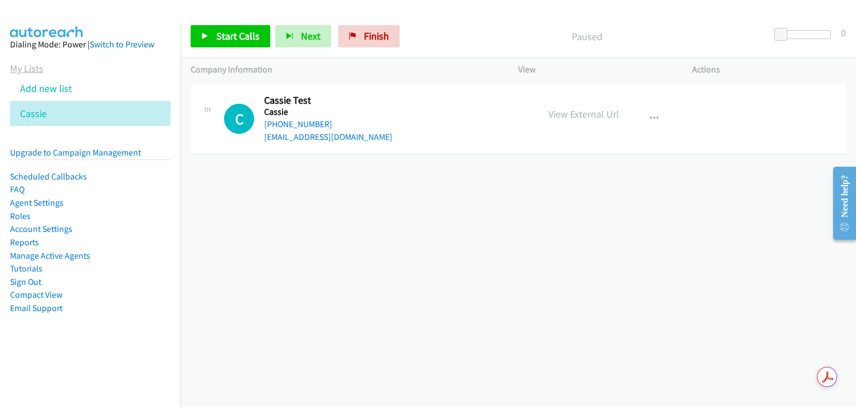
click at [30, 62] on link "My Lists" at bounding box center [26, 68] width 33 height 13
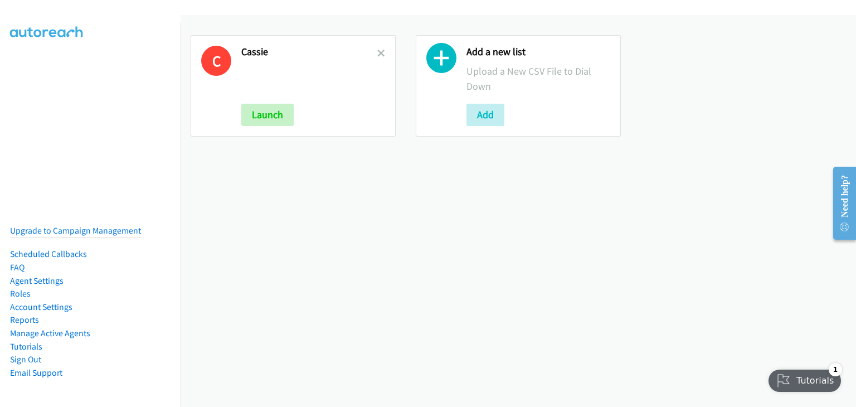
click at [807, 378] on div "Tutorials" at bounding box center [805, 380] width 74 height 22
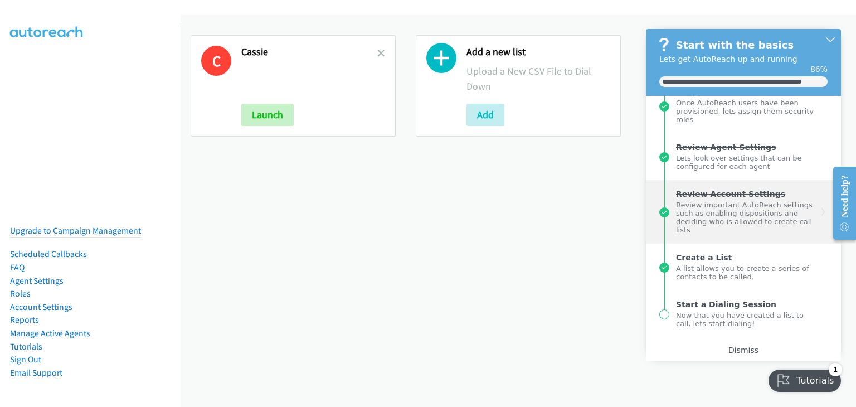
scroll to position [148, 0]
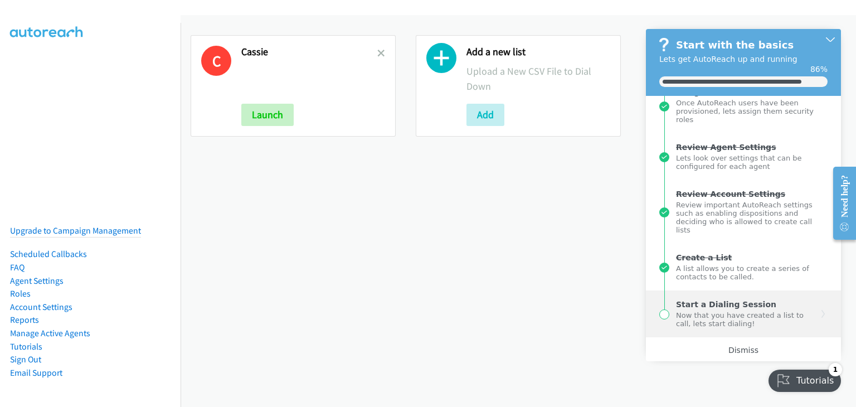
click at [712, 320] on div "Now that you have created a list to call, lets start dialing!" at bounding box center [746, 318] width 141 height 19
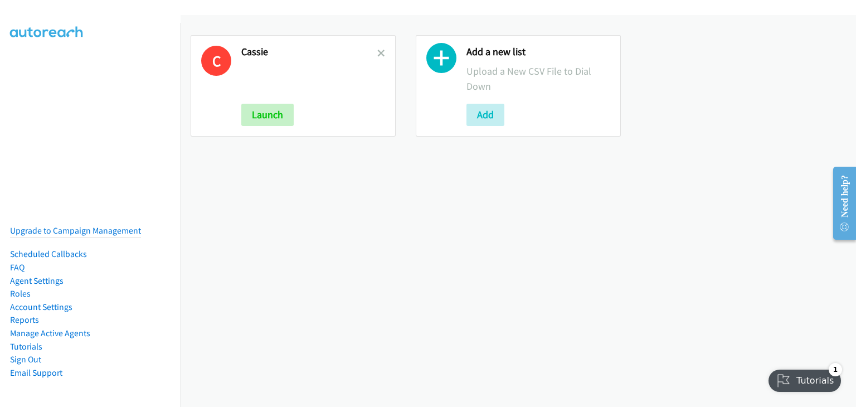
scroll to position [0, 0]
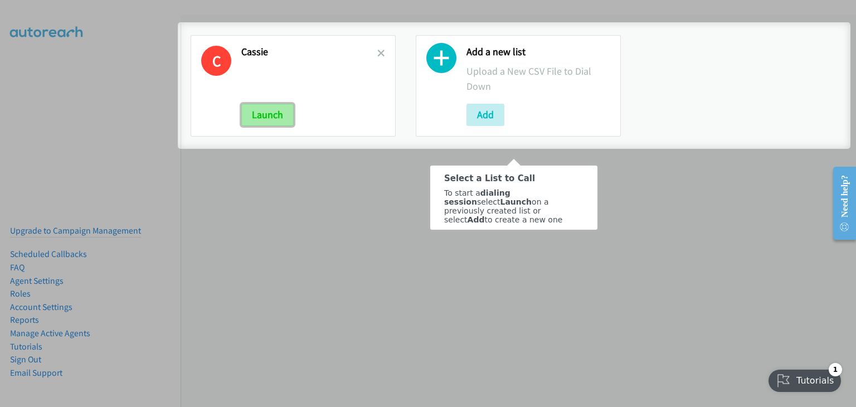
click at [262, 114] on button "Launch" at bounding box center [267, 115] width 52 height 22
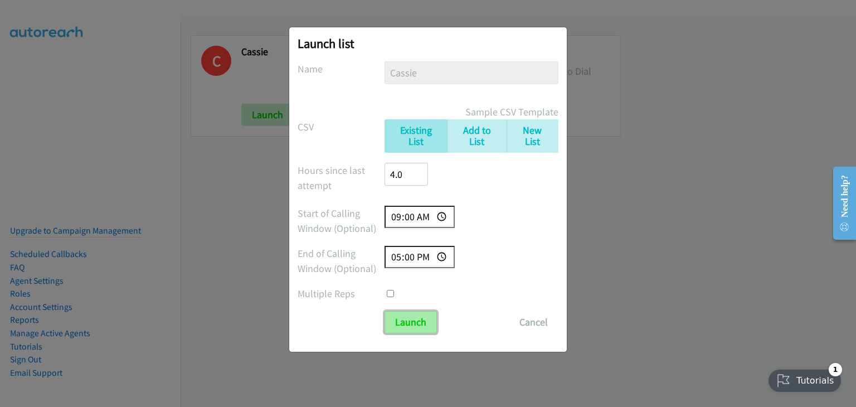
click at [411, 320] on input "Launch" at bounding box center [410, 322] width 52 height 22
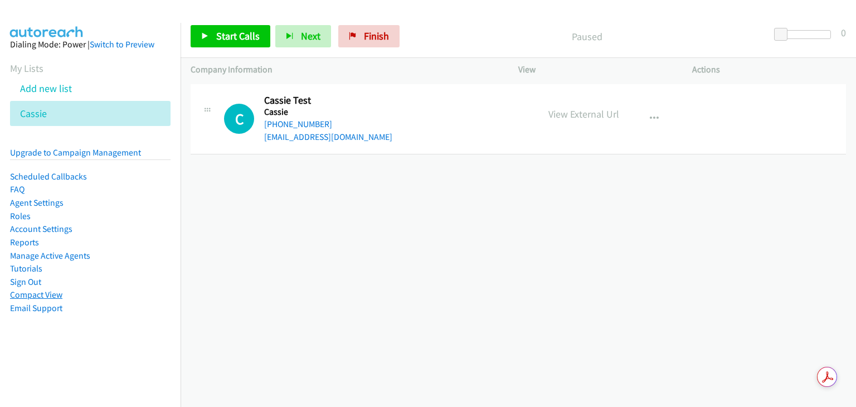
click at [50, 290] on link "Compact View" at bounding box center [36, 294] width 52 height 11
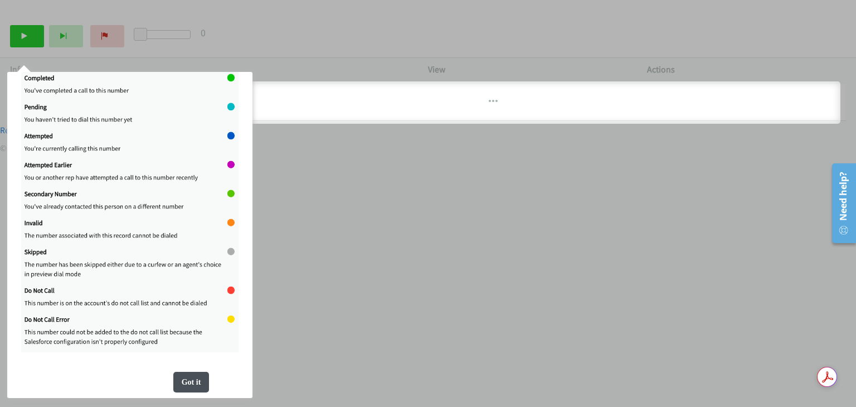
scroll to position [207, 0]
click at [190, 380] on div "Got it" at bounding box center [191, 382] width 36 height 21
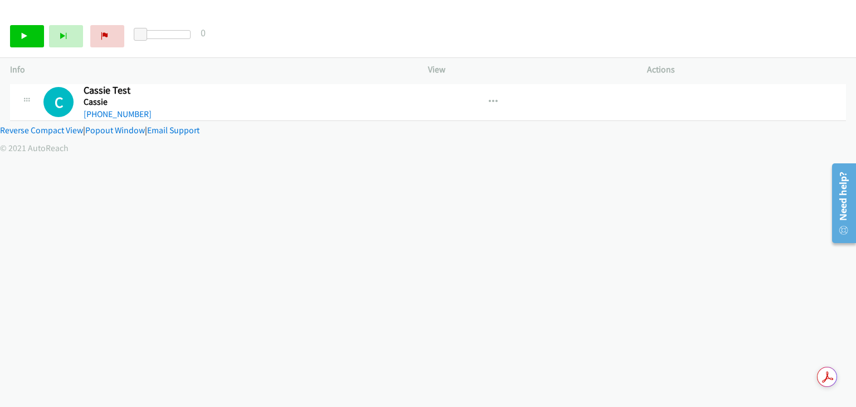
scroll to position [0, 0]
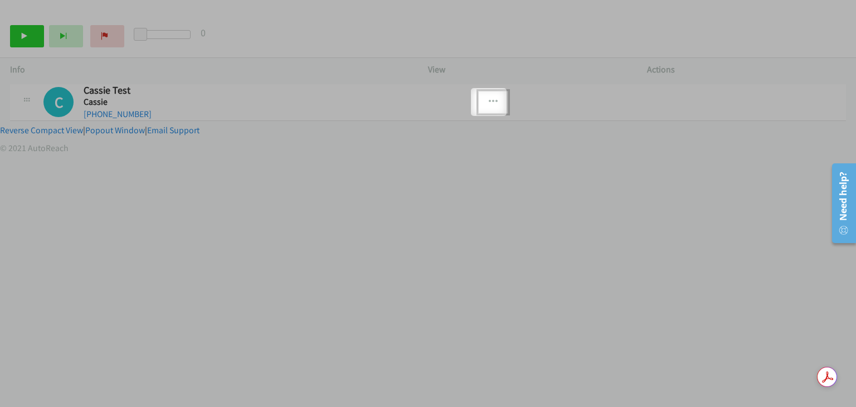
click at [489, 104] on icon "button" at bounding box center [493, 101] width 9 height 9
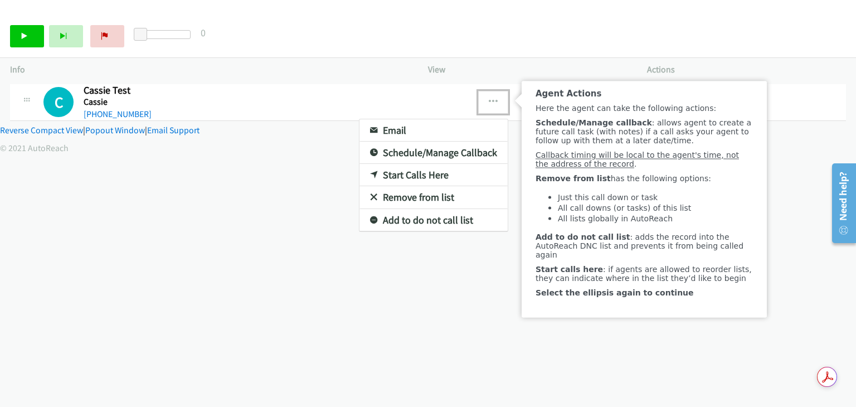
click at [487, 104] on div at bounding box center [428, 203] width 856 height 407
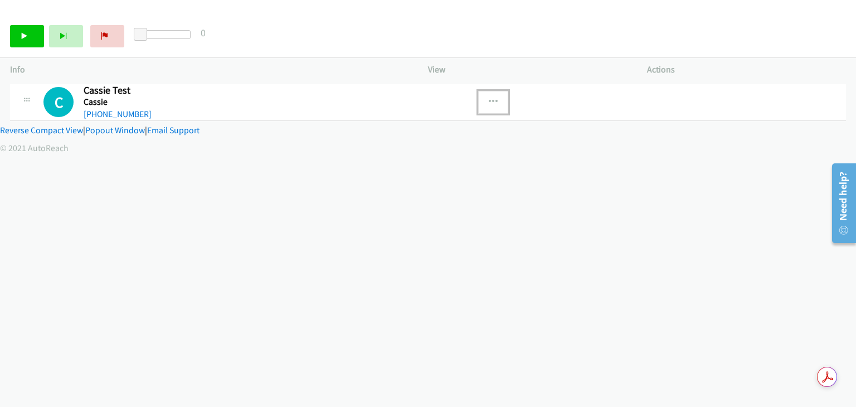
click at [489, 104] on icon "button" at bounding box center [493, 101] width 9 height 9
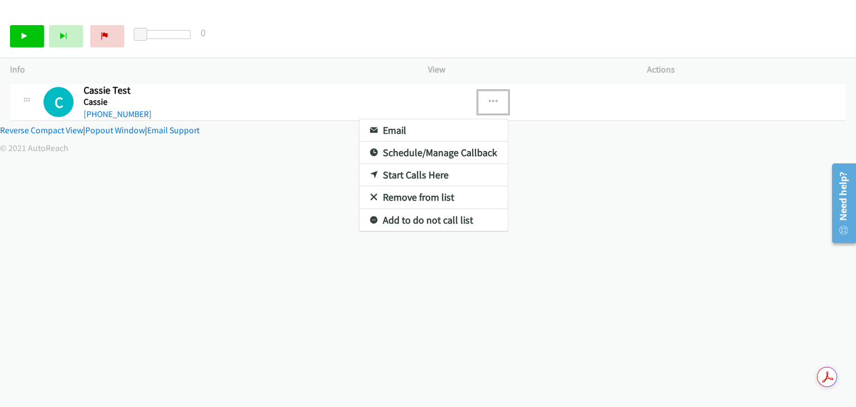
click at [487, 104] on div at bounding box center [428, 203] width 856 height 407
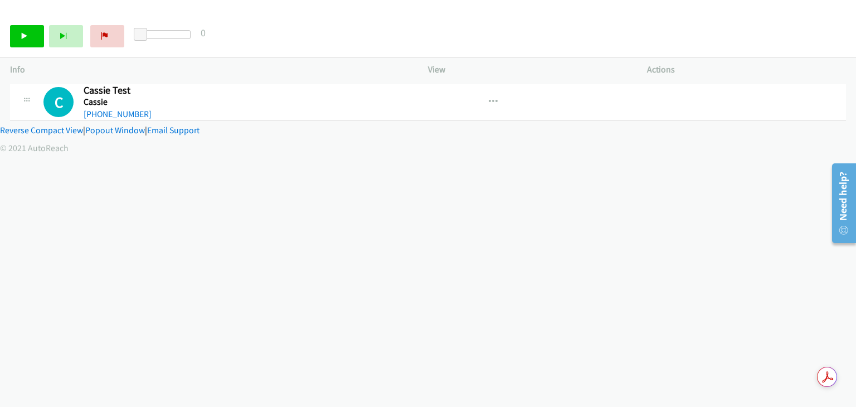
click at [312, 240] on div "[PHONE_NUMBER] Call failed - Please reload the list and try again The Callbar F…" at bounding box center [428, 243] width 856 height 325
click at [27, 36] on icon at bounding box center [25, 37] width 8 height 8
click at [125, 131] on link "Popout Window" at bounding box center [115, 130] width 60 height 11
click at [67, 130] on link "Reverse Compact View" at bounding box center [41, 130] width 83 height 11
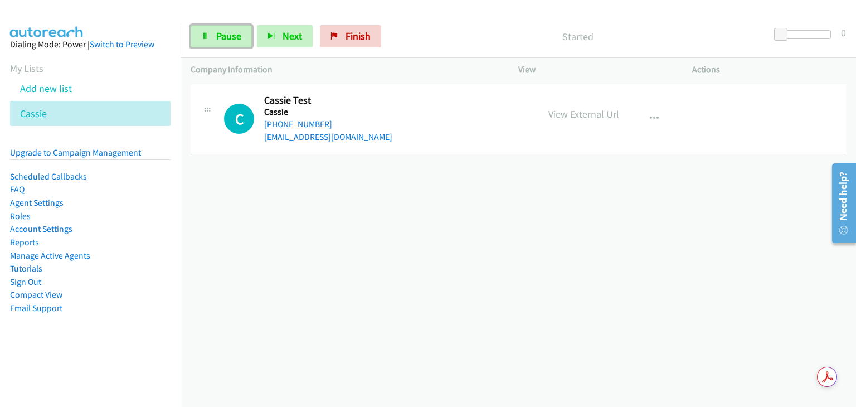
drag, startPoint x: 226, startPoint y: 38, endPoint x: 153, endPoint y: 83, distance: 85.3
click at [226, 38] on span "Pause" at bounding box center [228, 36] width 25 height 13
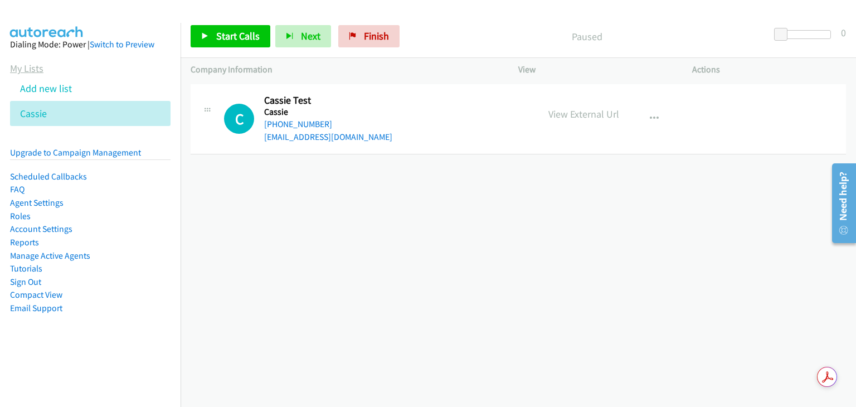
click at [29, 73] on link "My Lists" at bounding box center [26, 68] width 33 height 13
click at [406, 233] on div "[PHONE_NUMBER] Call failed - Please reload the list and try again The Callbar F…" at bounding box center [517, 243] width 675 height 325
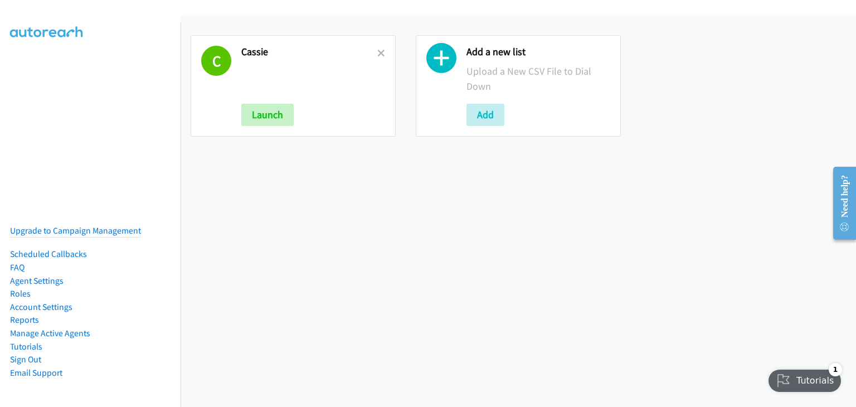
click at [789, 381] on div "Tutorials" at bounding box center [805, 380] width 74 height 22
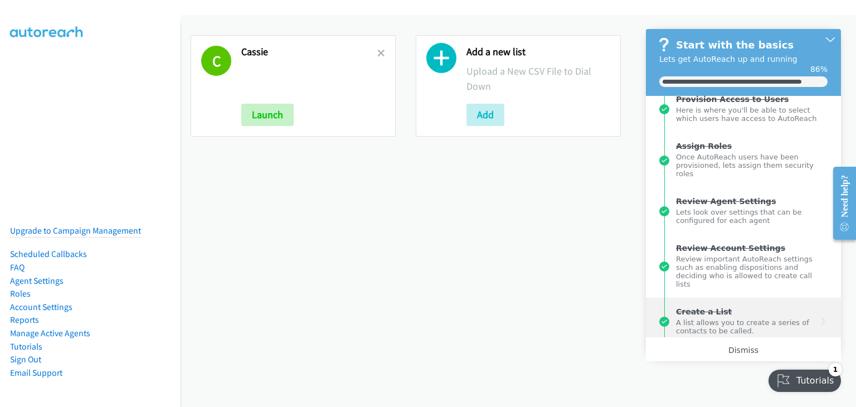
scroll to position [148, 0]
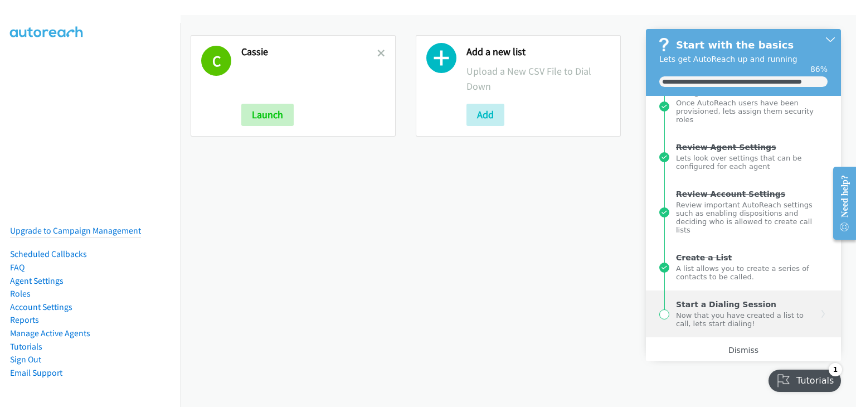
click at [692, 324] on div "Now that you have created a list to call, lets start dialing!" at bounding box center [746, 318] width 141 height 19
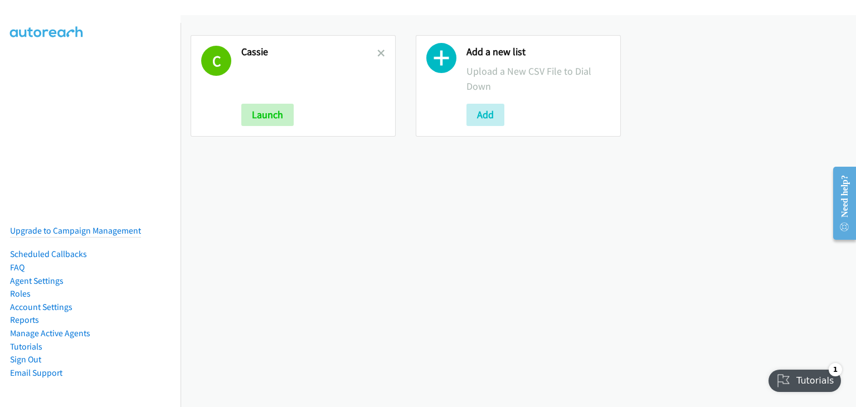
scroll to position [0, 0]
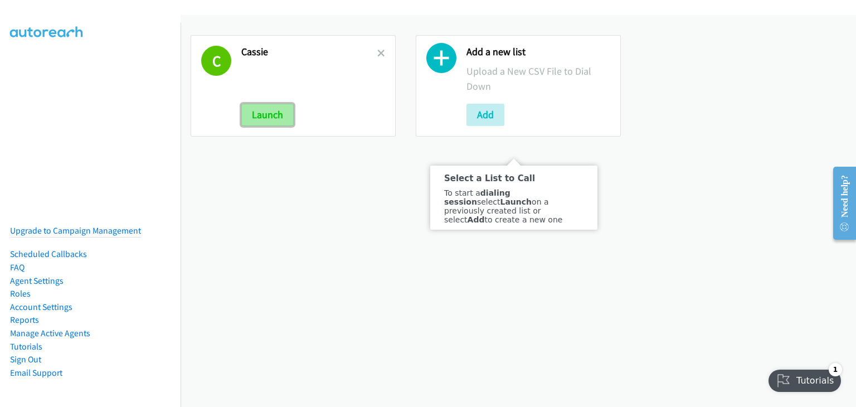
click at [255, 117] on button "Launch" at bounding box center [267, 115] width 52 height 22
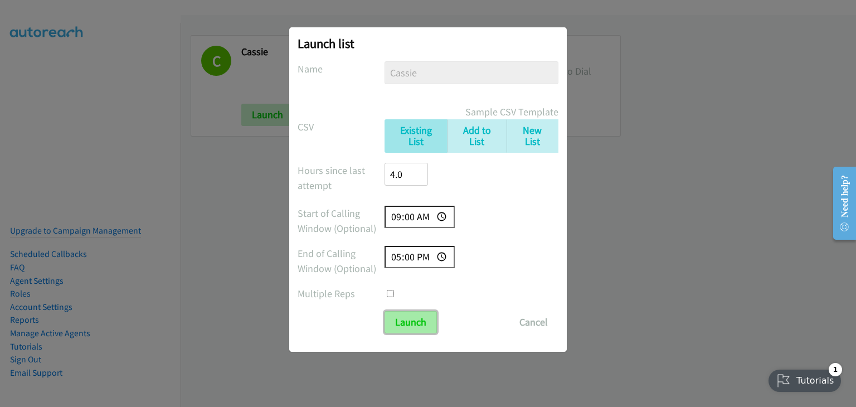
click at [408, 325] on input "Launch" at bounding box center [410, 322] width 52 height 22
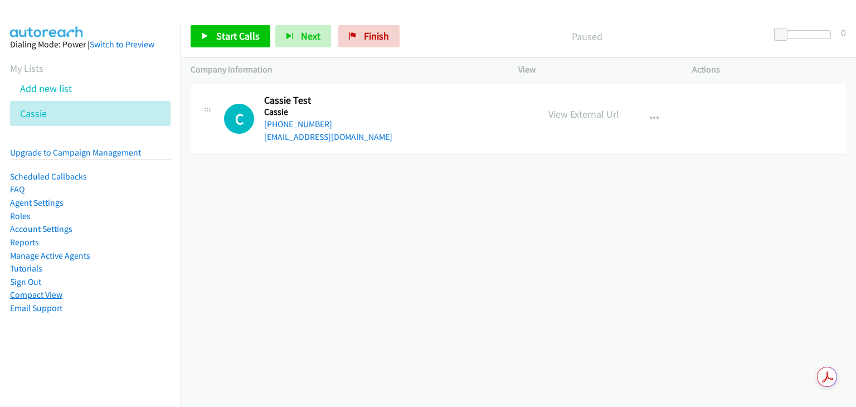
click at [40, 295] on link "Compact View" at bounding box center [36, 294] width 52 height 11
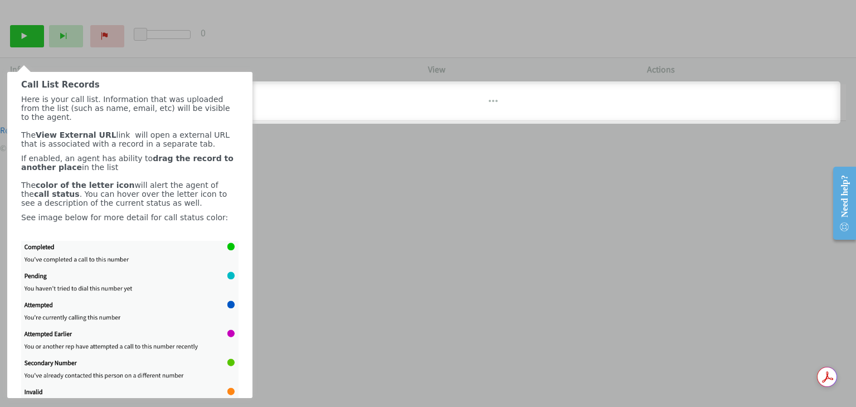
scroll to position [207, 0]
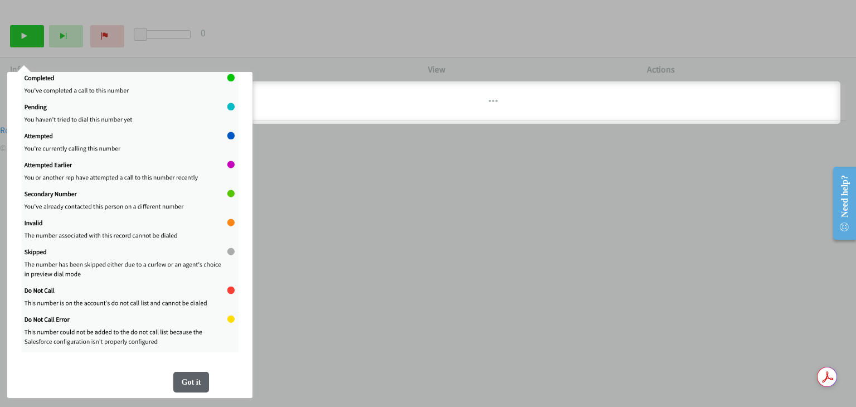
click at [192, 373] on div "Got it" at bounding box center [191, 382] width 36 height 21
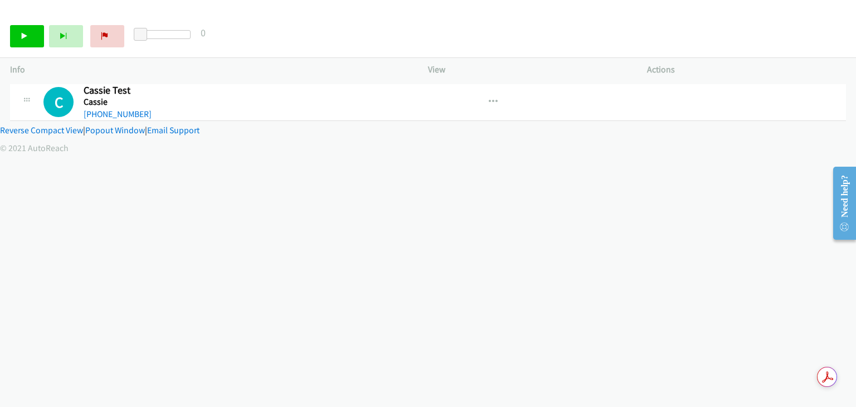
scroll to position [0, 0]
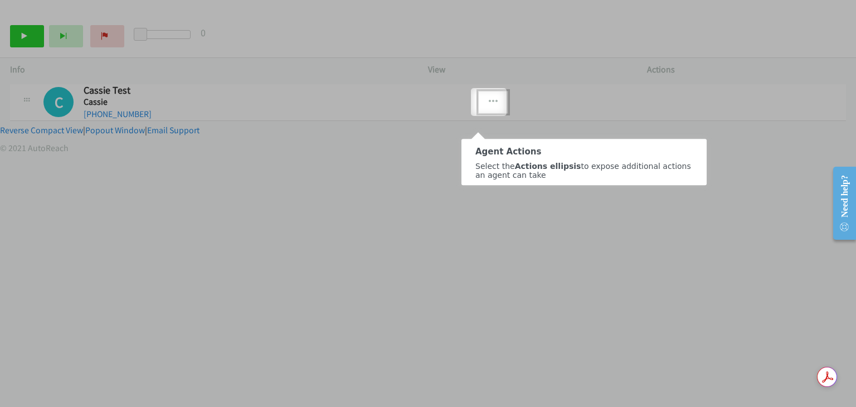
click at [489, 100] on icon "button" at bounding box center [493, 101] width 9 height 9
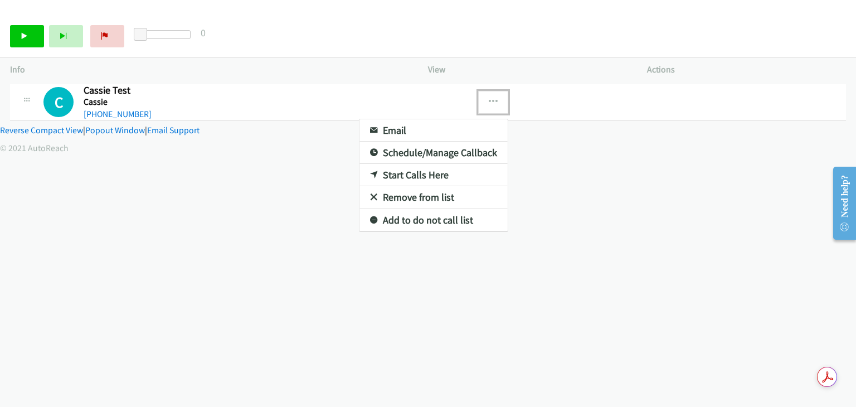
click at [489, 102] on div at bounding box center [428, 203] width 856 height 407
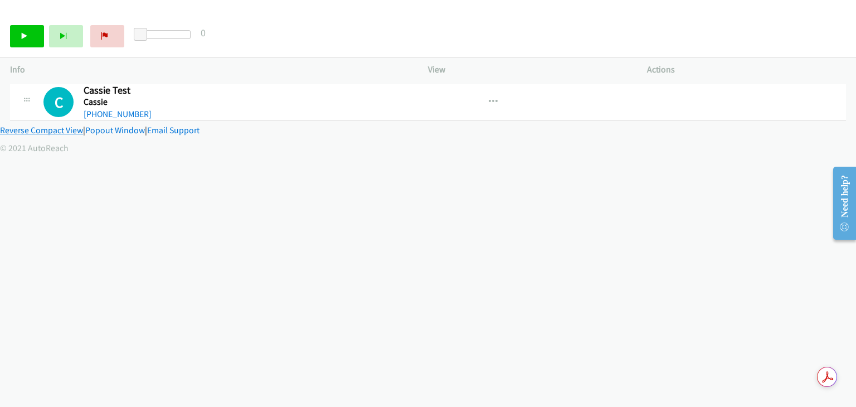
click at [65, 129] on link "Reverse Compact View" at bounding box center [41, 130] width 83 height 11
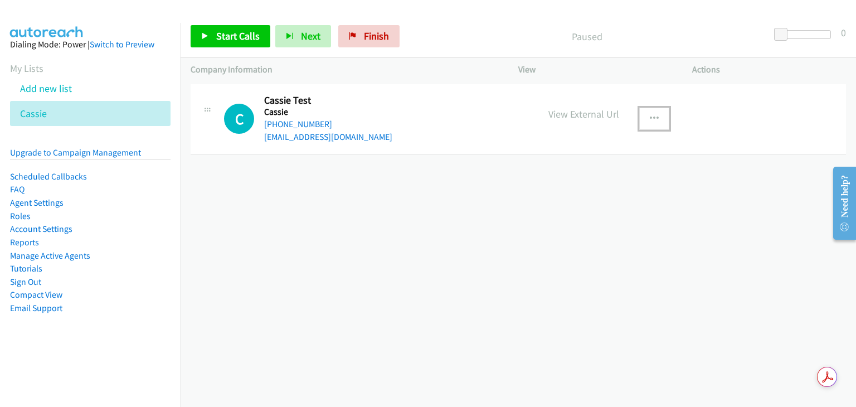
click at [653, 120] on button "button" at bounding box center [654, 119] width 30 height 22
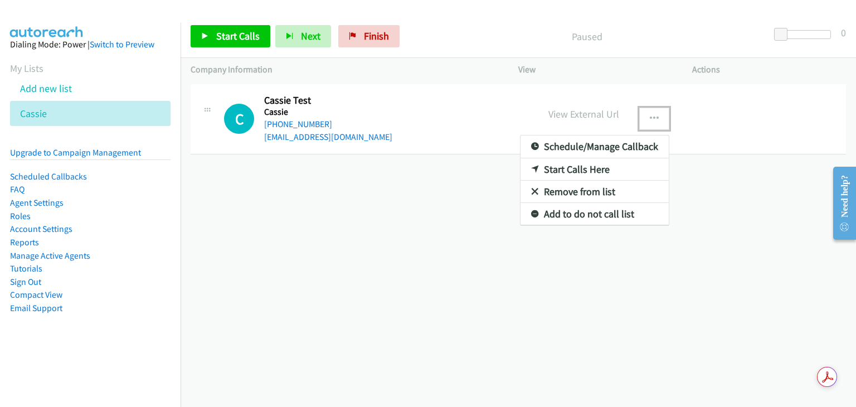
click at [653, 120] on div at bounding box center [428, 203] width 856 height 407
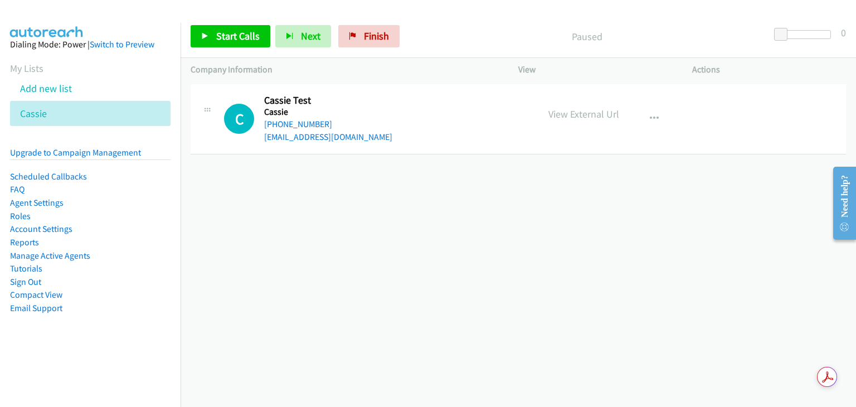
click at [616, 203] on div "+1 415-964-1034 Call failed - Please reload the list and try again The Callbar …" at bounding box center [517, 243] width 675 height 325
click at [221, 35] on span "Start Calls" at bounding box center [237, 36] width 43 height 13
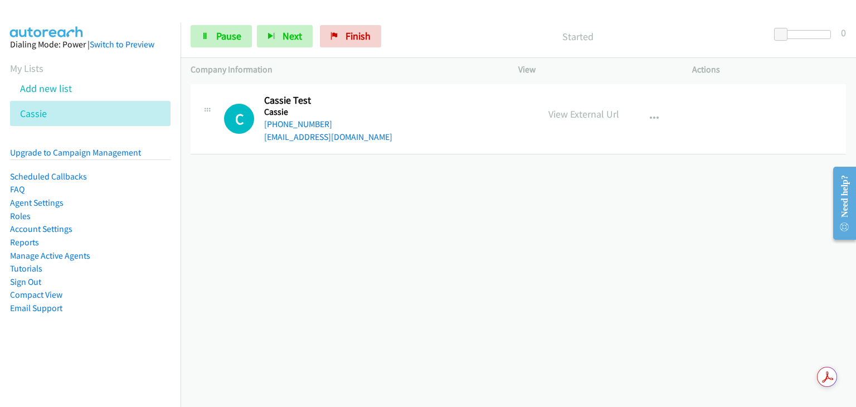
click at [850, 213] on div "Need help?" at bounding box center [844, 196] width 15 height 42
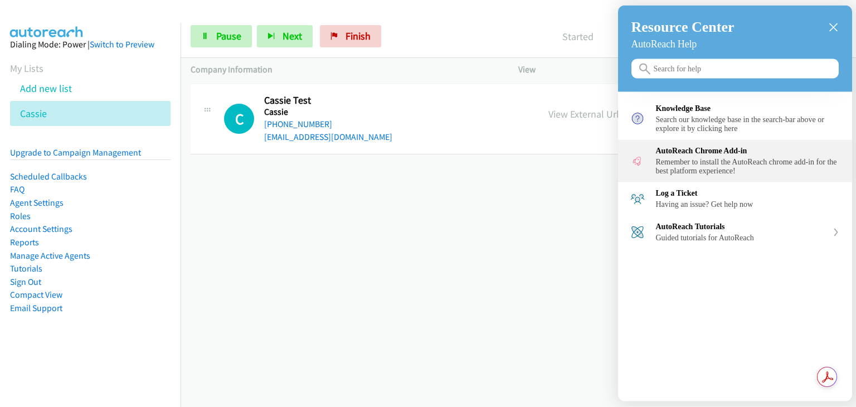
click at [762, 175] on div "Remember to install the AutoReach chrome add-in for the best platform experienc…" at bounding box center [748, 167] width 184 height 18
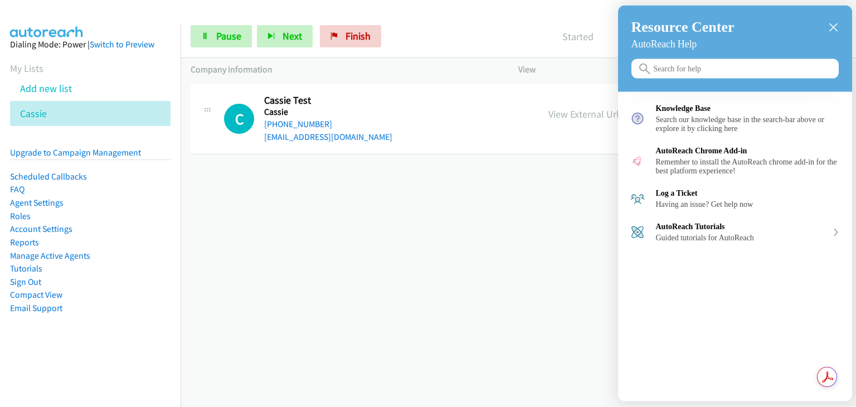
click at [552, 211] on div at bounding box center [428, 203] width 856 height 407
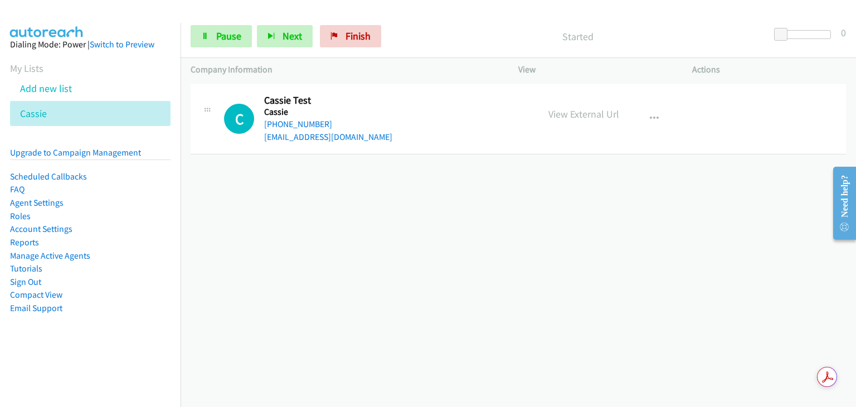
click at [768, 178] on div "+1 415-964-1034 Call failed - Please reload the list and try again The Callbar …" at bounding box center [517, 243] width 675 height 325
click at [226, 40] on span "Pause" at bounding box center [228, 36] width 25 height 13
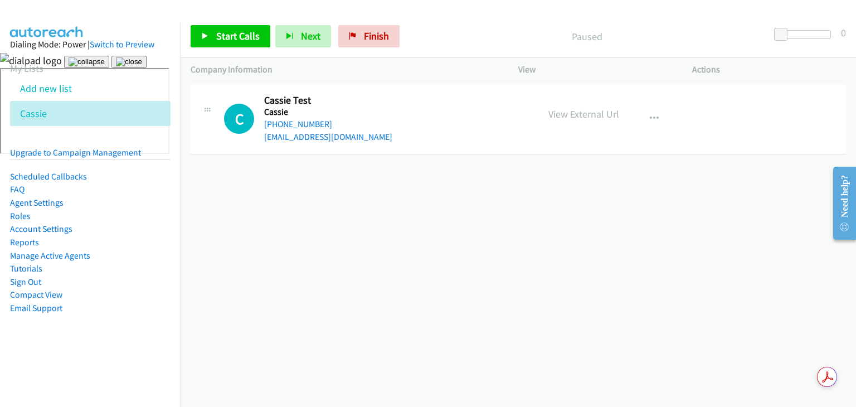
click at [512, 208] on div "+1 415-964-1034 Call failed - Please reload the list and try again The Callbar …" at bounding box center [517, 243] width 675 height 325
drag, startPoint x: 771, startPoint y: 113, endPoint x: 648, endPoint y: 118, distance: 123.2
click at [660, 68] on div at bounding box center [428, 60] width 856 height 15
click at [439, 239] on div "+1 415-964-1034 Call failed - Please reload the list and try again The Callbar …" at bounding box center [517, 243] width 675 height 325
click at [827, 182] on div at bounding box center [840, 203] width 32 height 89
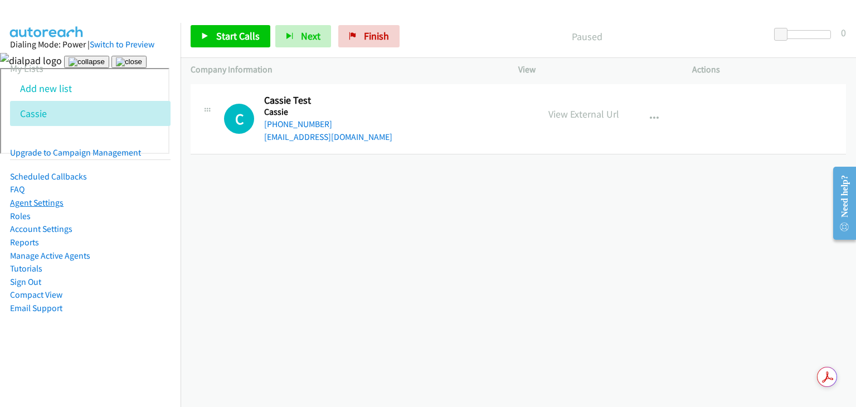
click at [38, 206] on link "Agent Settings" at bounding box center [36, 202] width 53 height 11
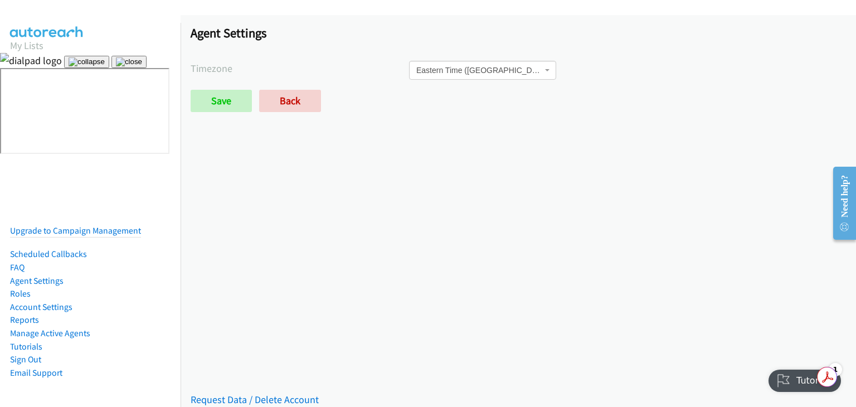
drag, startPoint x: 25, startPoint y: 45, endPoint x: 62, endPoint y: 87, distance: 56.8
click at [25, 45] on link "My Lists" at bounding box center [26, 45] width 33 height 13
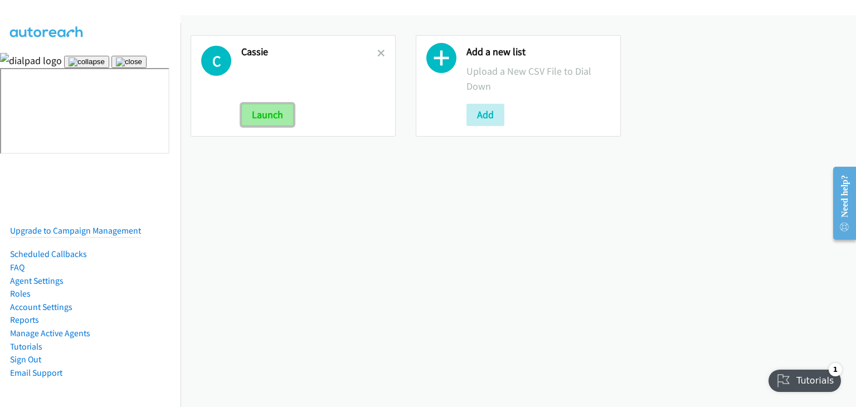
click at [269, 112] on button "Launch" at bounding box center [267, 115] width 52 height 22
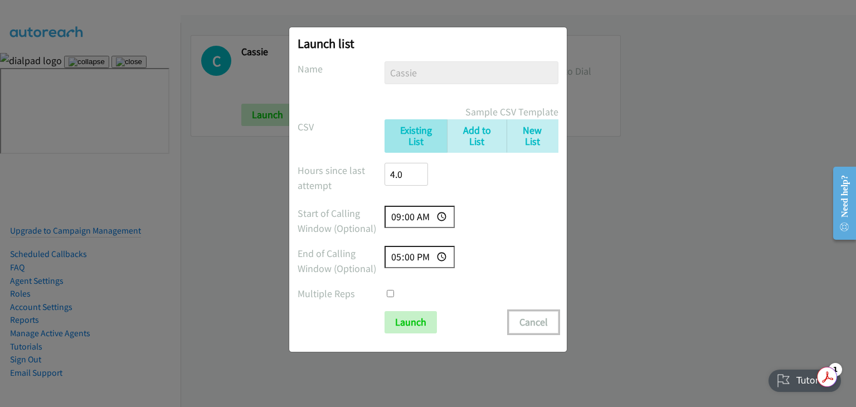
click at [530, 323] on button "Cancel" at bounding box center [534, 322] width 50 height 22
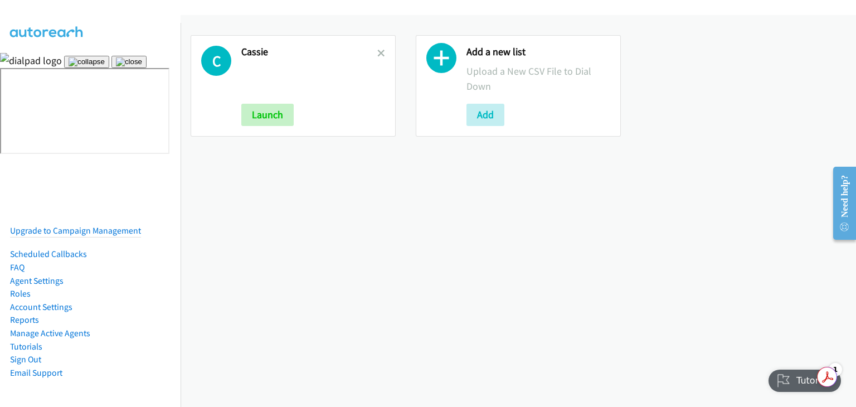
click at [797, 380] on div "Tutorials" at bounding box center [805, 380] width 74 height 22
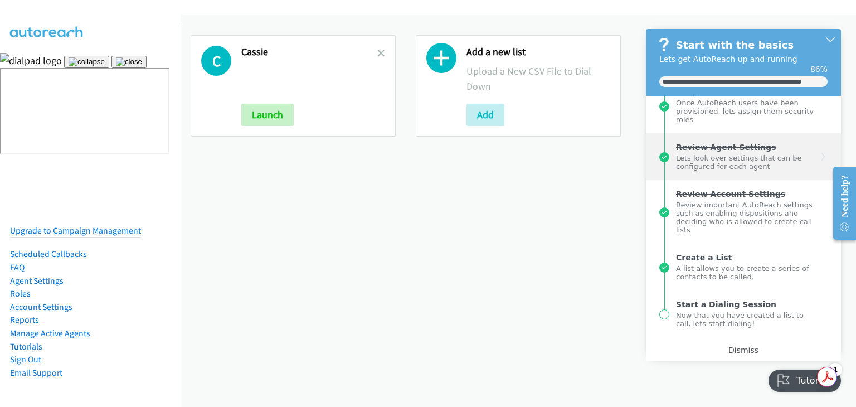
scroll to position [148, 0]
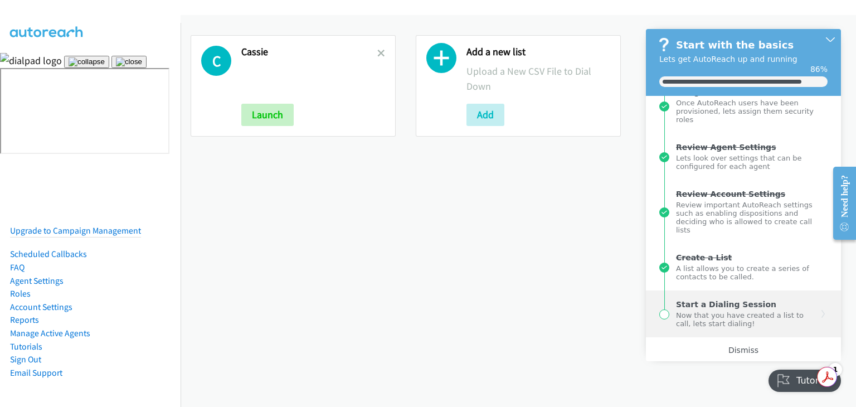
click at [729, 309] on div "Now that you have created a list to call, lets start dialing!" at bounding box center [746, 318] width 141 height 19
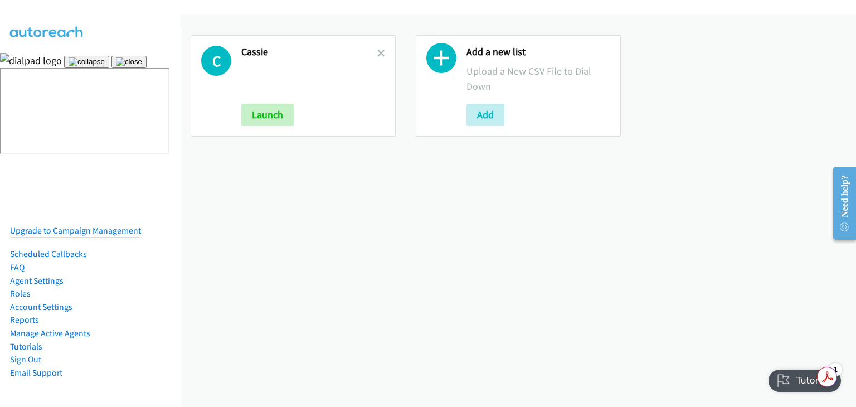
scroll to position [0, 0]
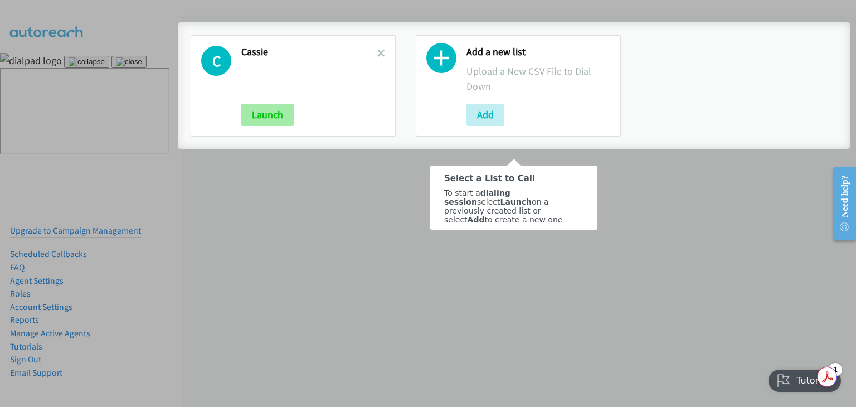
click at [255, 119] on button "Launch" at bounding box center [267, 115] width 52 height 22
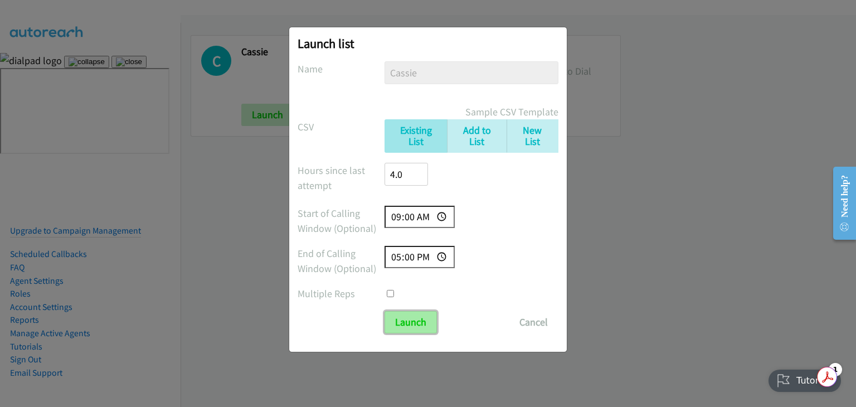
click at [424, 321] on input "Launch" at bounding box center [410, 322] width 52 height 22
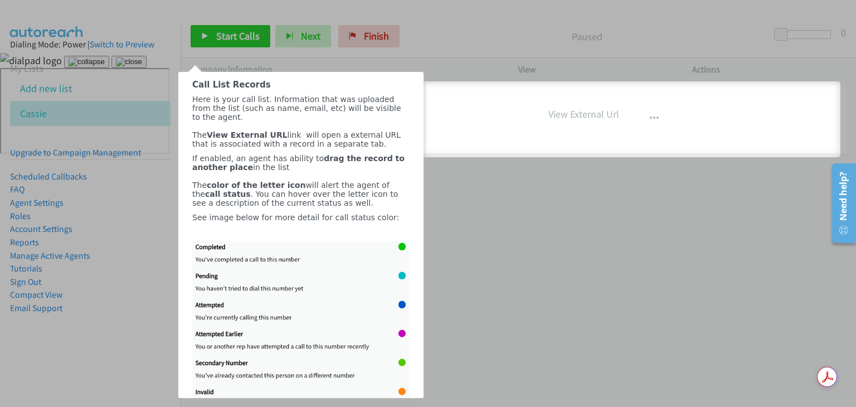
click at [42, 293] on div at bounding box center [428, 203] width 856 height 407
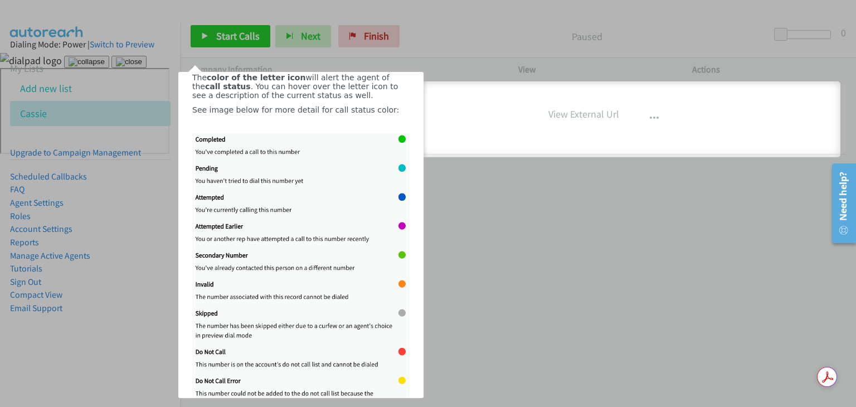
scroll to position [207, 0]
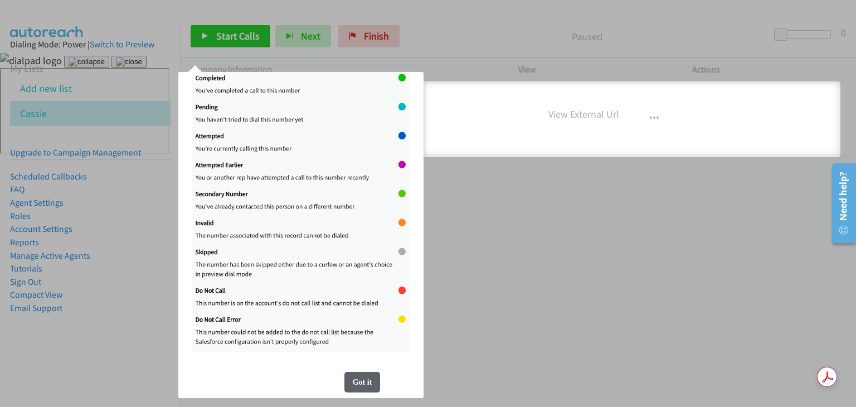
click at [369, 387] on div "Got it" at bounding box center [362, 382] width 36 height 21
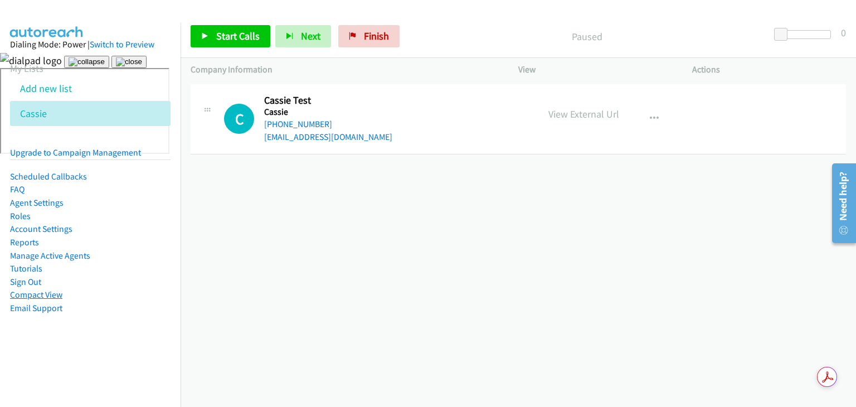
click at [46, 293] on link "Compact View" at bounding box center [36, 294] width 52 height 11
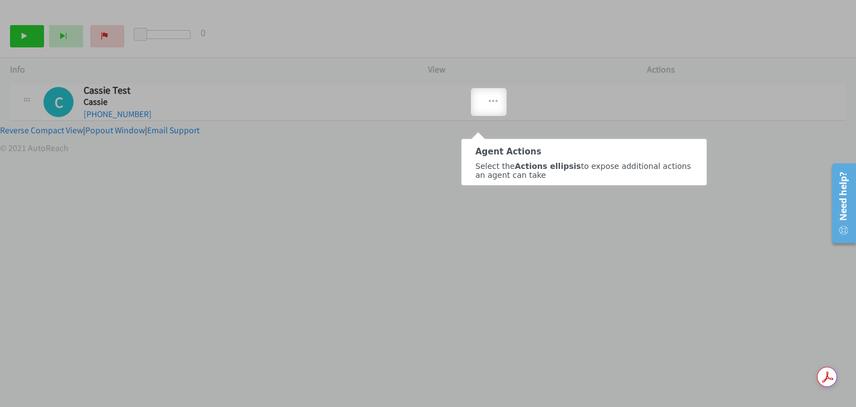
scroll to position [0, 0]
click at [491, 103] on icon "button" at bounding box center [493, 101] width 9 height 9
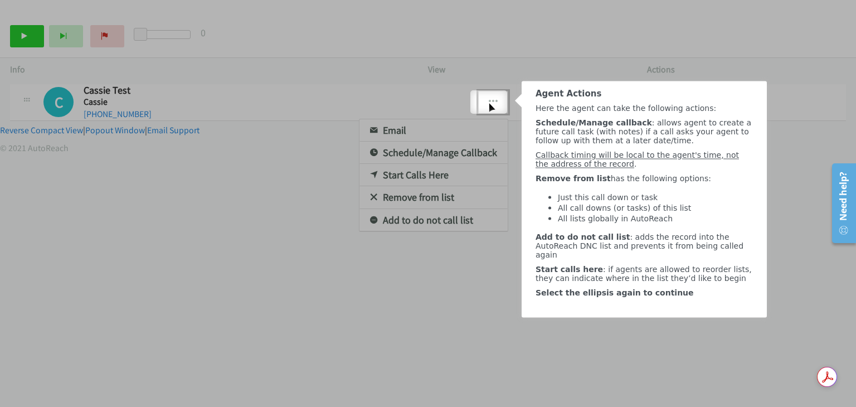
click at [490, 103] on div at bounding box center [428, 203] width 856 height 407
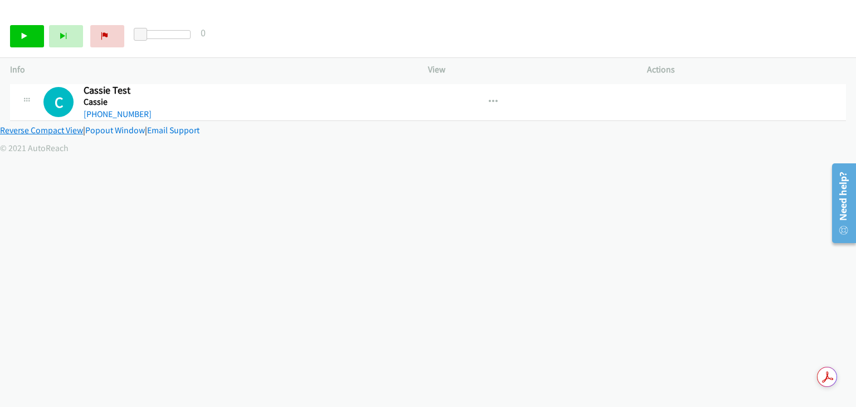
click at [65, 130] on link "Reverse Compact View" at bounding box center [41, 130] width 83 height 11
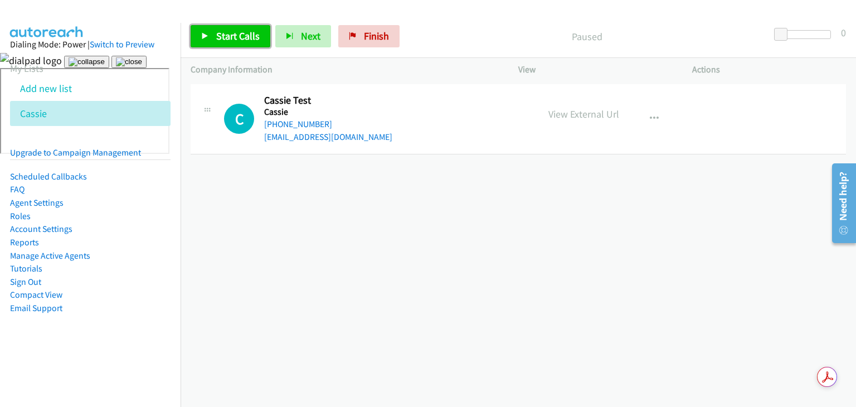
click at [238, 37] on span "Start Calls" at bounding box center [237, 36] width 43 height 13
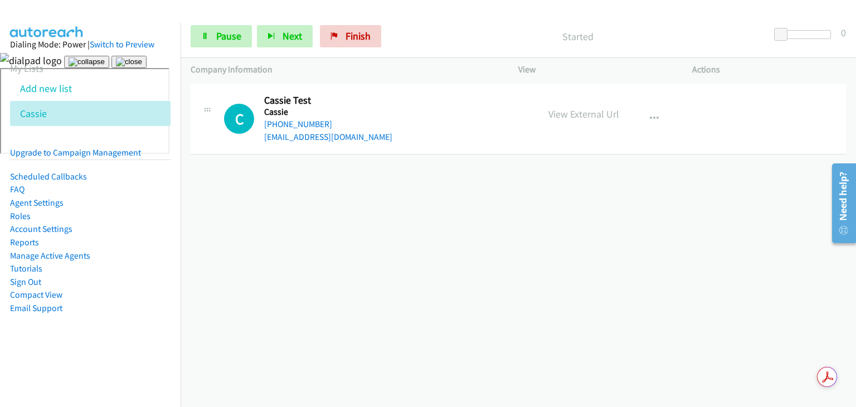
click at [566, 279] on div "[PHONE_NUMBER] Call failed - Please reload the list and try again The Callbar F…" at bounding box center [517, 243] width 675 height 325
click at [841, 196] on div "Need help?" at bounding box center [843, 196] width 15 height 49
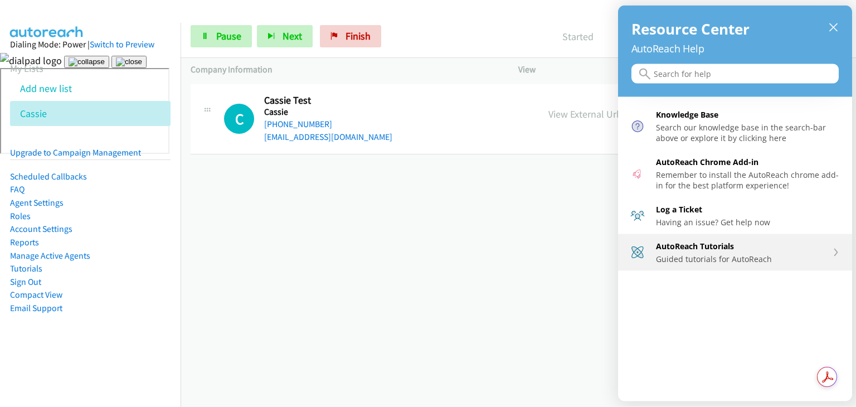
click at [697, 257] on div "Guided tutorials for AutoReach" at bounding box center [742, 258] width 172 height 11
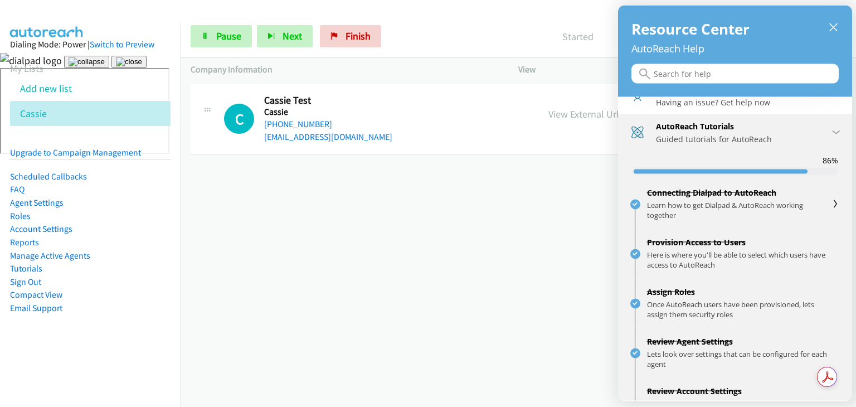
scroll to position [111, 0]
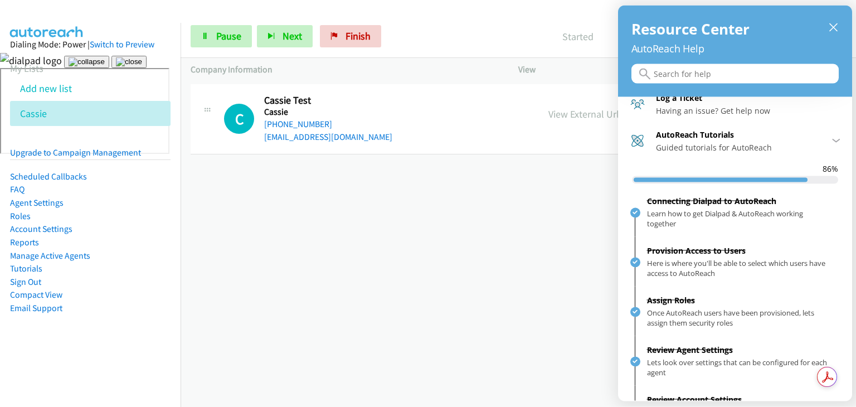
drag, startPoint x: 682, startPoint y: 221, endPoint x: 455, endPoint y: 226, distance: 226.8
click at [455, 226] on div at bounding box center [428, 203] width 856 height 407
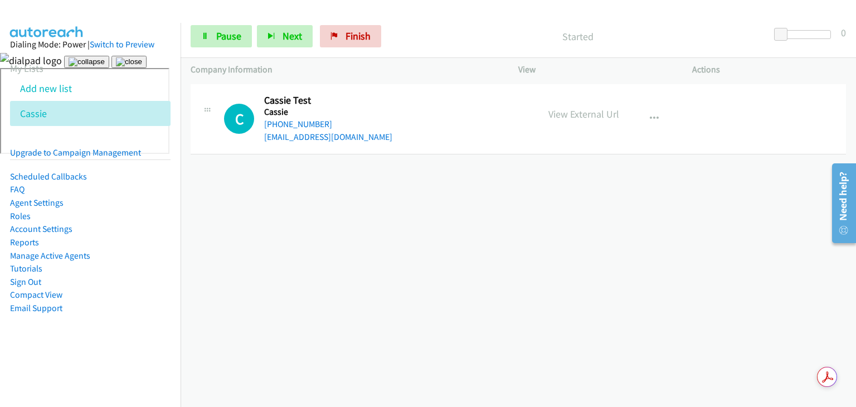
click at [853, 221] on div "Need help?" at bounding box center [844, 203] width 24 height 80
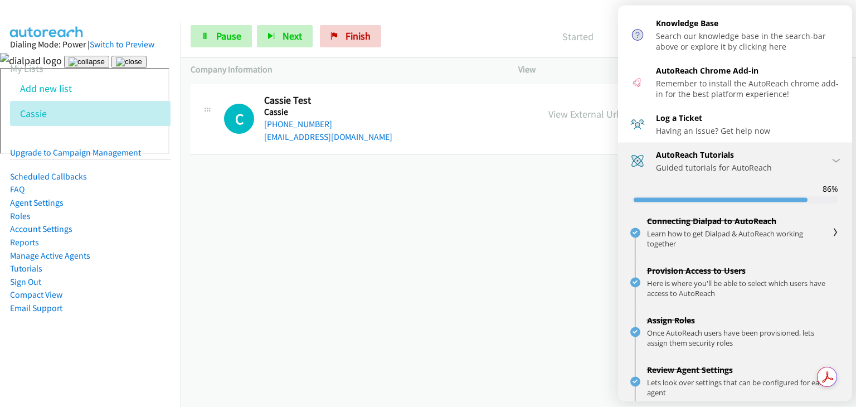
scroll to position [0, 0]
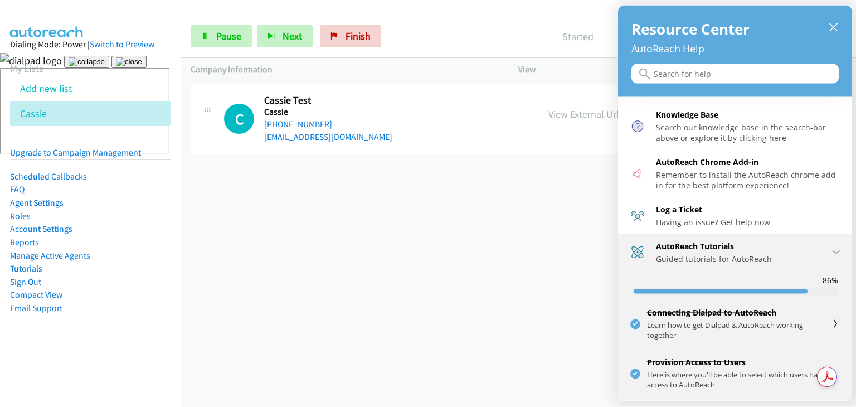
click at [678, 325] on div "Learn how to get Dialpad & AutoReach working together" at bounding box center [738, 329] width 183 height 22
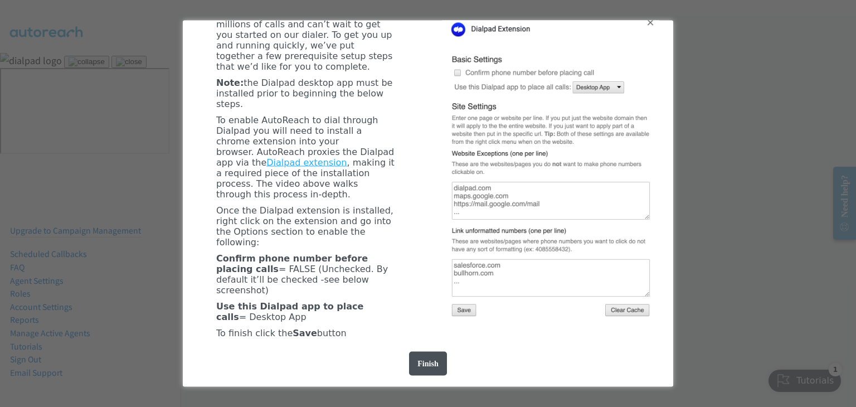
scroll to position [370, 0]
click at [423, 357] on div "Finish" at bounding box center [427, 363] width 37 height 24
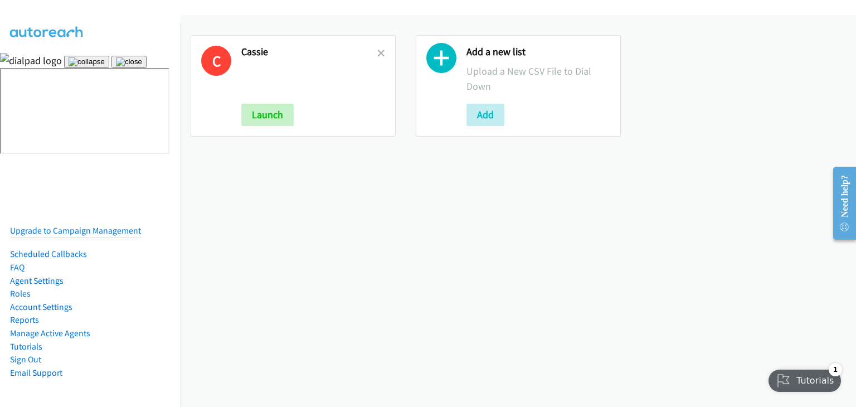
click at [804, 380] on div "Tutorials" at bounding box center [804, 380] width 72 height 22
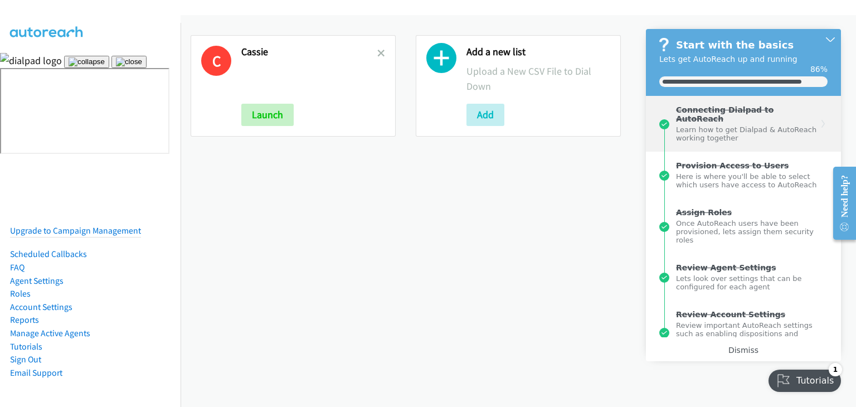
click at [720, 129] on div "Learn how to get Dialpad & AutoReach working together" at bounding box center [746, 132] width 141 height 19
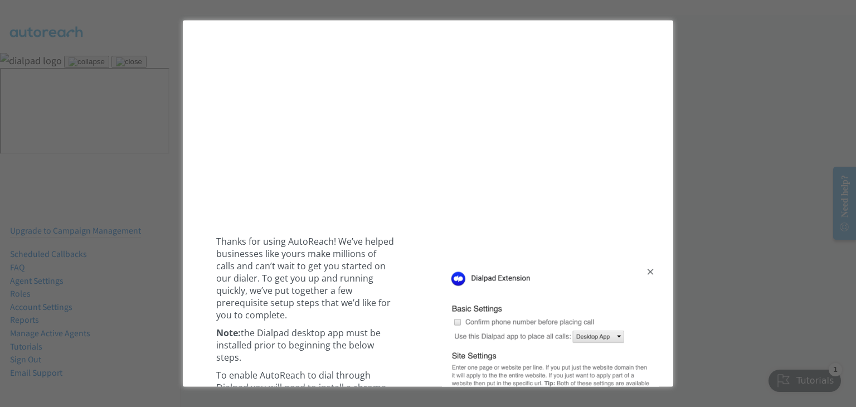
scroll to position [92, 0]
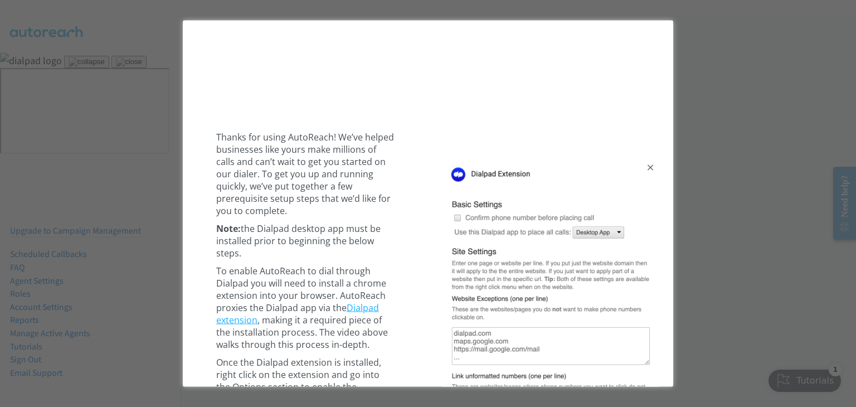
scroll to position [259, 0]
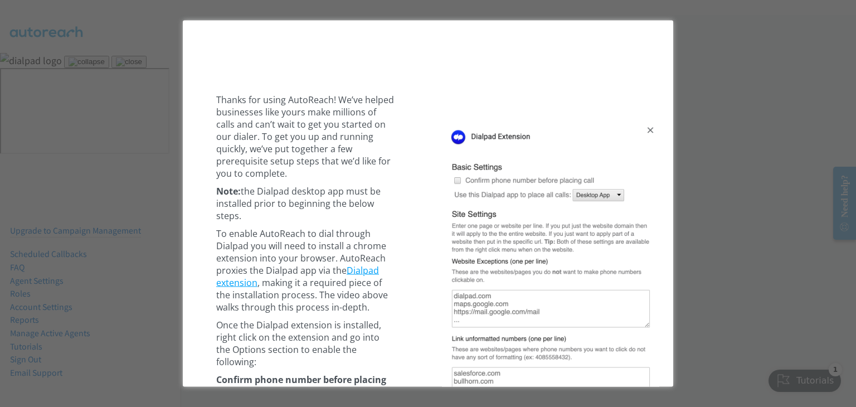
click at [361, 263] on link "Dialpad extension" at bounding box center [297, 275] width 163 height 25
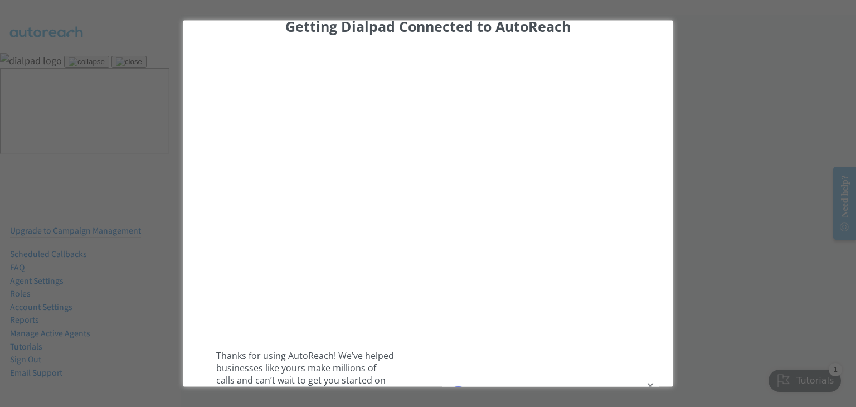
scroll to position [0, 0]
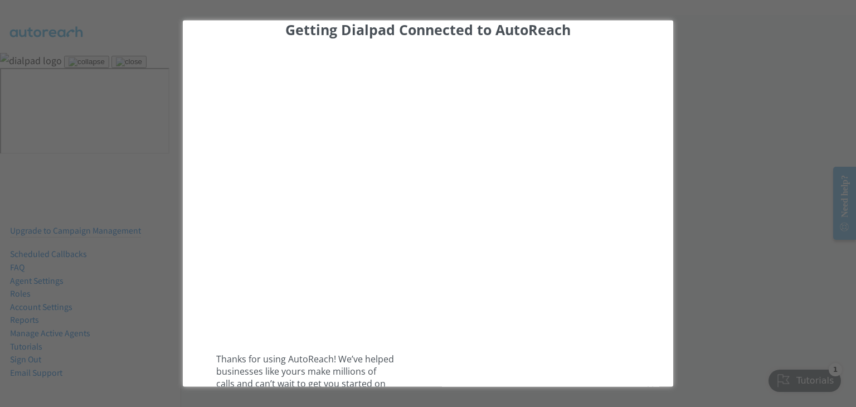
click at [709, 36] on div "Getting Dialpad Connected to AutoReach Thanks for using AutoReach! We’ve helped…" at bounding box center [428, 203] width 856 height 407
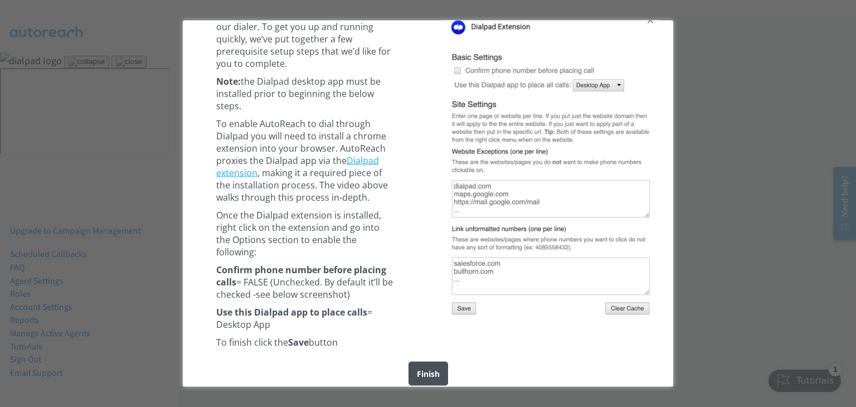
scroll to position [370, 0]
click at [428, 362] on div "Finish" at bounding box center [428, 371] width 40 height 24
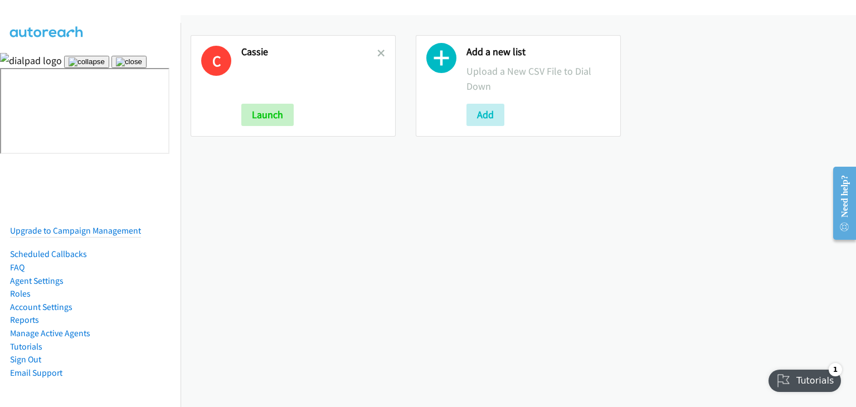
click at [142, 66] on img at bounding box center [129, 61] width 26 height 9
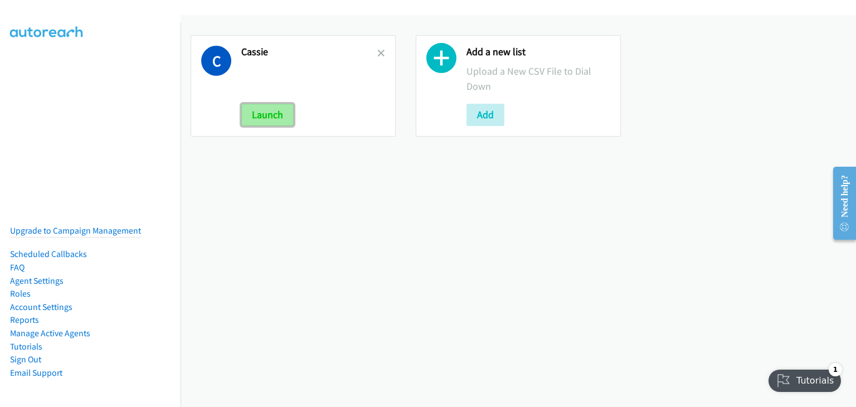
click at [276, 115] on button "Launch" at bounding box center [267, 115] width 52 height 22
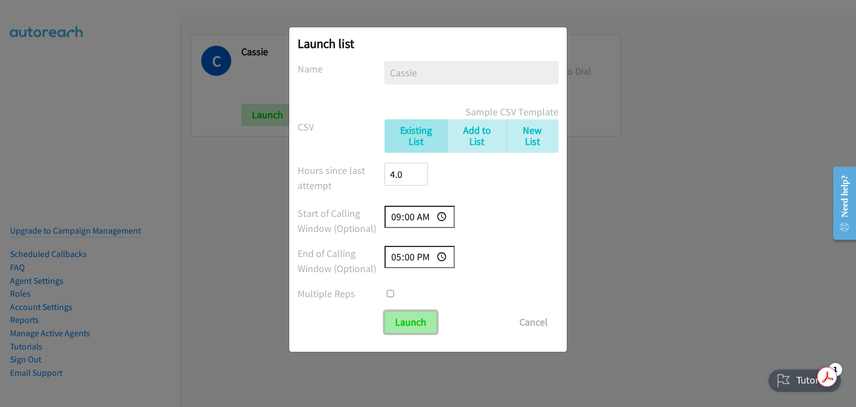
click at [413, 327] on input "Launch" at bounding box center [410, 322] width 52 height 22
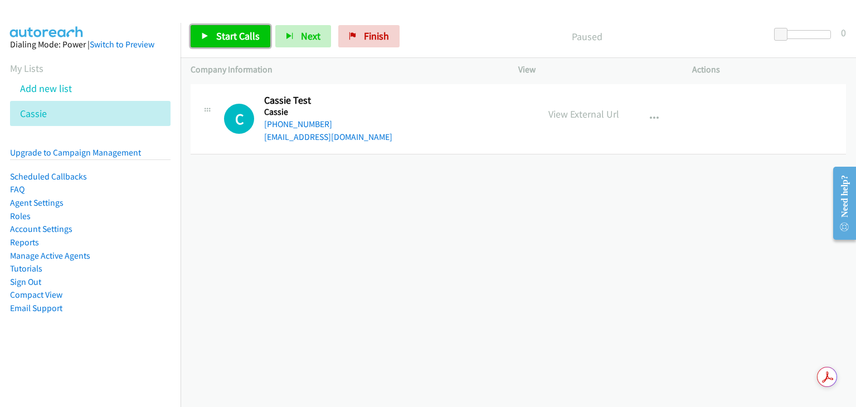
click at [232, 40] on span "Start Calls" at bounding box center [237, 36] width 43 height 13
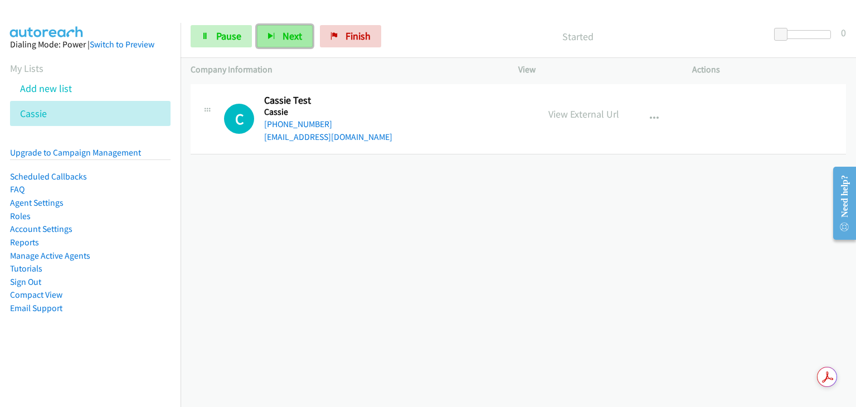
click at [290, 38] on span "Next" at bounding box center [291, 36] width 19 height 13
click at [649, 120] on icon "button" at bounding box center [653, 118] width 9 height 9
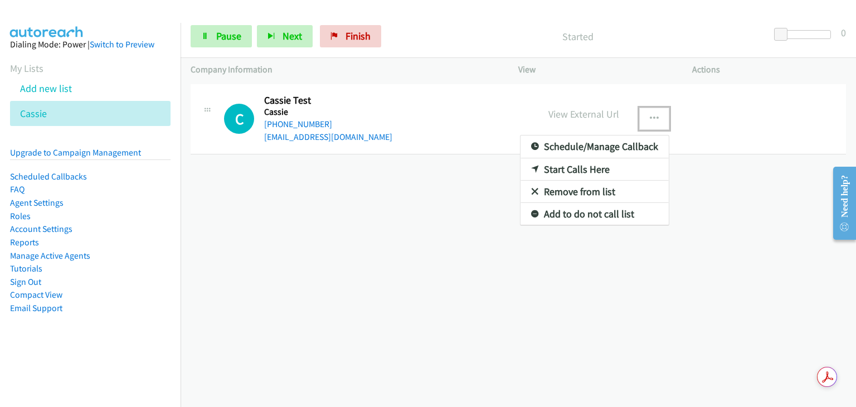
click at [314, 216] on div at bounding box center [428, 203] width 856 height 407
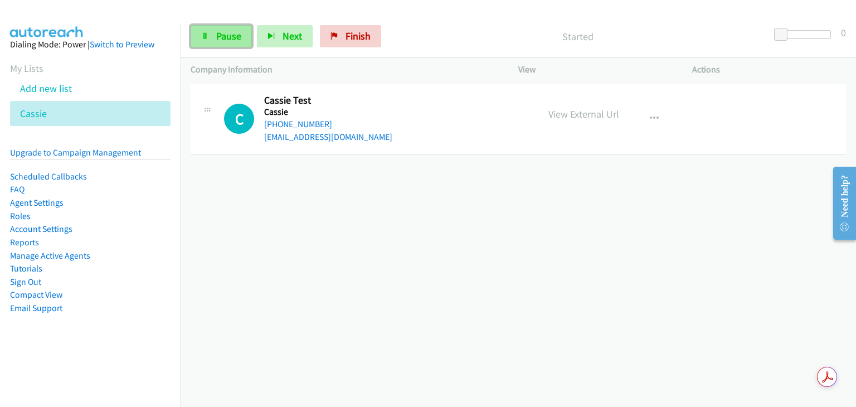
click at [219, 36] on span "Pause" at bounding box center [228, 36] width 25 height 13
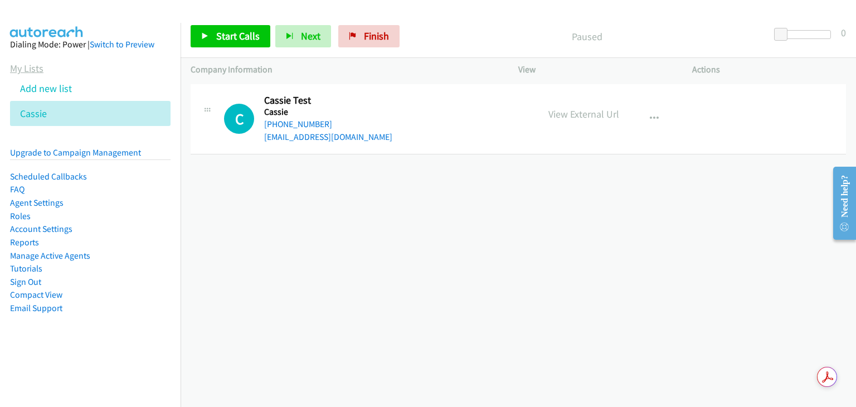
click at [31, 67] on link "My Lists" at bounding box center [26, 68] width 33 height 13
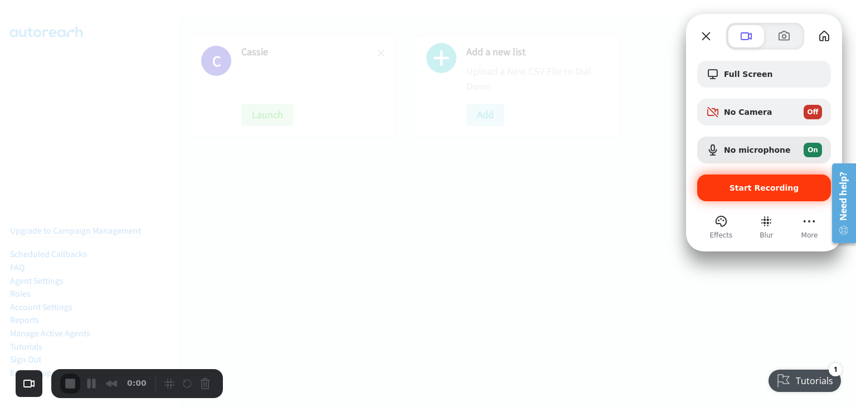
click at [745, 191] on span "Start Recording" at bounding box center [764, 187] width 70 height 9
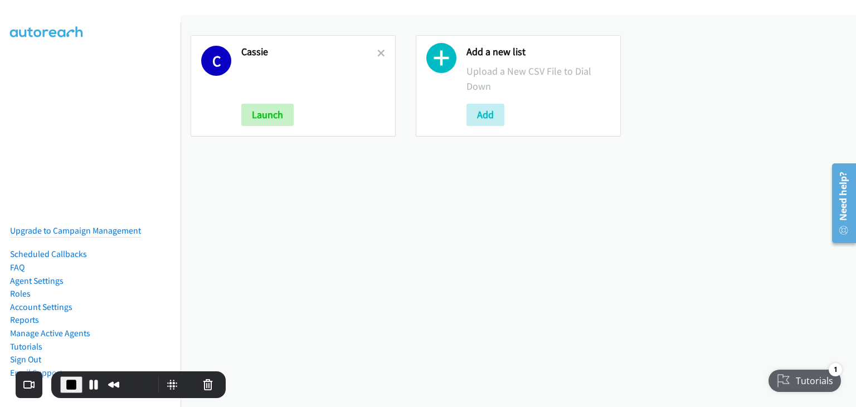
click at [798, 379] on div "Tutorials" at bounding box center [805, 380] width 74 height 22
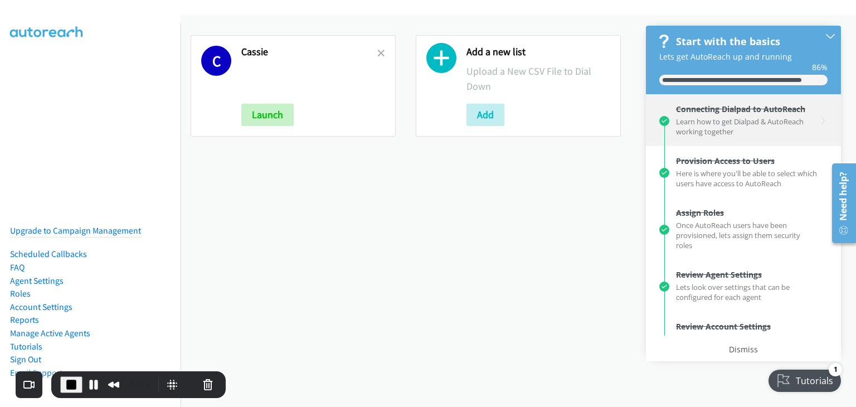
click at [755, 124] on div "Learn how to get Dialpad & AutoReach working together" at bounding box center [746, 125] width 141 height 22
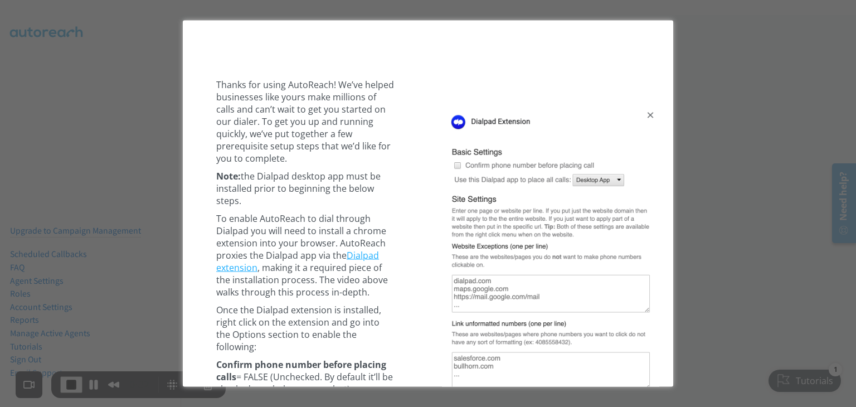
scroll to position [334, 0]
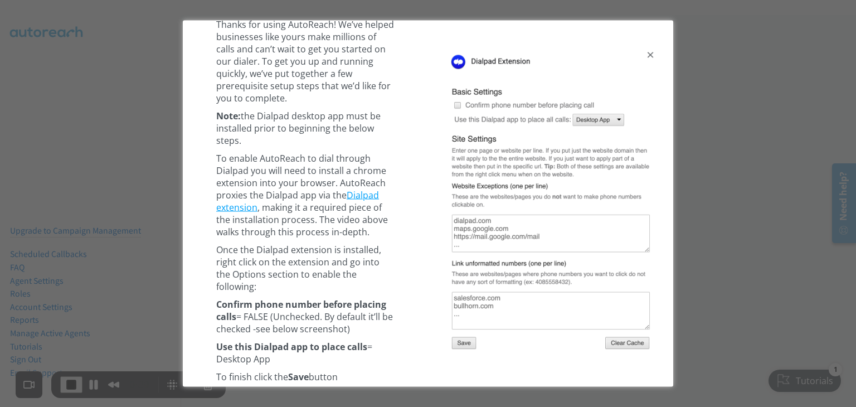
click at [364, 190] on link "Dialpad extension" at bounding box center [297, 200] width 163 height 25
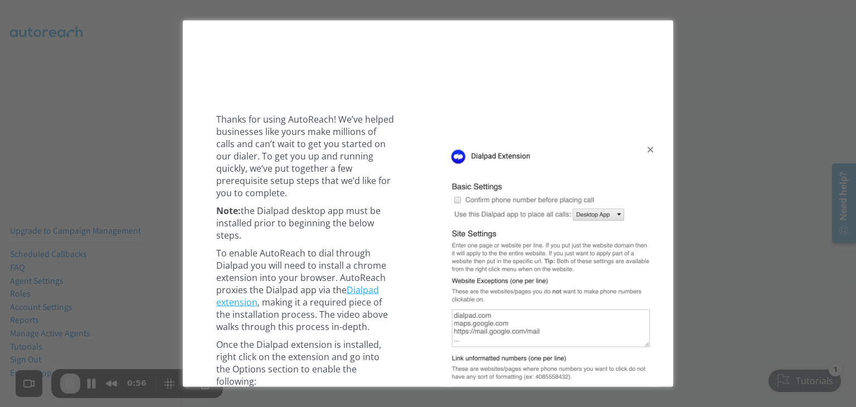
scroll to position [370, 0]
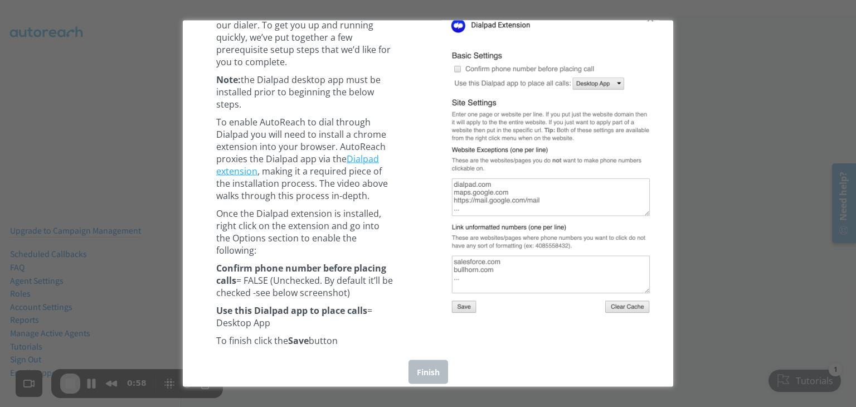
click at [426, 362] on div "Finish" at bounding box center [428, 371] width 40 height 24
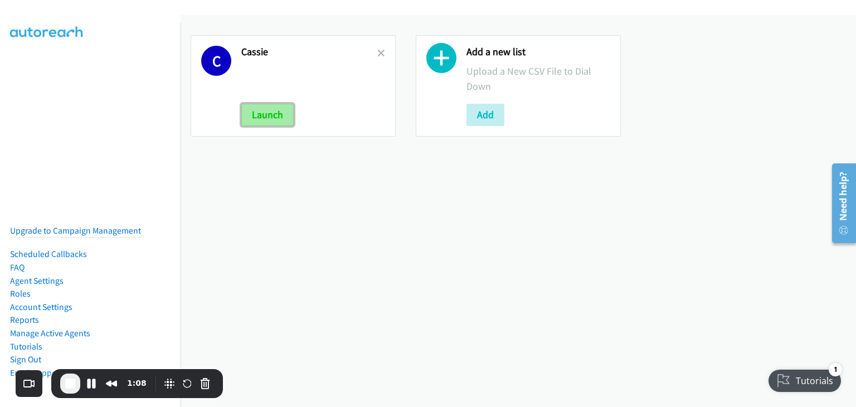
click at [276, 116] on button "Launch" at bounding box center [267, 115] width 52 height 22
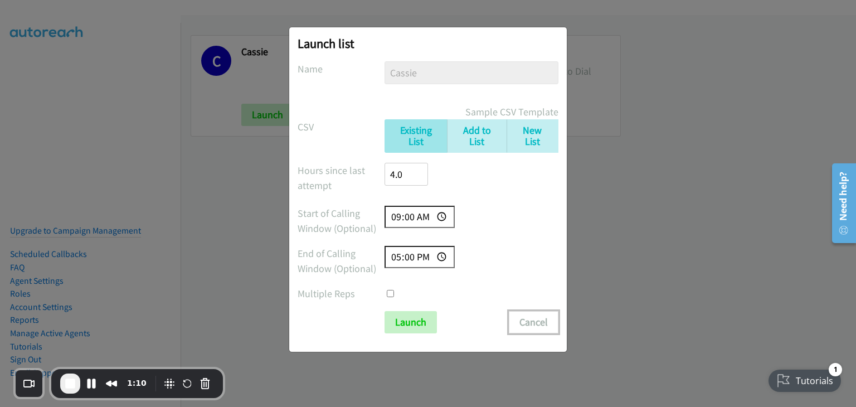
click at [538, 324] on button "Cancel" at bounding box center [534, 322] width 50 height 22
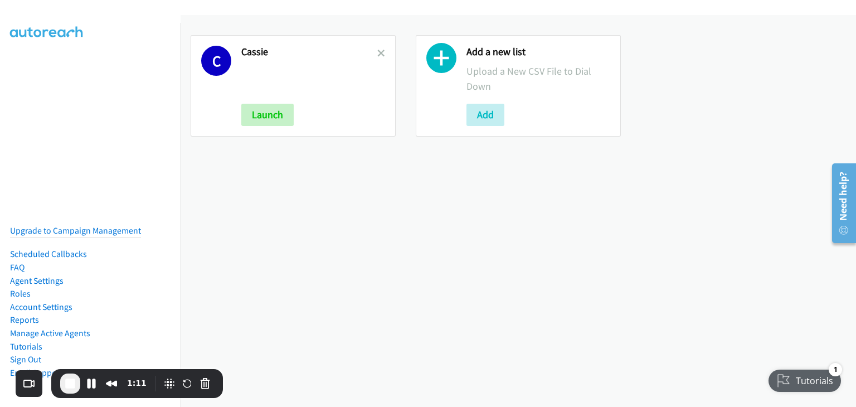
click at [809, 384] on div "Tutorials" at bounding box center [804, 380] width 72 height 22
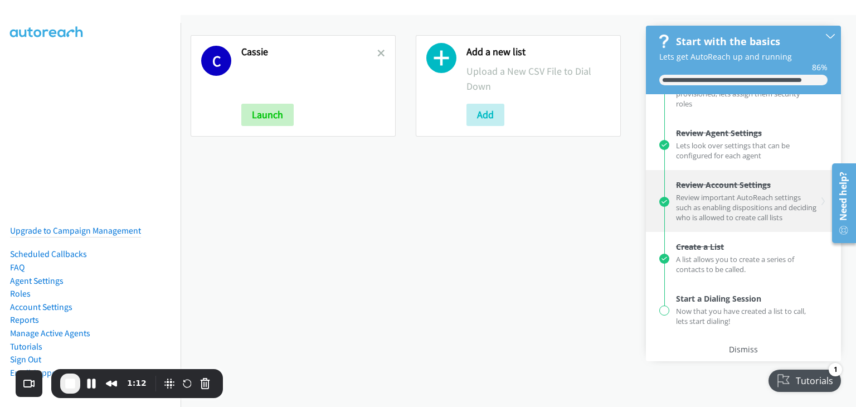
scroll to position [148, 0]
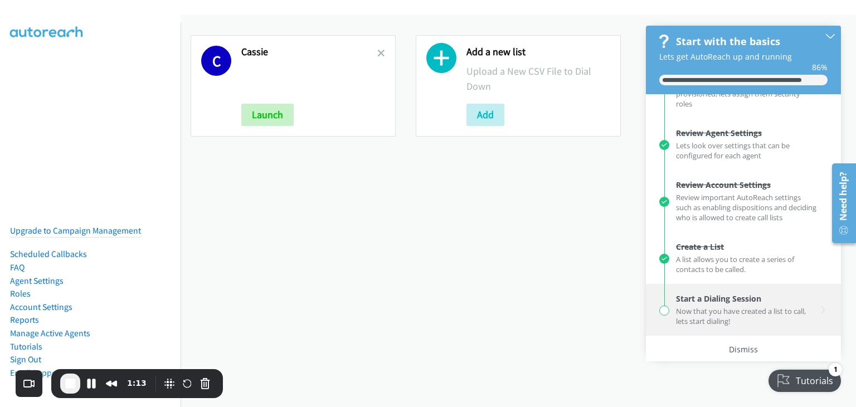
click at [713, 309] on div "Now that you have created a list to call, lets start dialing!" at bounding box center [746, 315] width 141 height 22
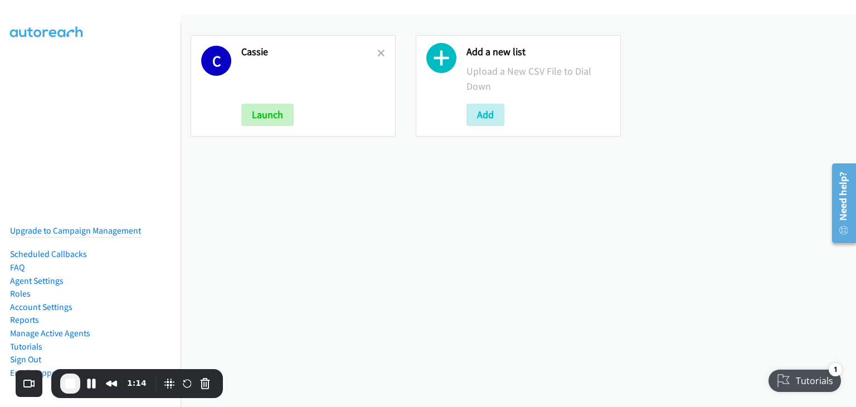
scroll to position [0, 0]
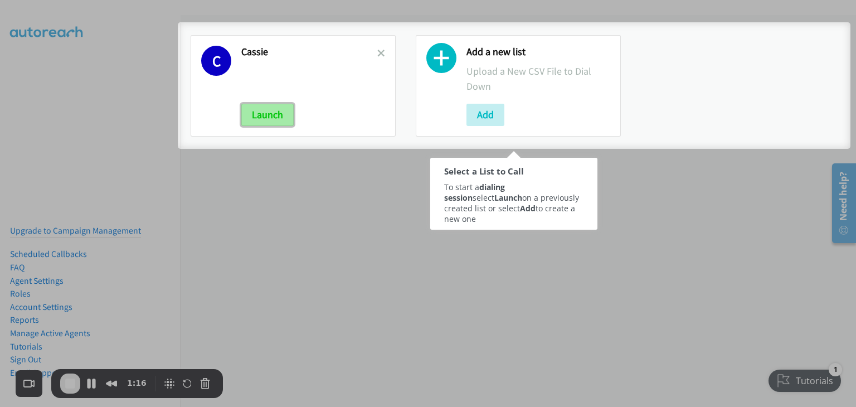
click at [272, 117] on button "Launch" at bounding box center [267, 115] width 52 height 22
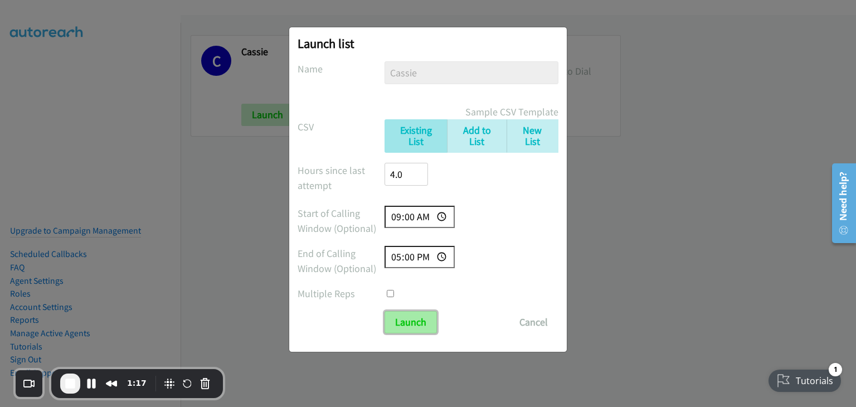
click at [423, 328] on input "Launch" at bounding box center [410, 322] width 52 height 22
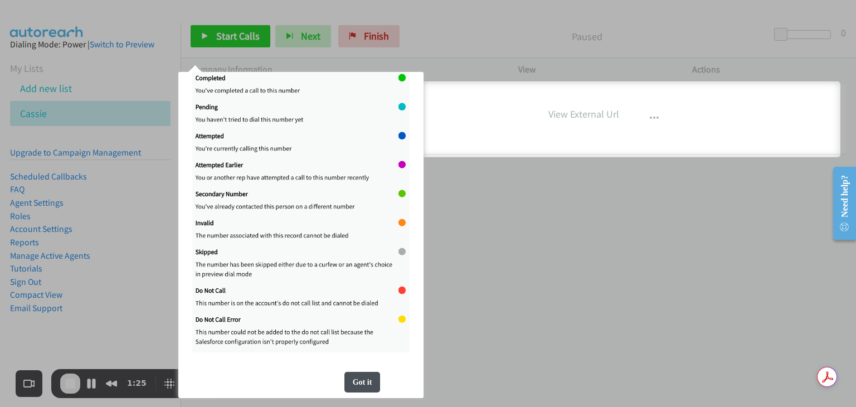
scroll to position [207, 0]
click at [358, 388] on div "Got it" at bounding box center [362, 382] width 36 height 21
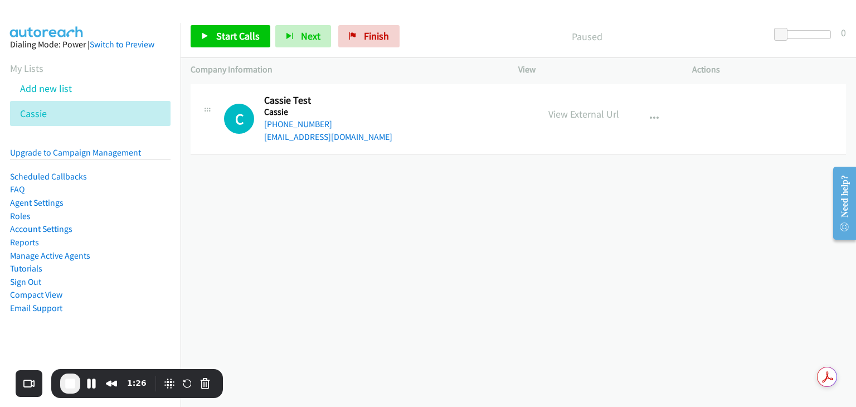
scroll to position [0, 0]
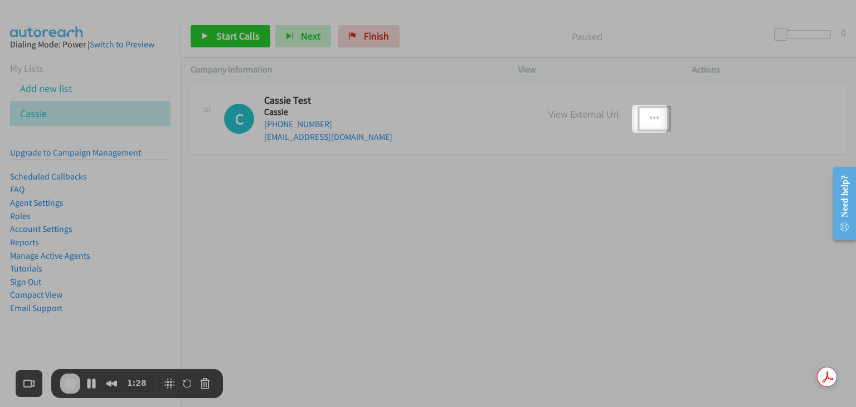
click at [657, 119] on button "button" at bounding box center [654, 119] width 30 height 22
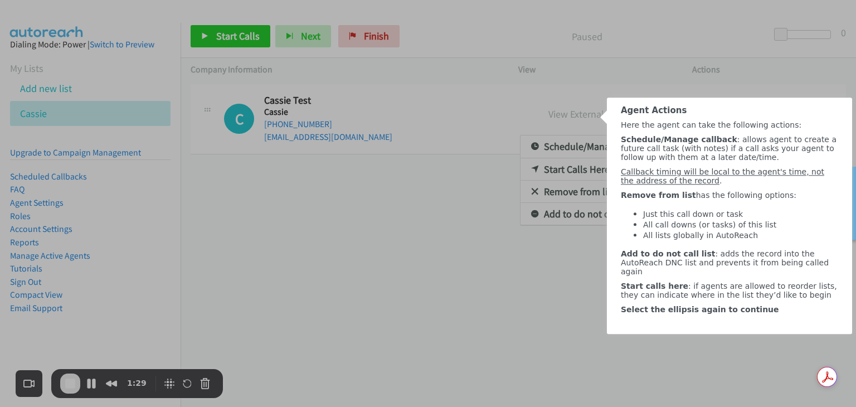
click at [653, 113] on span "Agent Actions" at bounding box center [654, 110] width 66 height 10
click at [586, 165] on div at bounding box center [428, 268] width 856 height 276
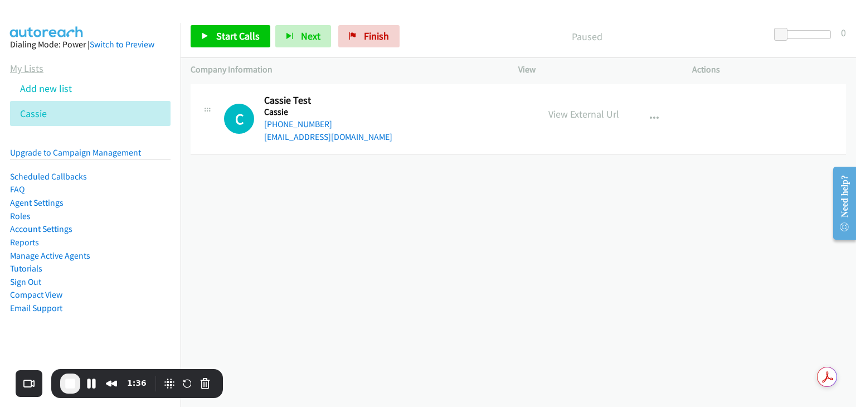
click at [25, 70] on link "My Lists" at bounding box center [26, 68] width 33 height 13
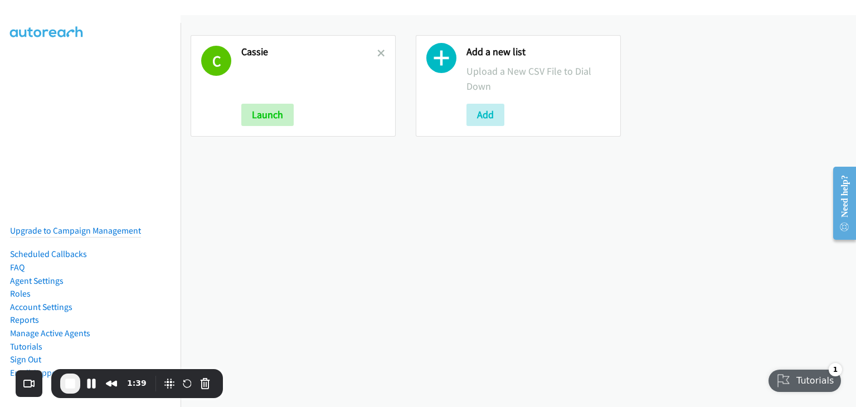
click at [800, 382] on div "Tutorials" at bounding box center [805, 380] width 74 height 22
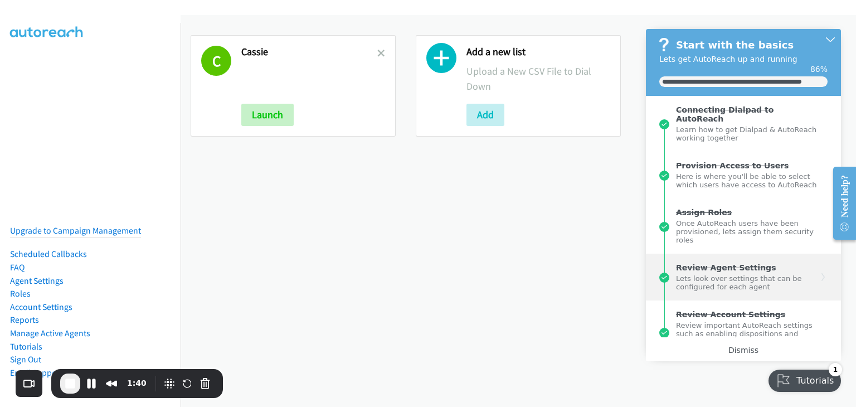
scroll to position [148, 0]
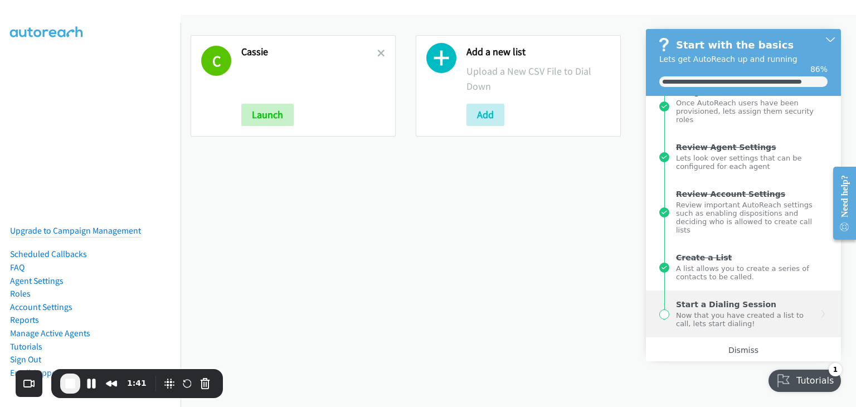
click at [722, 309] on div "Now that you have created a list to call, lets start dialing!" at bounding box center [746, 318] width 141 height 19
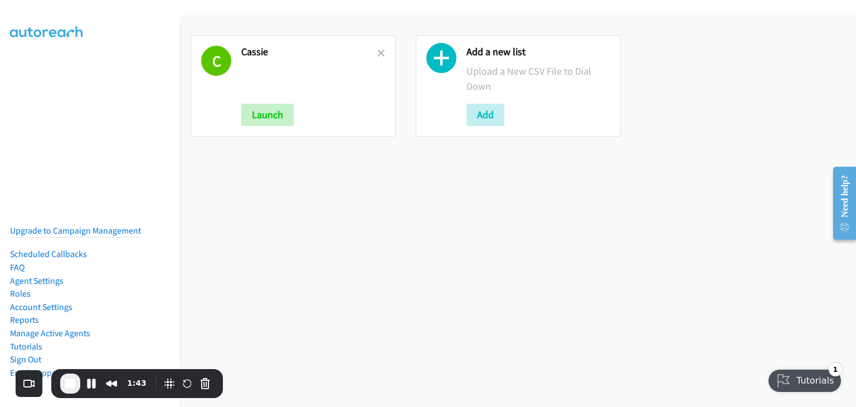
scroll to position [0, 0]
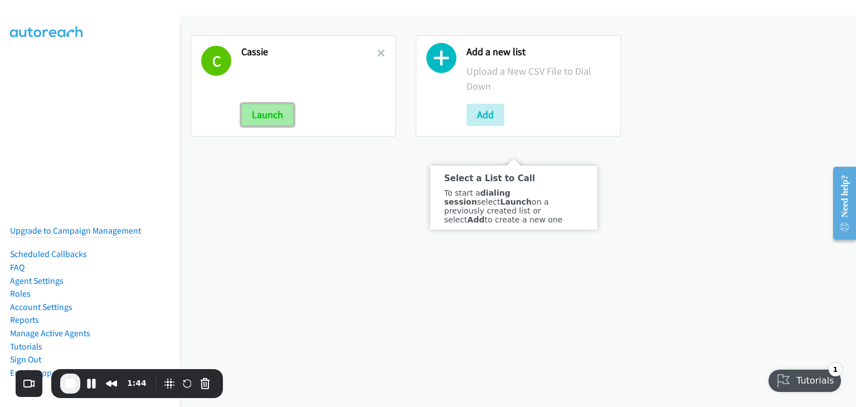
click at [262, 112] on button "Launch" at bounding box center [267, 115] width 52 height 22
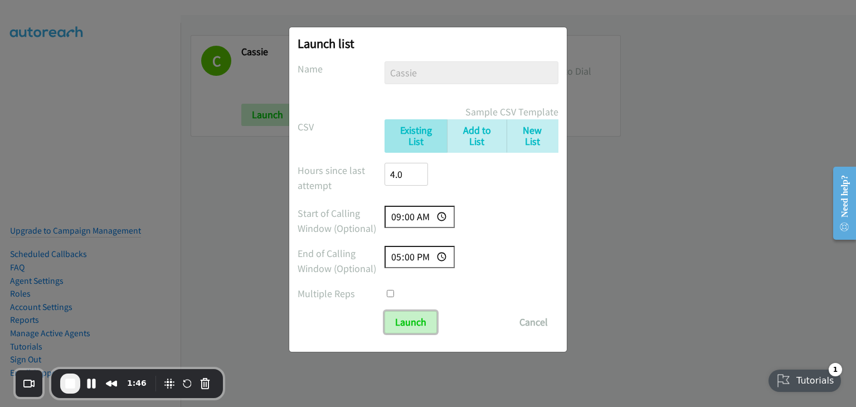
drag, startPoint x: 413, startPoint y: 324, endPoint x: 405, endPoint y: 305, distance: 20.2
click at [413, 323] on input "Launch" at bounding box center [410, 322] width 52 height 22
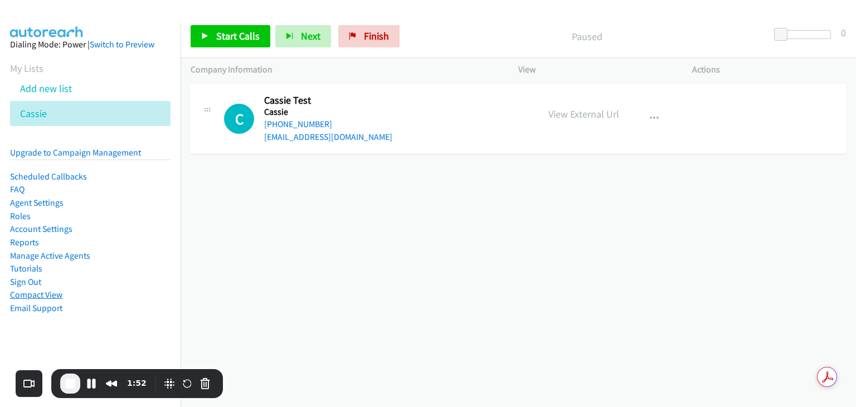
click at [22, 294] on link "Compact View" at bounding box center [36, 294] width 52 height 11
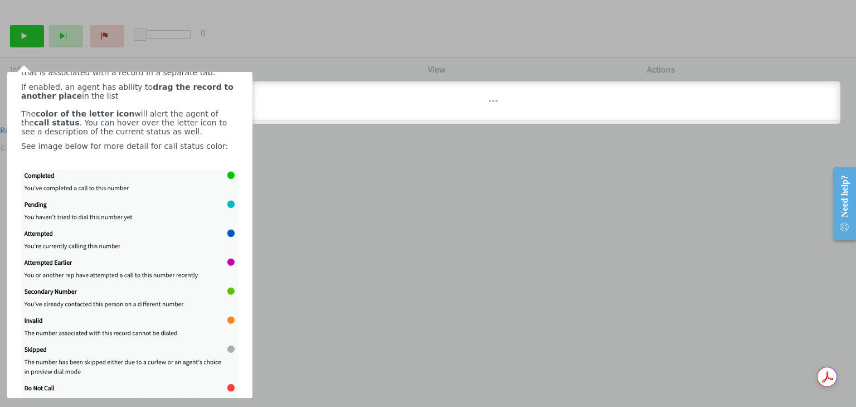
scroll to position [207, 0]
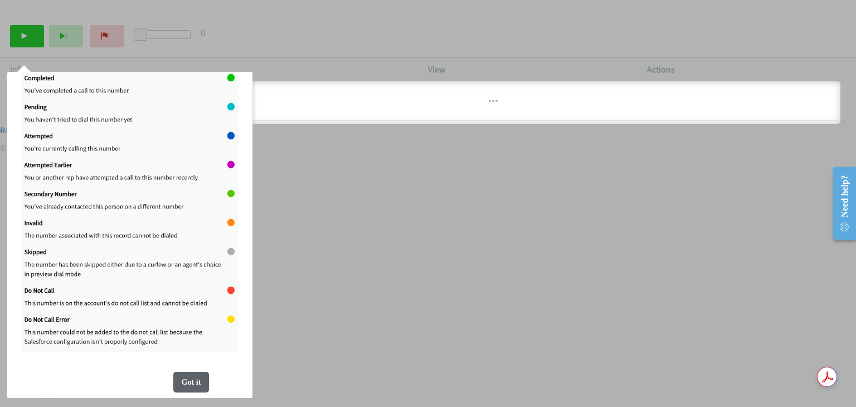
click at [183, 383] on div "Got it" at bounding box center [191, 382] width 36 height 21
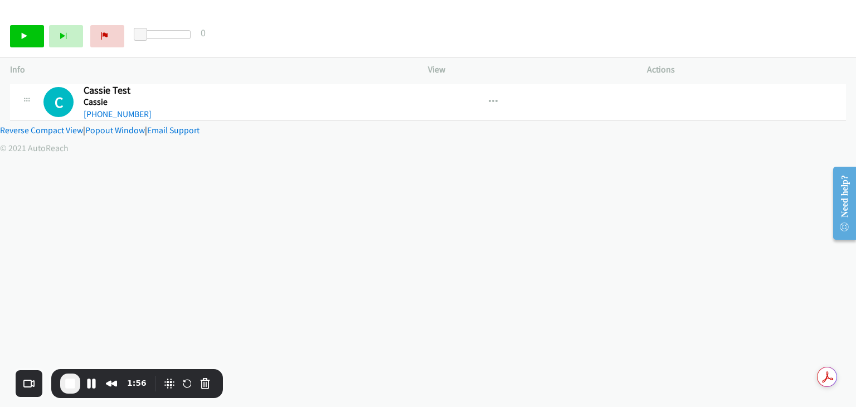
scroll to position [0, 0]
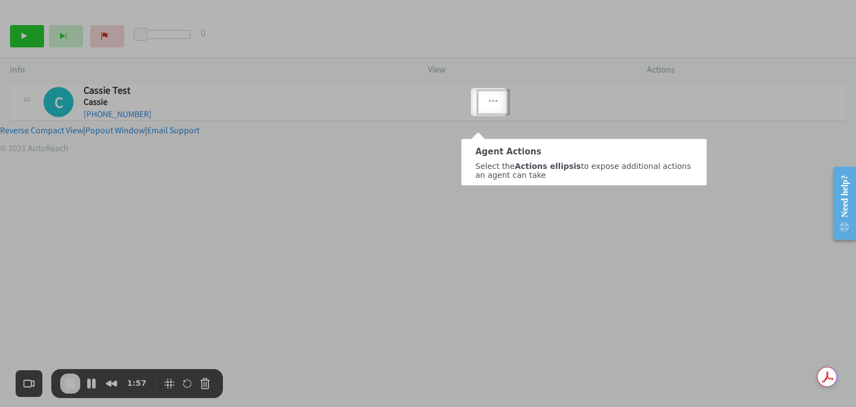
click at [493, 108] on button "button" at bounding box center [493, 102] width 30 height 22
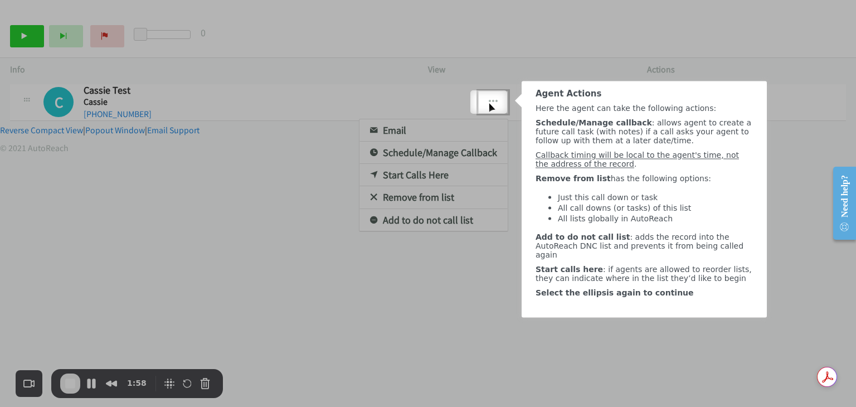
click at [493, 108] on div at bounding box center [428, 203] width 856 height 407
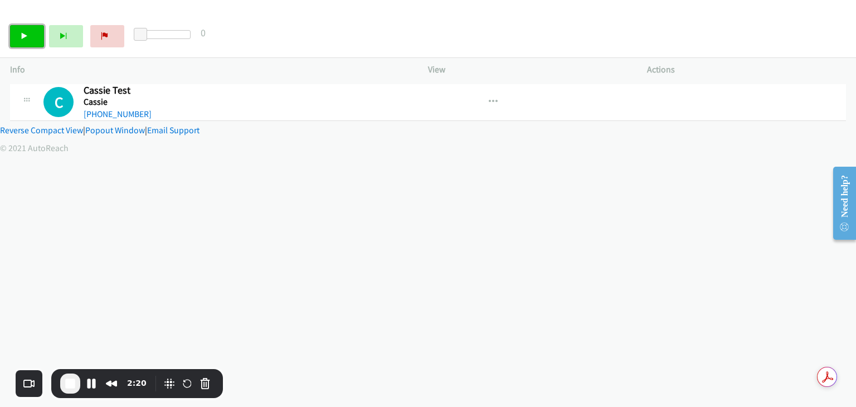
click at [18, 36] on link "Start Calls" at bounding box center [27, 36] width 34 height 22
click at [69, 386] on span "End Recording" at bounding box center [70, 383] width 13 height 13
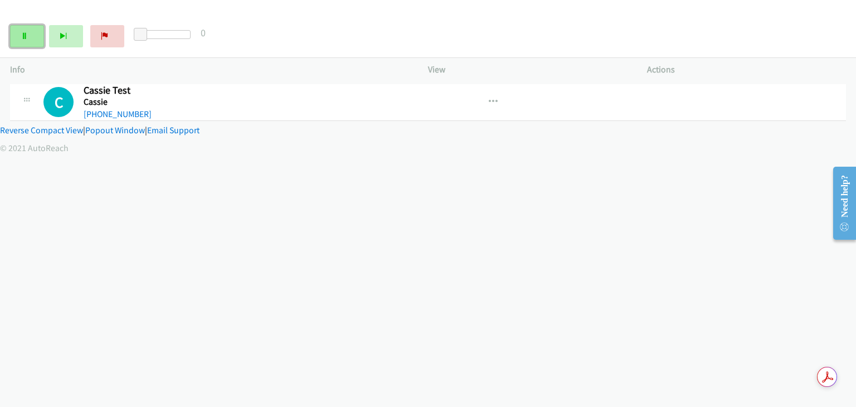
click at [27, 41] on link "Pause" at bounding box center [27, 36] width 34 height 22
click at [69, 131] on link "Reverse Compact View" at bounding box center [41, 130] width 83 height 11
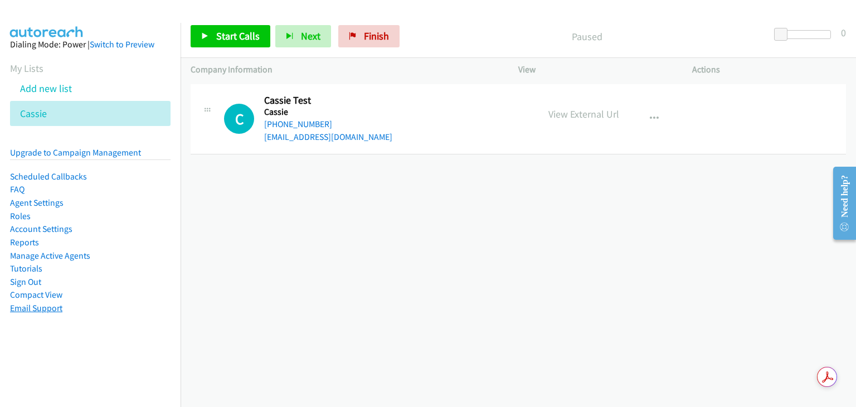
click at [59, 308] on link "Email Support" at bounding box center [36, 307] width 52 height 11
click at [678, 237] on div "[PHONE_NUMBER] Call failed - Please reload the list and try again The Callbar F…" at bounding box center [517, 243] width 675 height 325
